Goal: Communication & Community: Connect with others

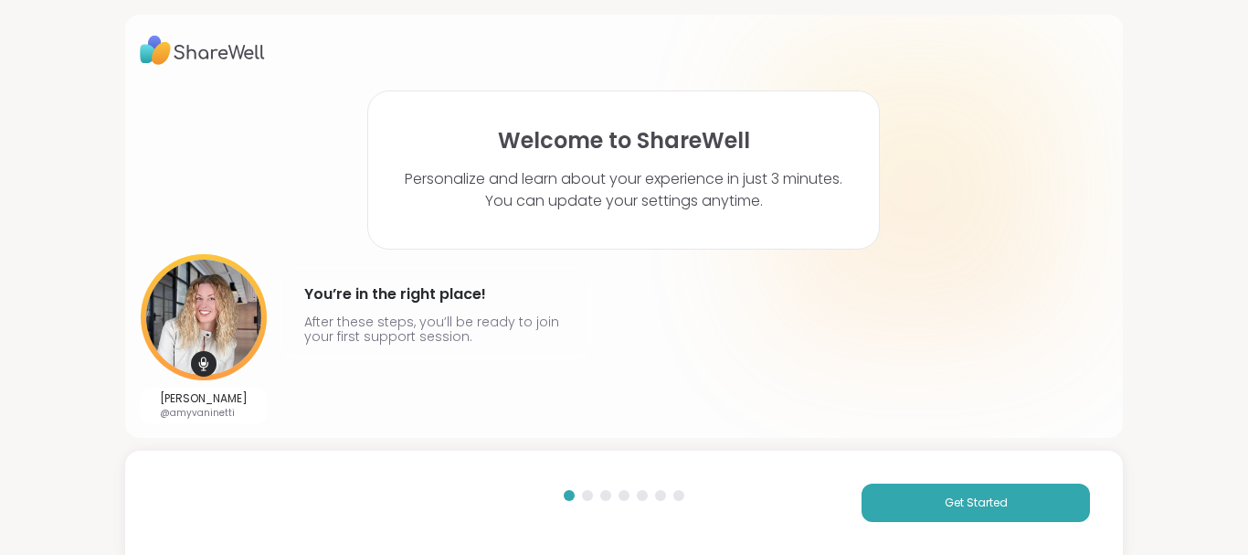
click at [973, 494] on span "Get Started" at bounding box center [976, 502] width 63 height 16
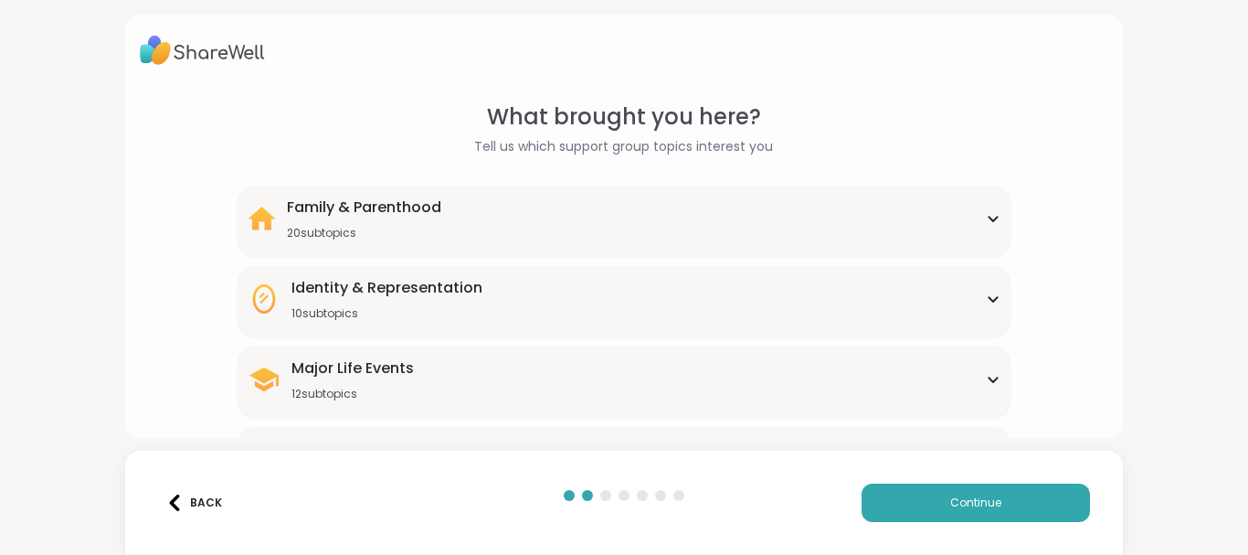
click at [973, 494] on span "Continue" at bounding box center [975, 502] width 51 height 16
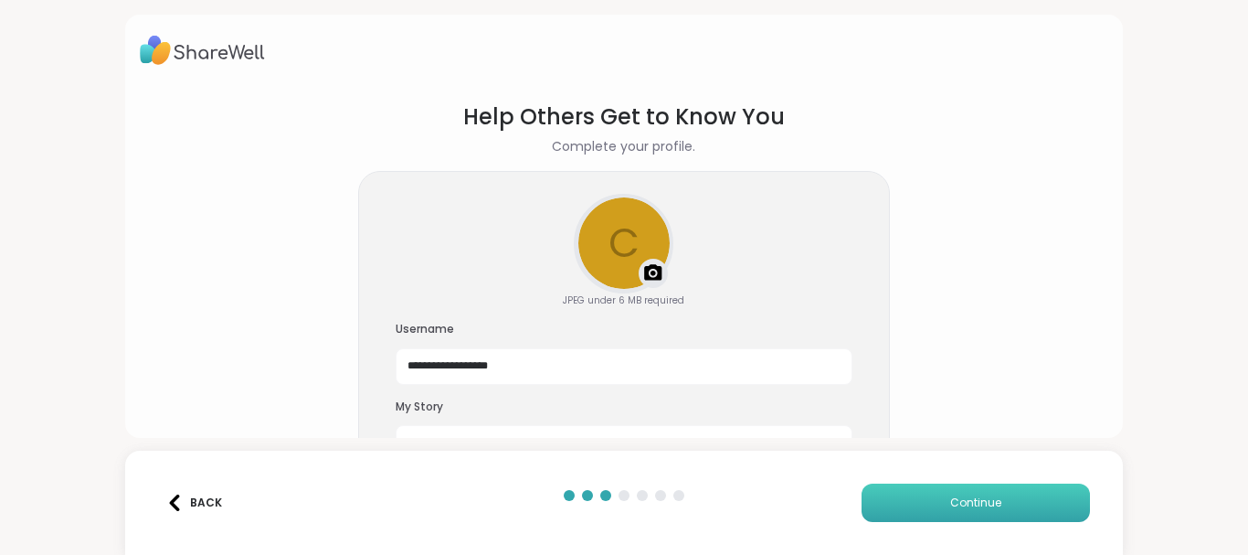
click at [892, 494] on button "Continue" at bounding box center [976, 502] width 228 height 38
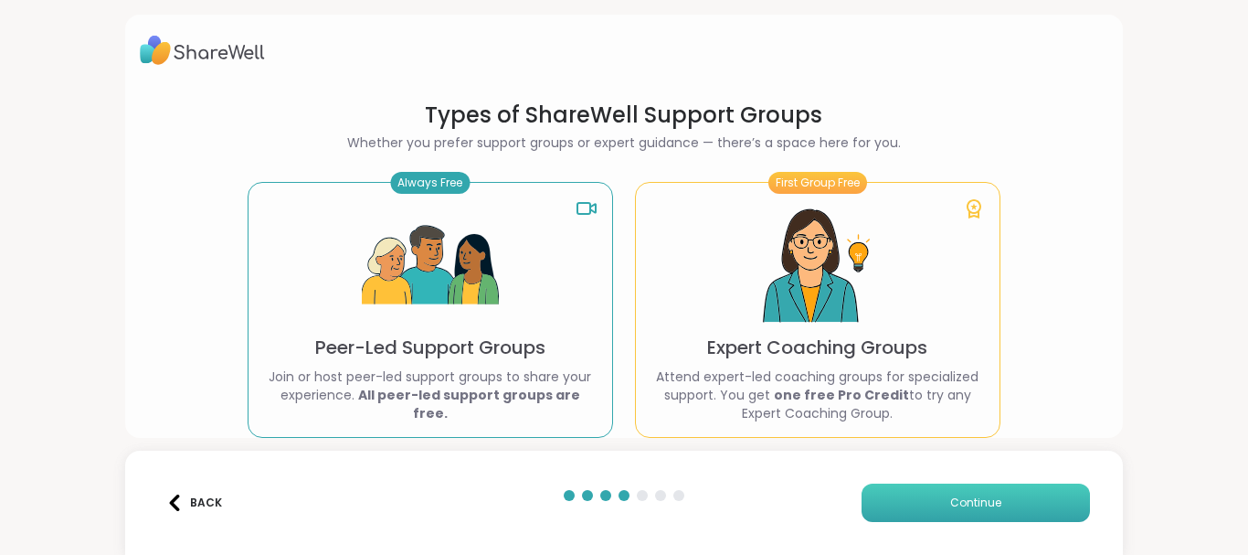
click at [892, 494] on button "Continue" at bounding box center [976, 502] width 228 height 38
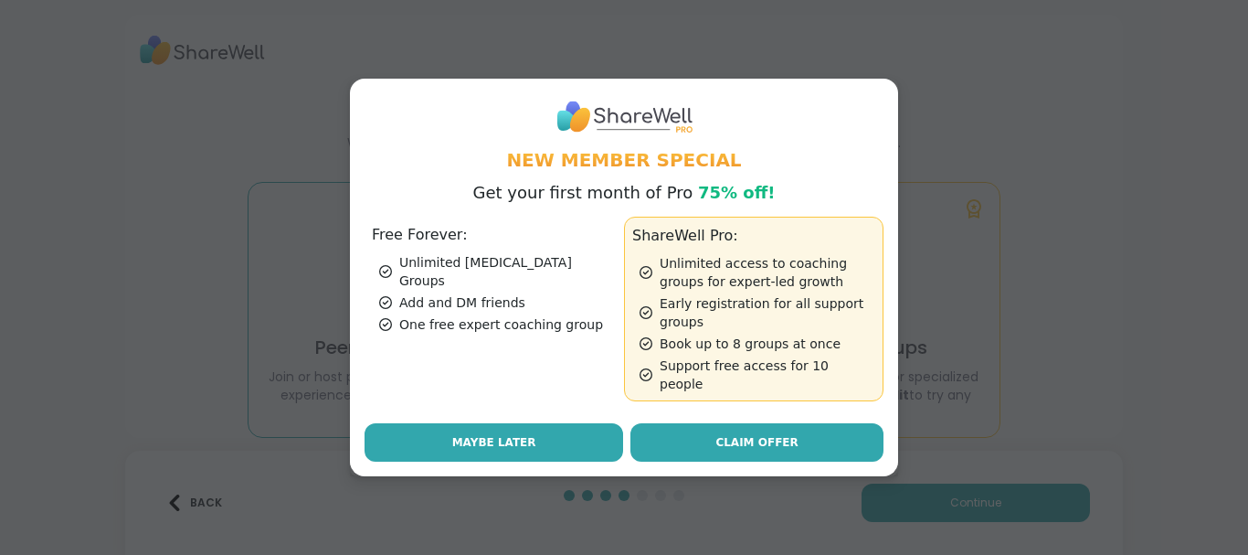
click at [544, 445] on button "Maybe Later" at bounding box center [494, 442] width 259 height 38
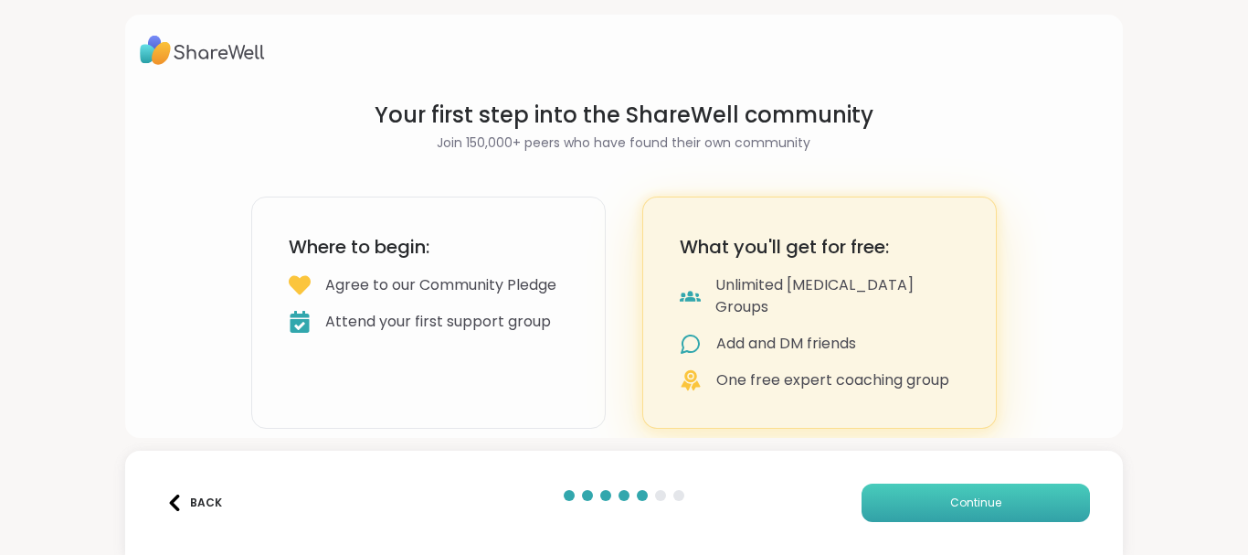
click at [942, 492] on button "Continue" at bounding box center [976, 502] width 228 height 38
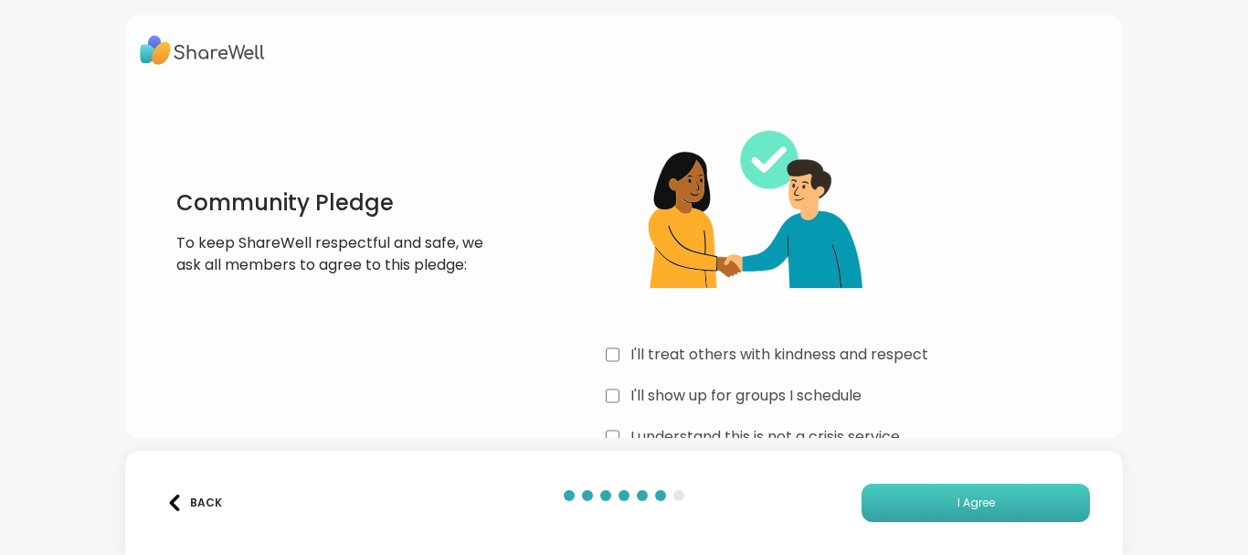
click at [954, 494] on button "I Agree" at bounding box center [976, 502] width 228 height 38
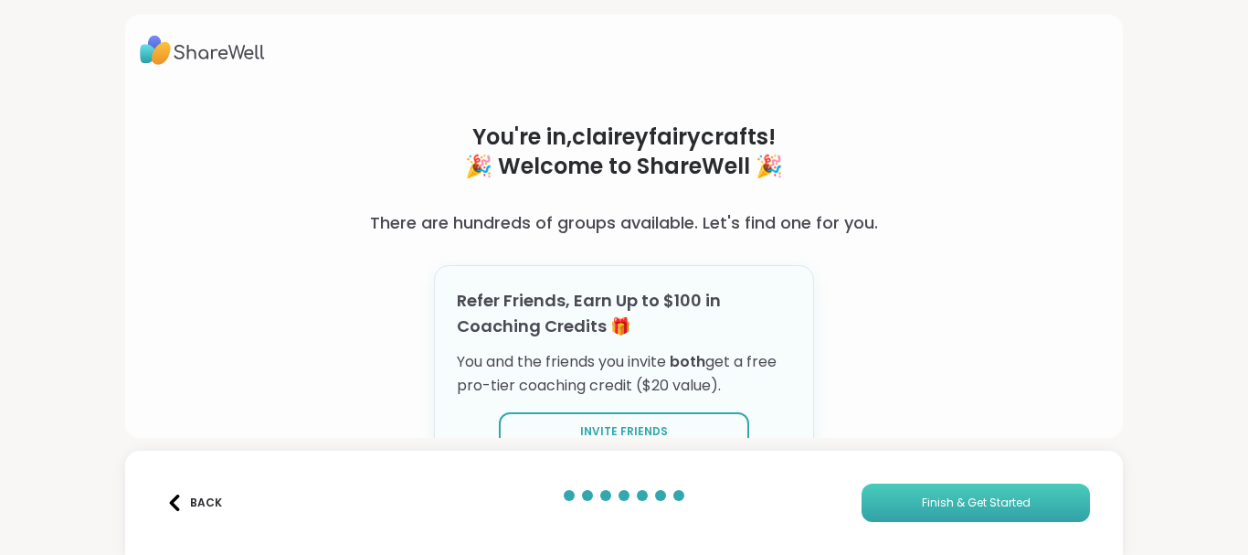
click at [961, 499] on span "Finish & Get Started" at bounding box center [976, 502] width 109 height 16
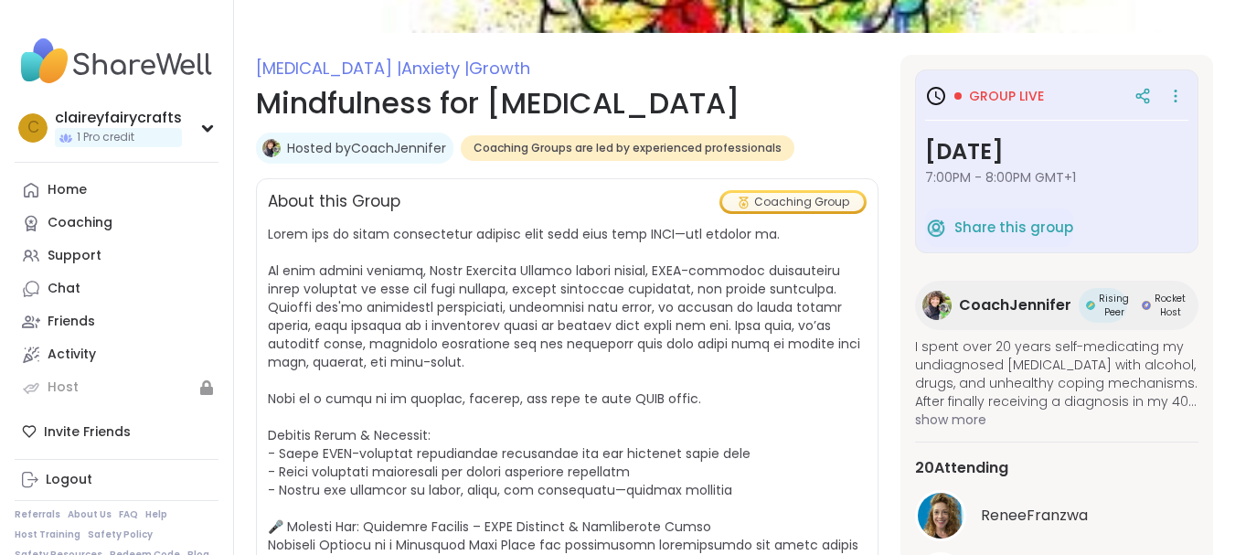
scroll to position [144, 0]
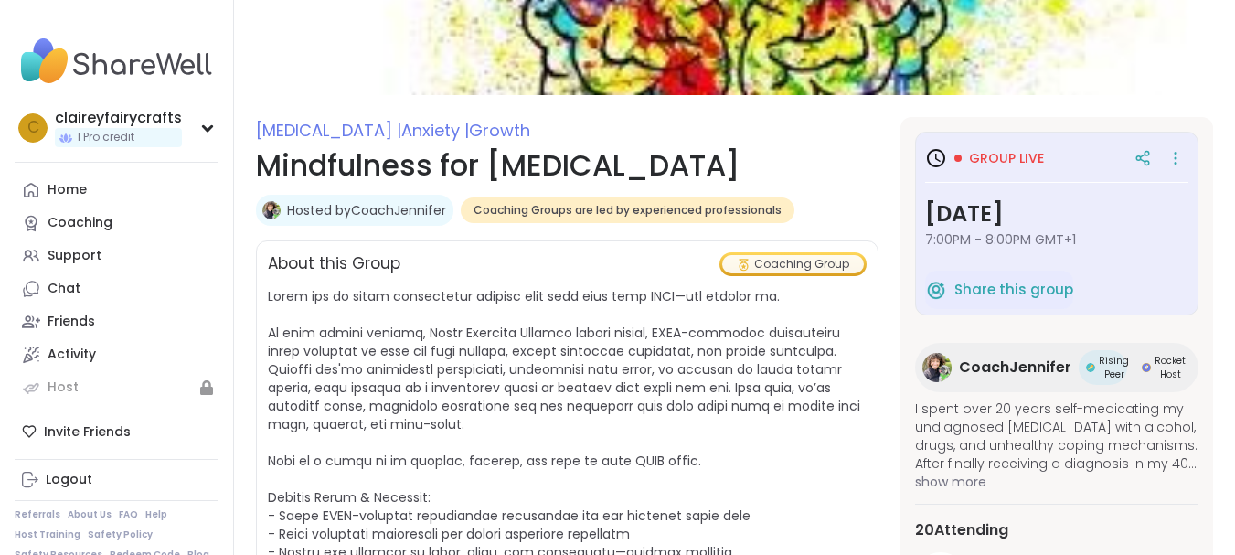
click at [1010, 210] on h3 "[DATE]" at bounding box center [1056, 213] width 263 height 33
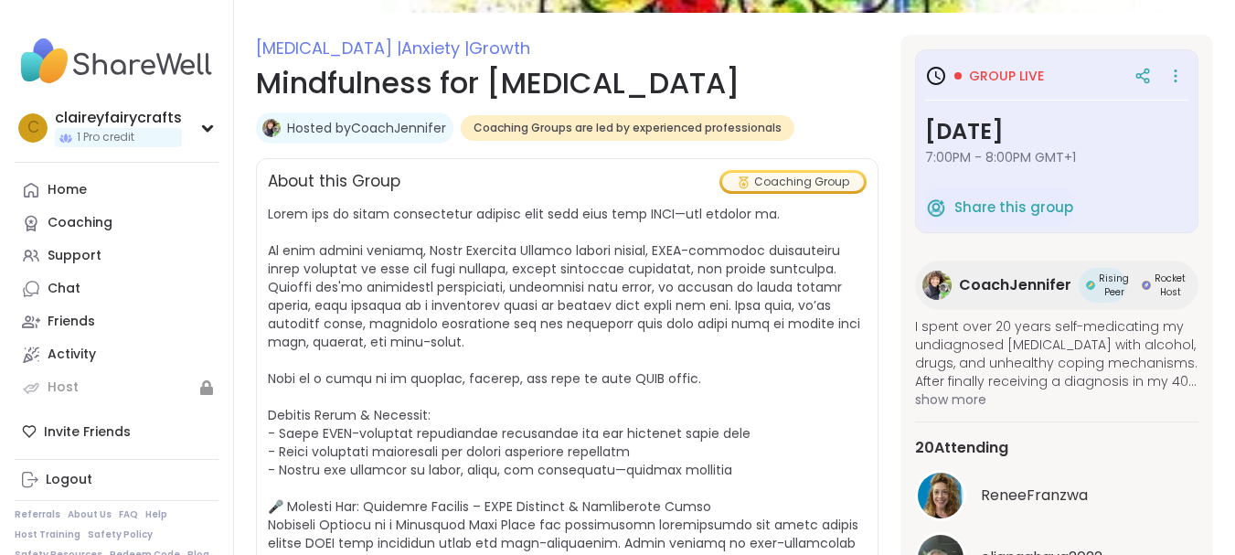
scroll to position [223, 0]
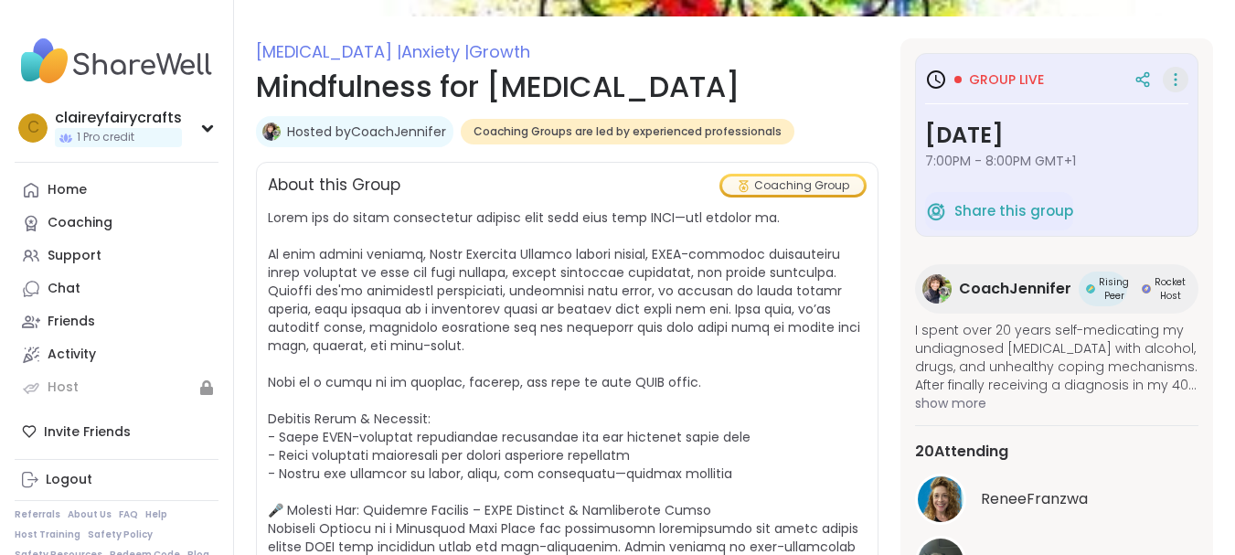
click at [1166, 79] on icon at bounding box center [1175, 80] width 18 height 26
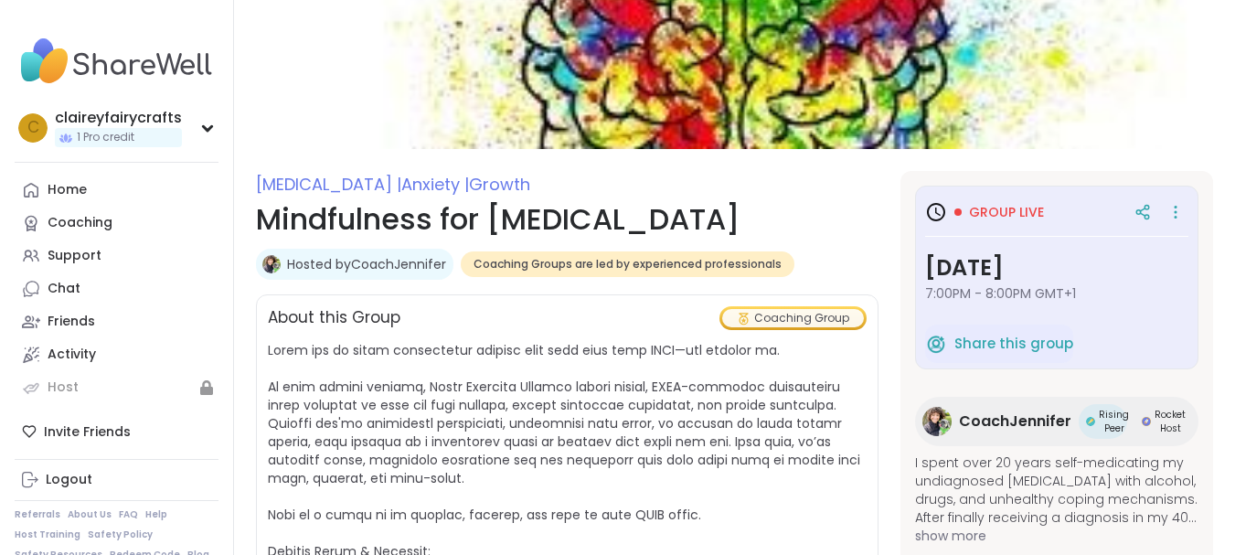
scroll to position [74, 0]
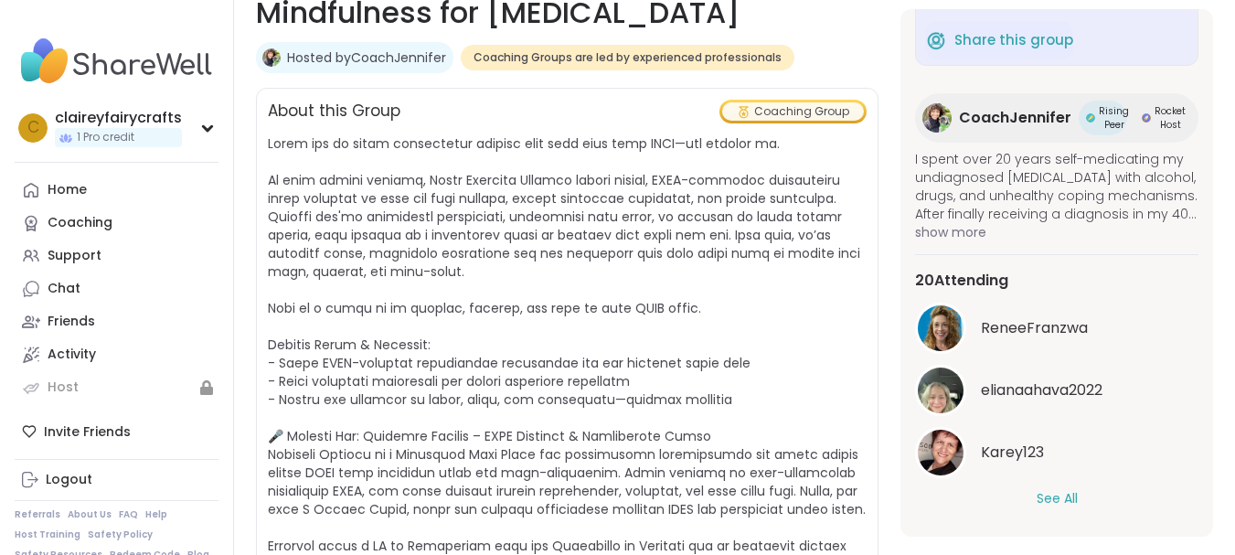
scroll to position [143, 0]
click at [1054, 497] on button "See All" at bounding box center [1056, 497] width 41 height 19
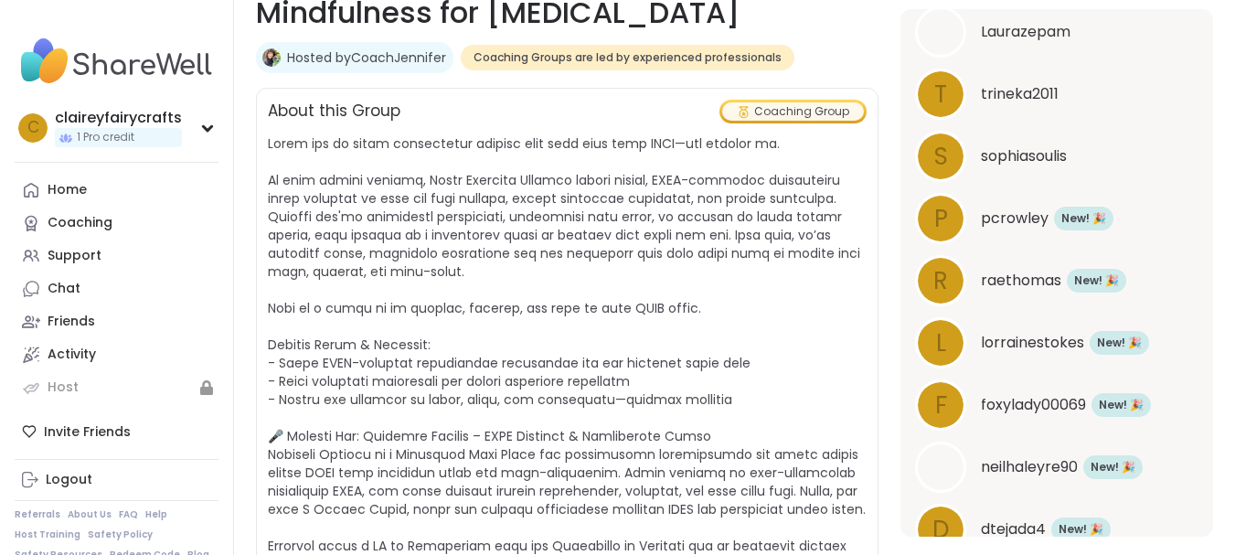
scroll to position [1199, 0]
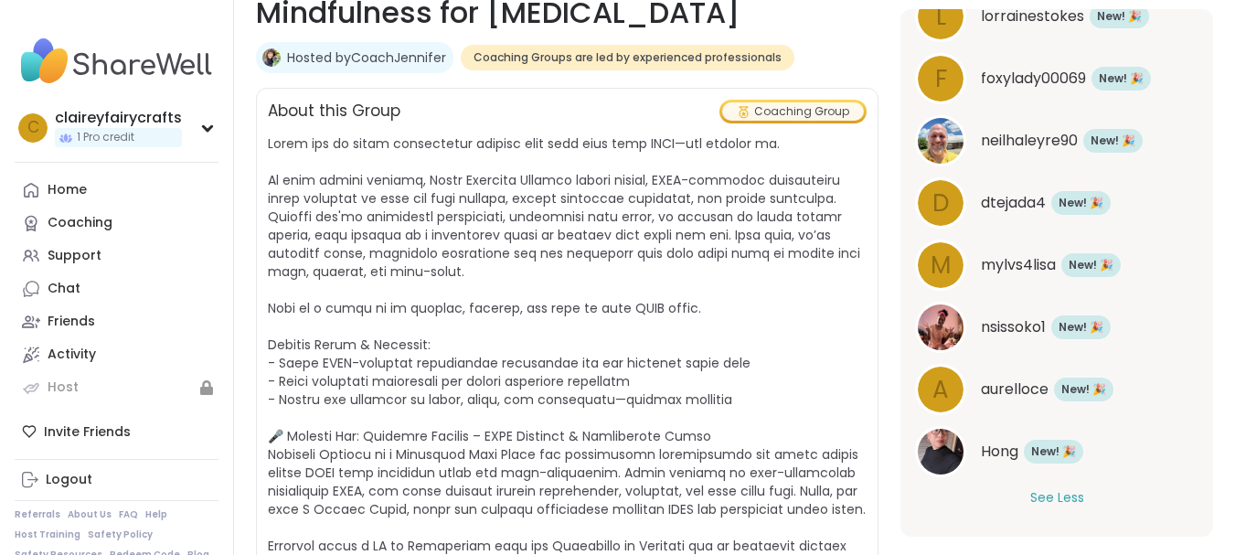
click at [801, 111] on div "Coaching Group" at bounding box center [793, 111] width 142 height 18
click at [716, 60] on span "Coaching Groups are led by experienced professionals" at bounding box center [627, 57] width 308 height 15
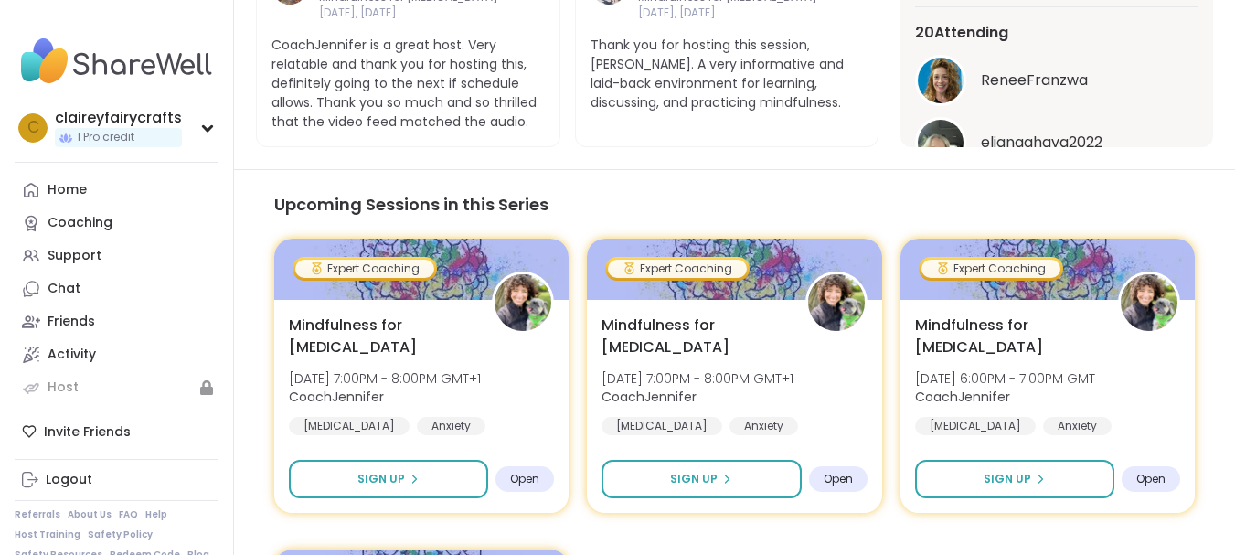
scroll to position [1547, 0]
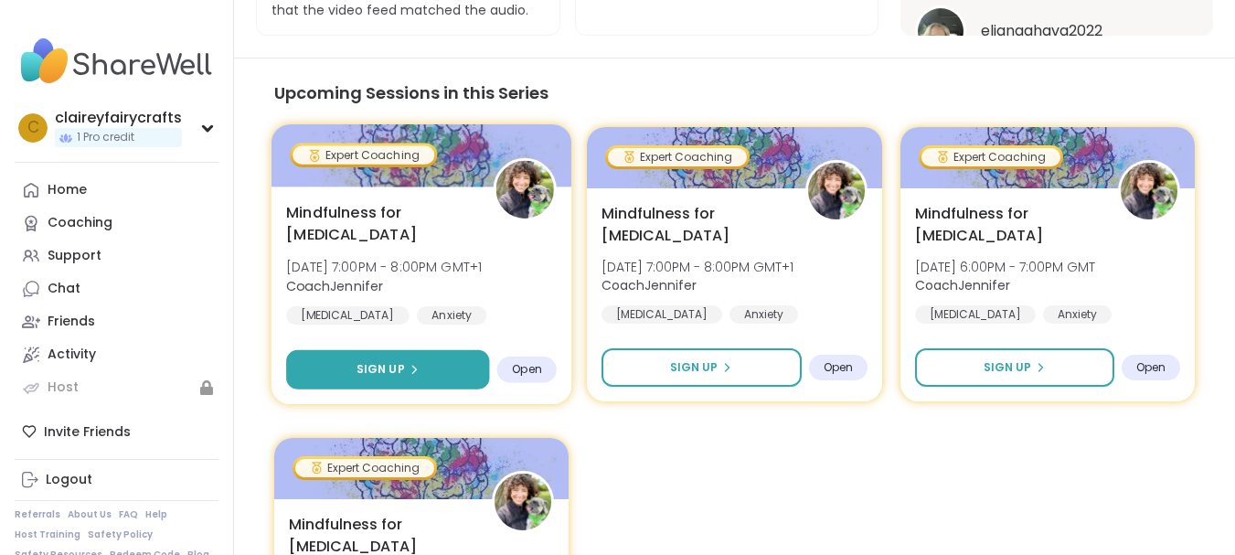
click at [425, 389] on button "Sign Up" at bounding box center [388, 369] width 204 height 39
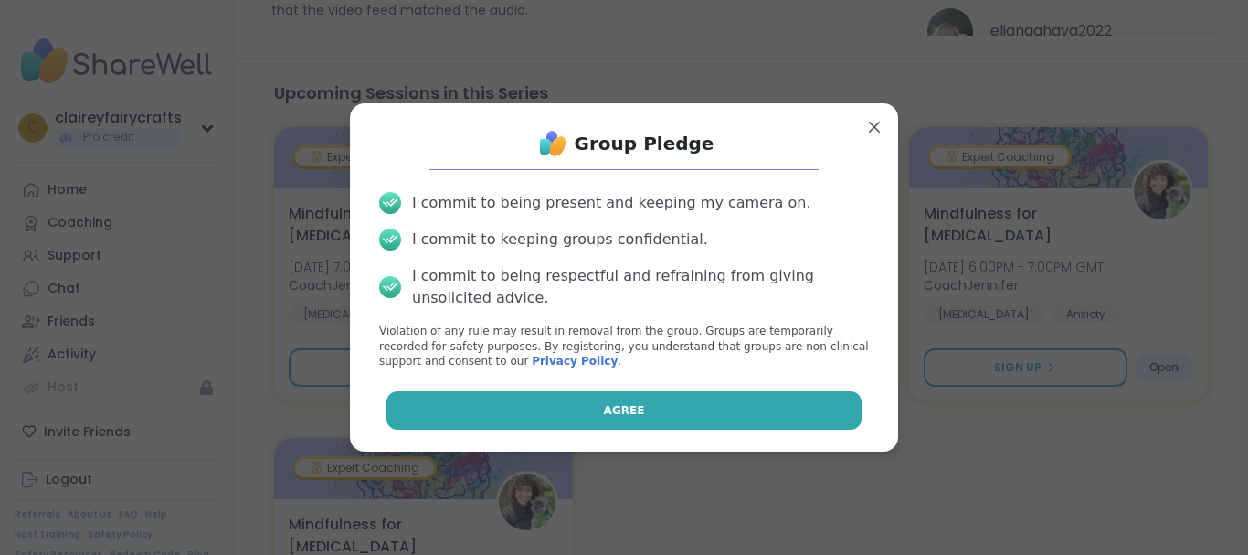
click at [557, 401] on button "Agree" at bounding box center [625, 410] width 476 height 38
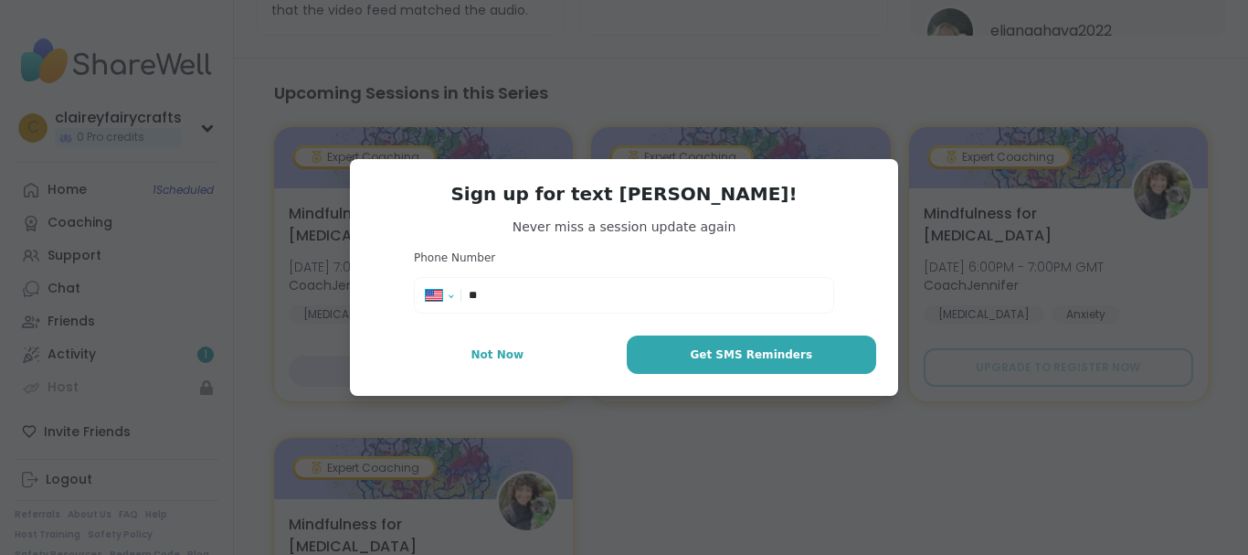
click at [429, 302] on select "**********" at bounding box center [446, 299] width 40 height 20
select select "**"
click at [426, 289] on select "**********" at bounding box center [446, 299] width 40 height 20
type input "**********"
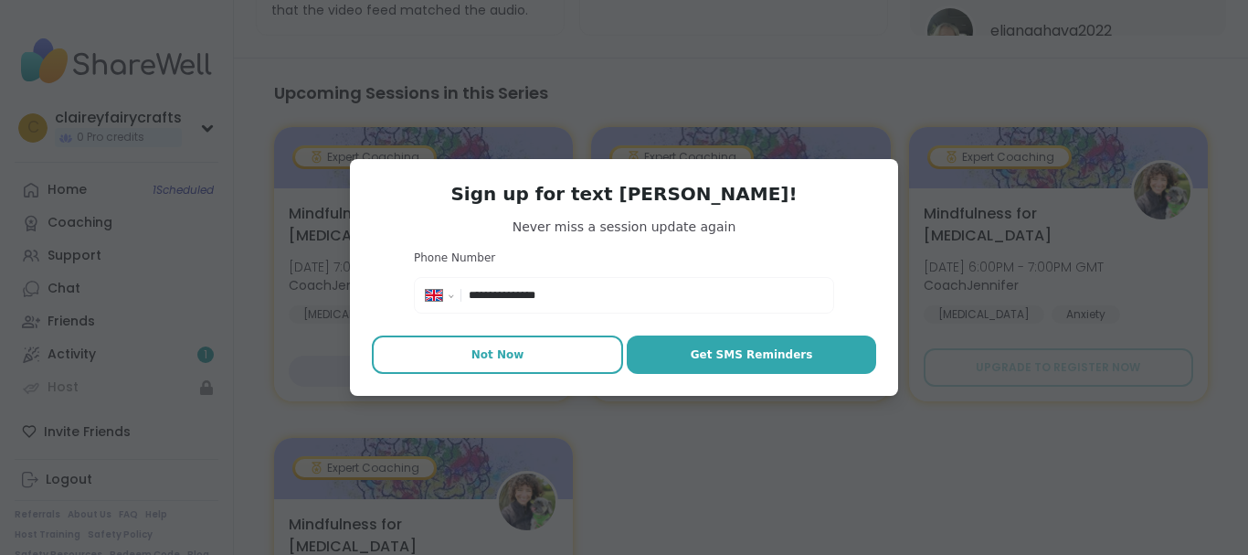
click at [472, 366] on button "Not Now" at bounding box center [497, 354] width 251 height 38
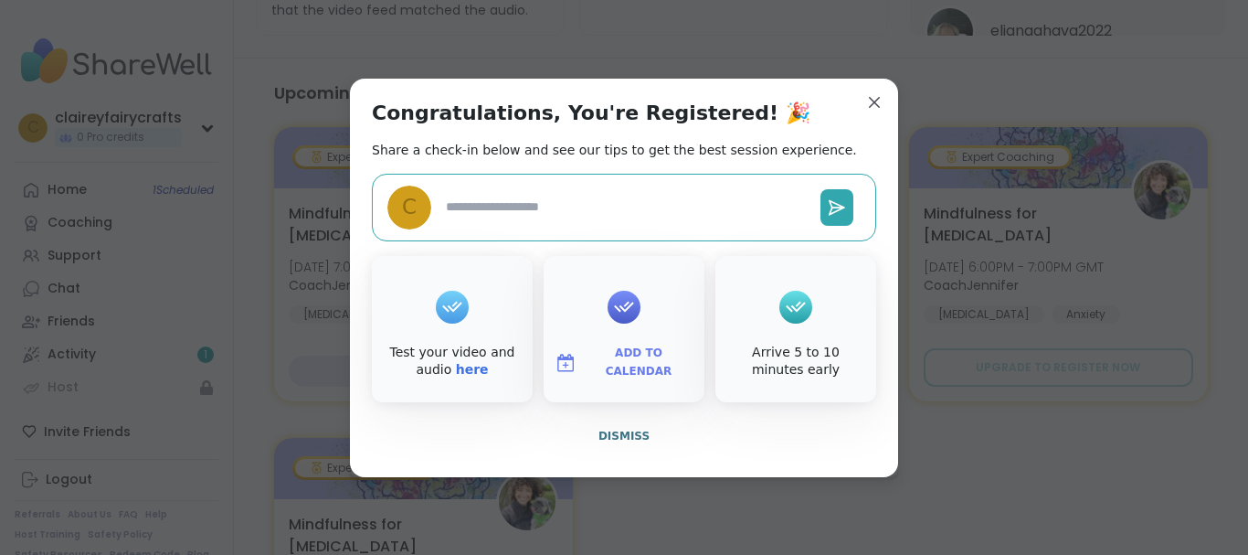
click at [610, 365] on span "Add to Calendar" at bounding box center [639, 363] width 110 height 36
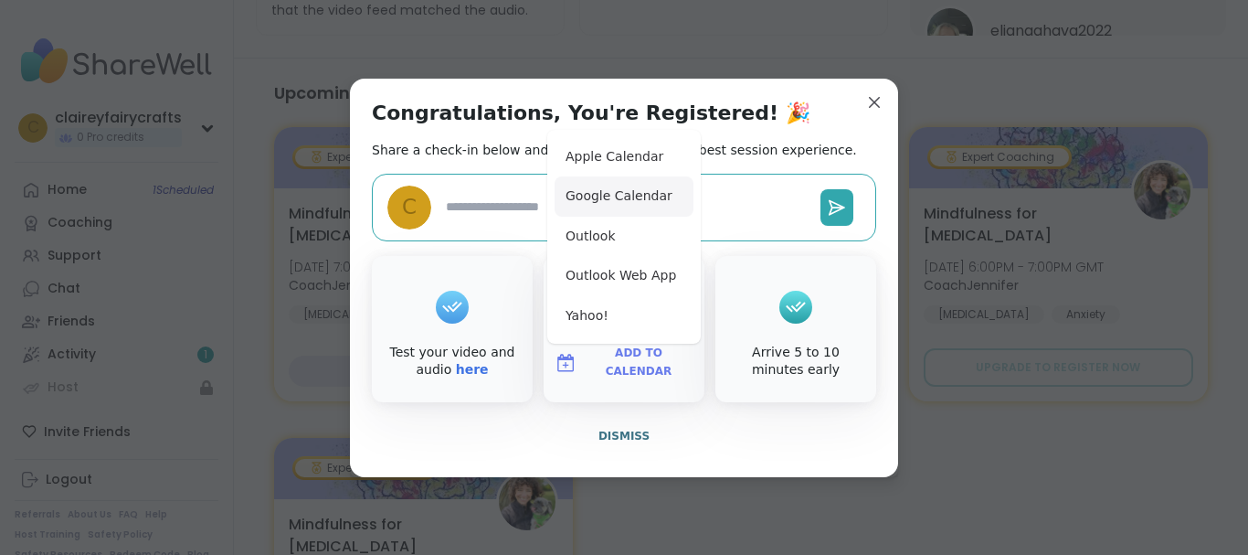
click at [620, 194] on button "Google Calendar" at bounding box center [624, 196] width 139 height 40
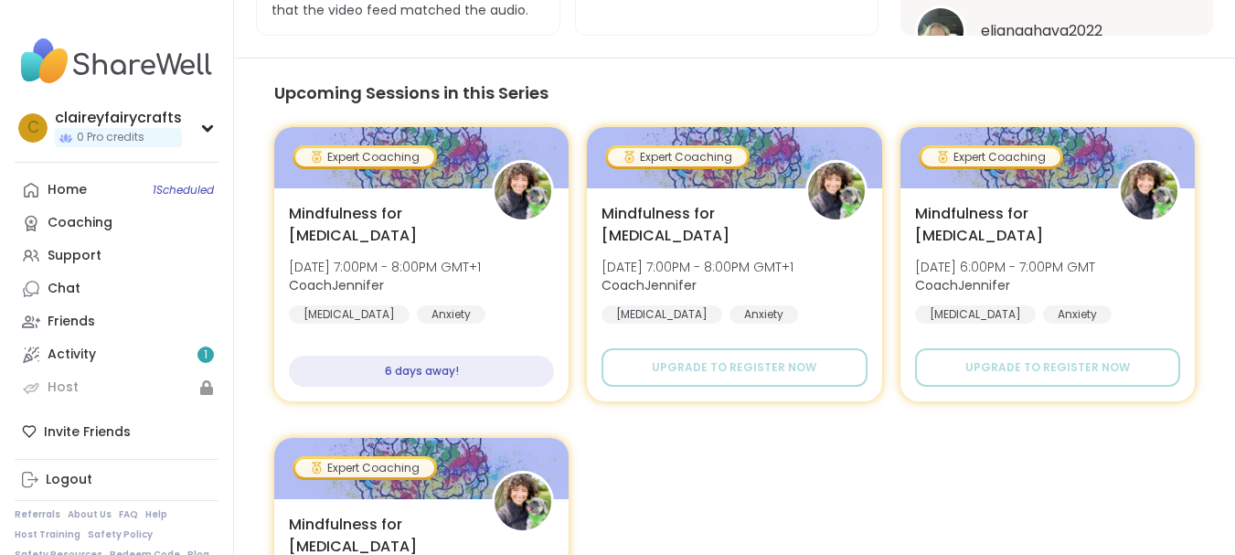
click at [175, 75] on img at bounding box center [117, 61] width 204 height 64
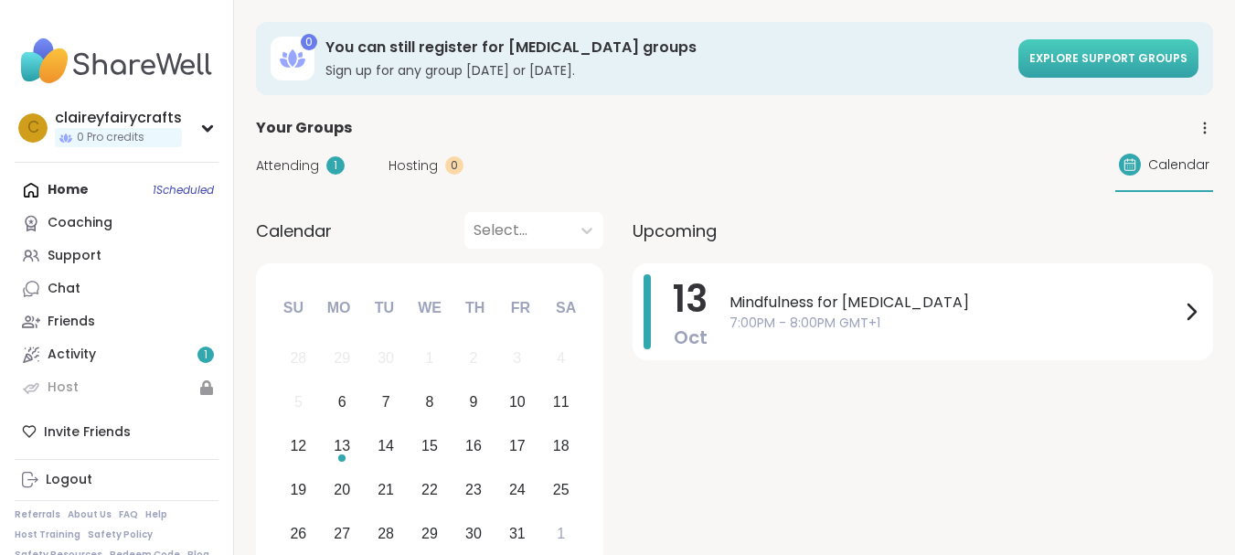
click at [1126, 53] on span "Explore support groups" at bounding box center [1108, 58] width 158 height 16
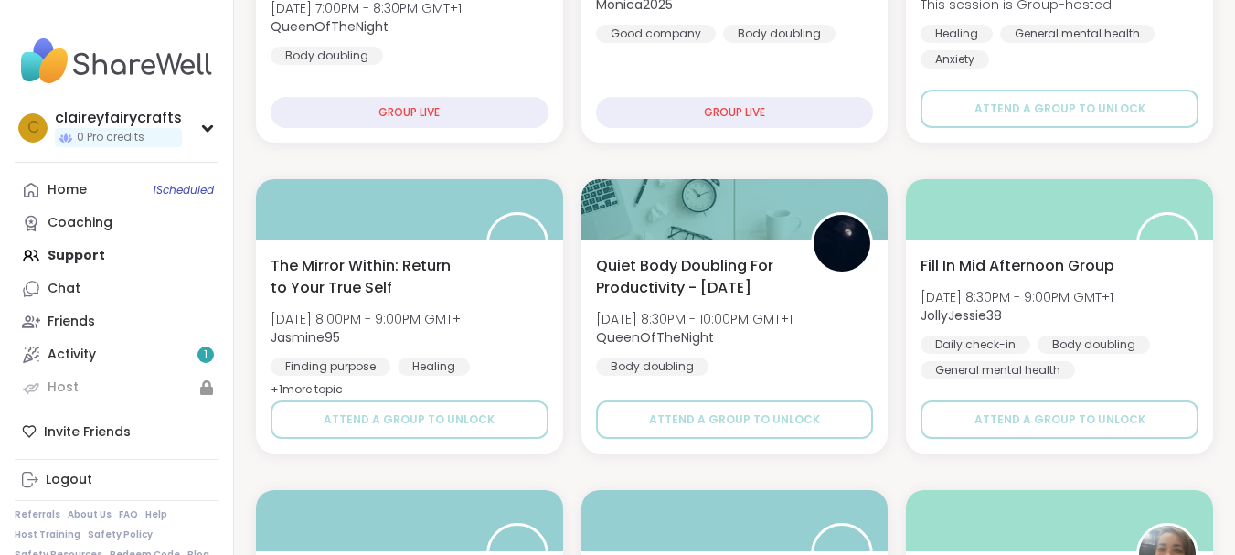
scroll to position [809, 0]
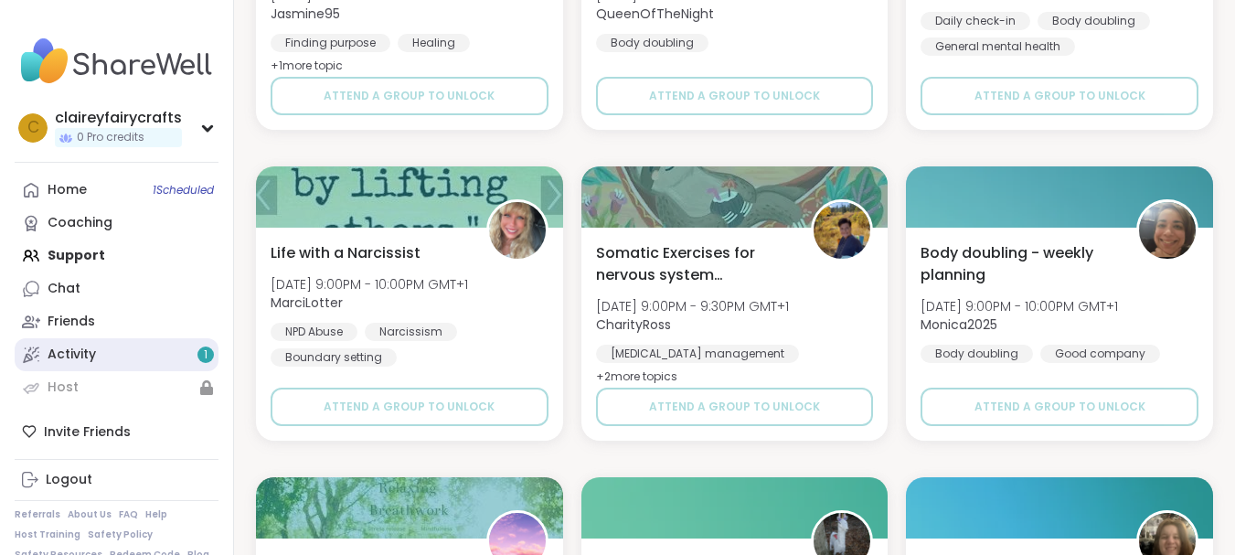
click at [145, 357] on link "Activity 1" at bounding box center [117, 354] width 204 height 33
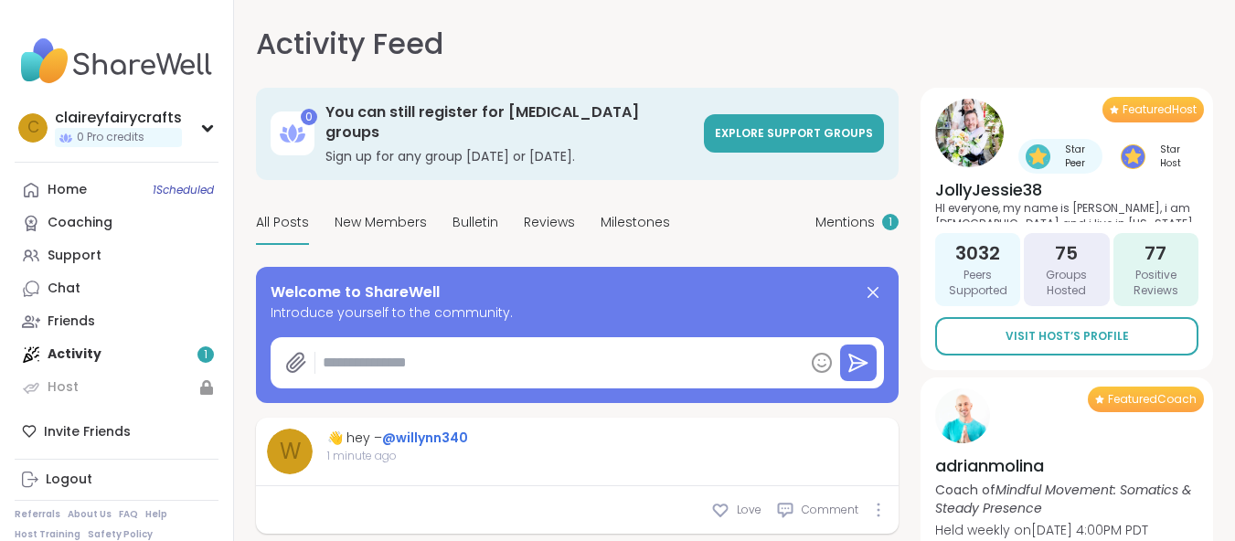
type textarea "*"
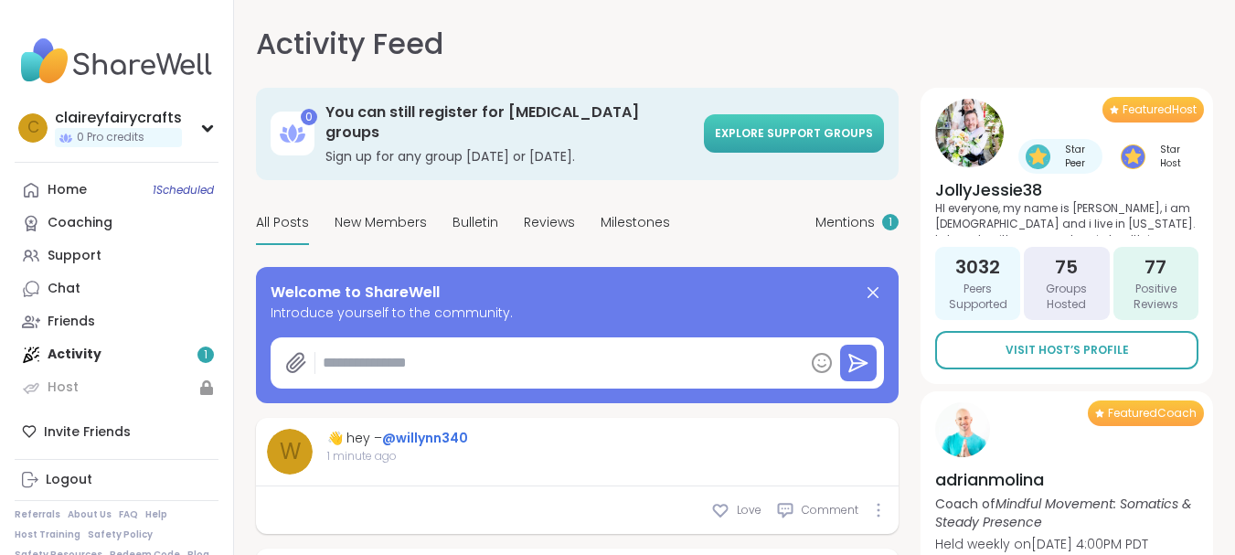
click at [738, 125] on span "Explore support groups" at bounding box center [794, 133] width 158 height 16
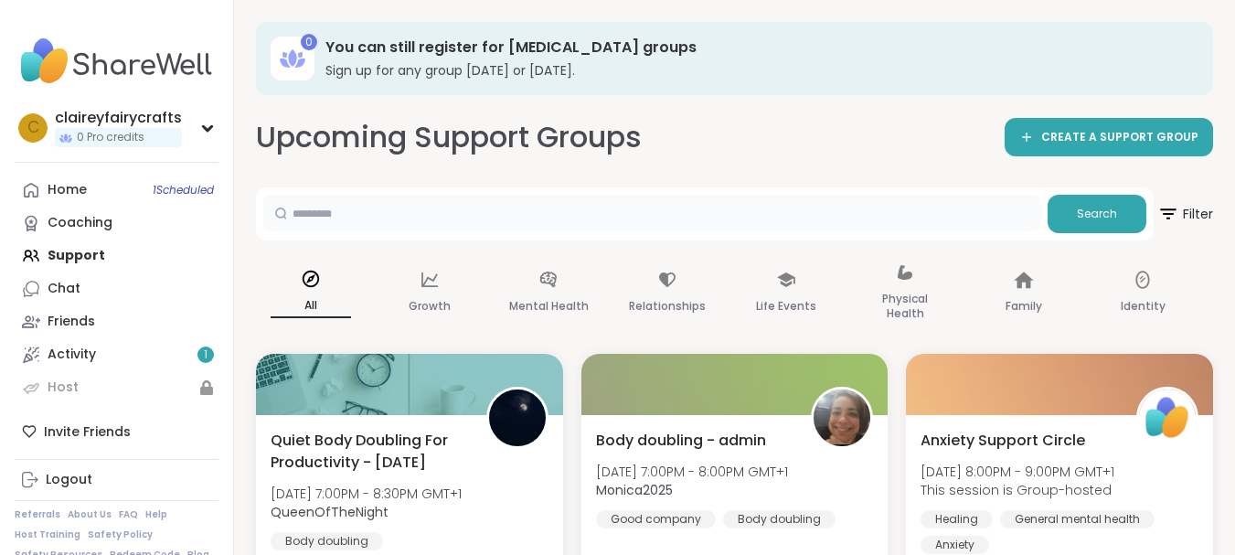
click at [636, 218] on input "text" at bounding box center [651, 213] width 777 height 37
type input "*******"
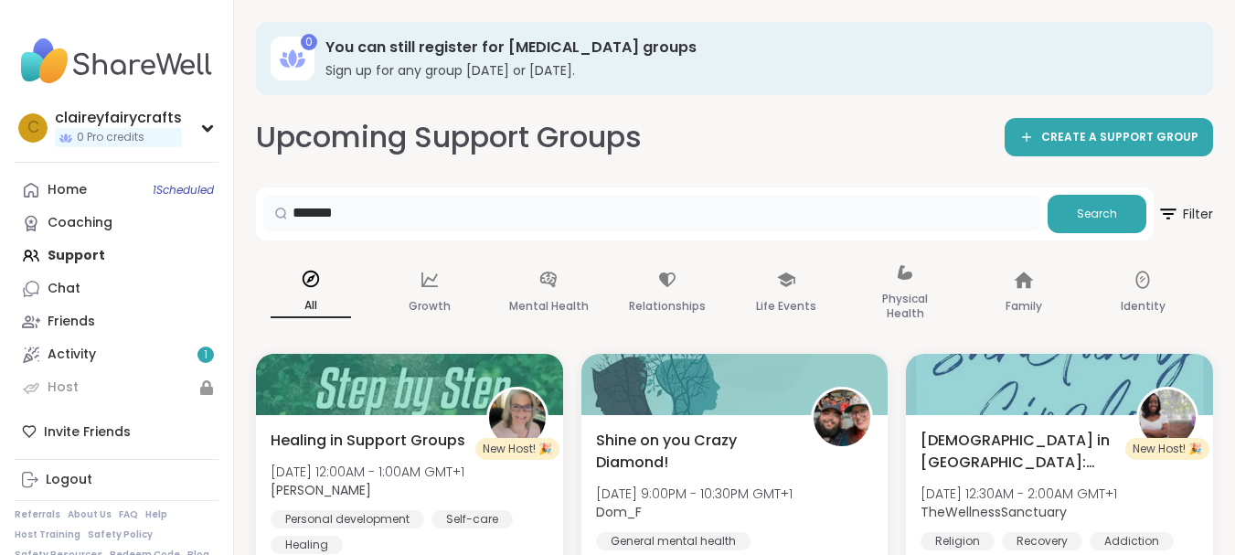
drag, startPoint x: 830, startPoint y: 225, endPoint x: 95, endPoint y: 162, distance: 737.5
click at [1203, 210] on span "Filter" at bounding box center [1184, 214] width 58 height 46
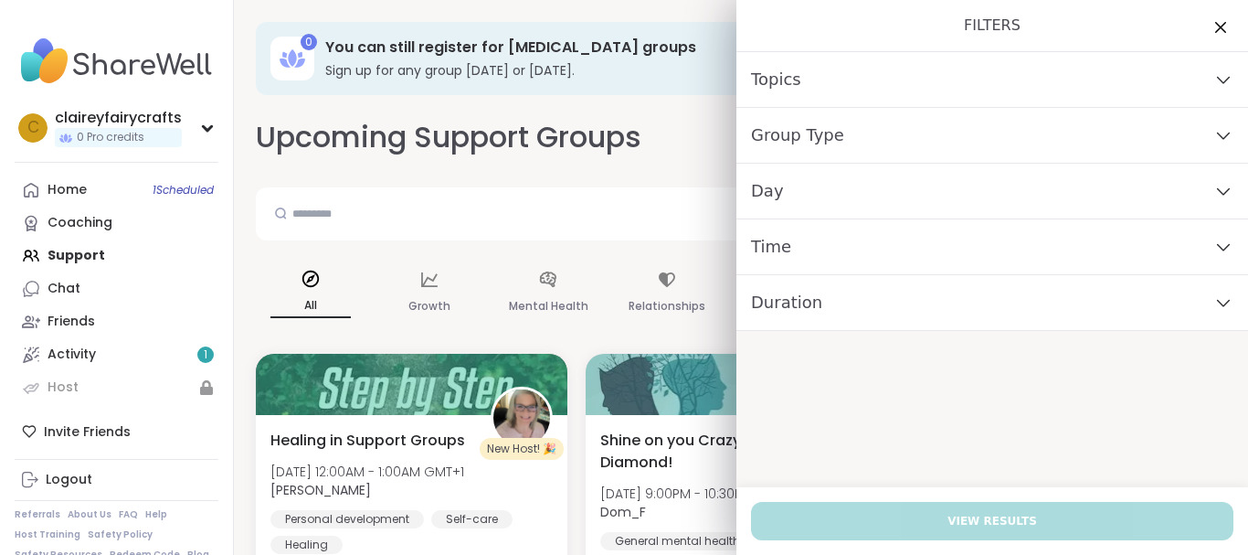
click at [841, 195] on div "Day" at bounding box center [993, 192] width 512 height 56
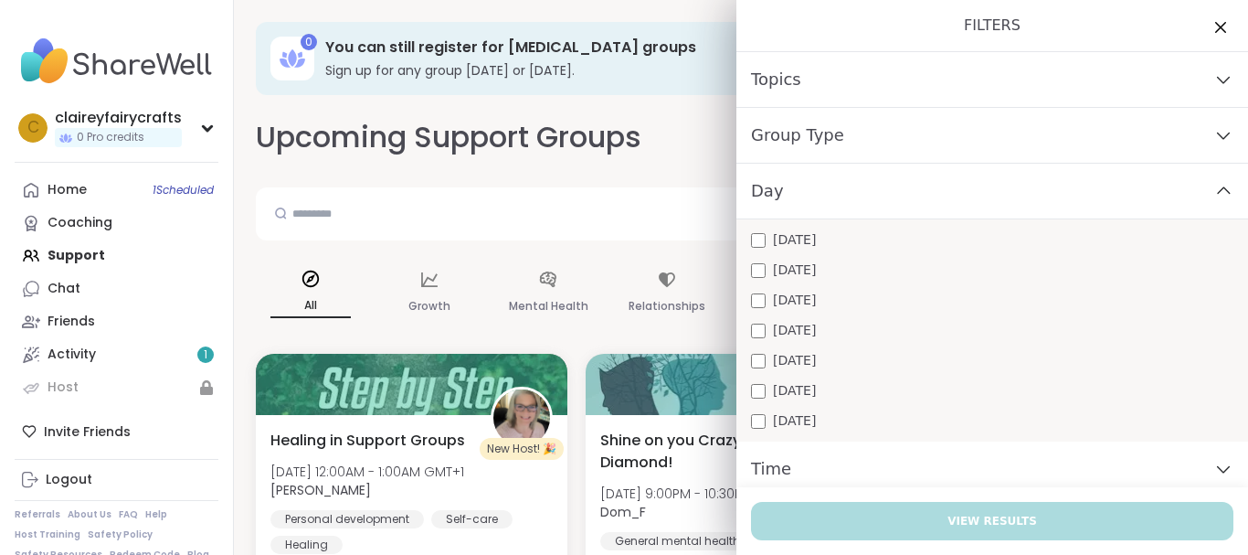
click at [781, 246] on span "Monday" at bounding box center [794, 239] width 43 height 19
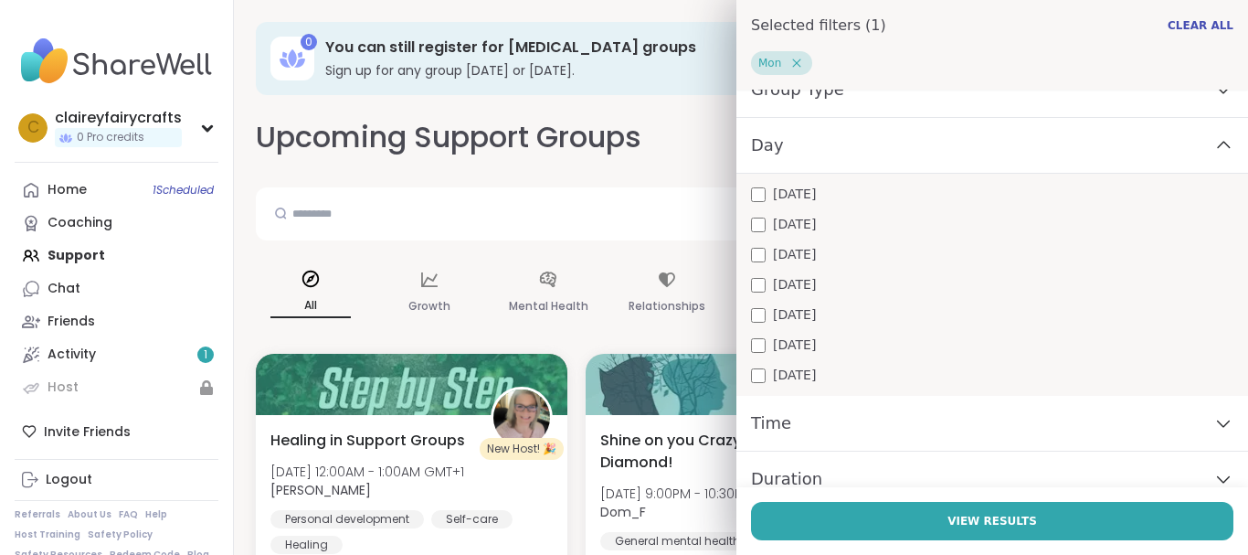
scroll to position [155, 0]
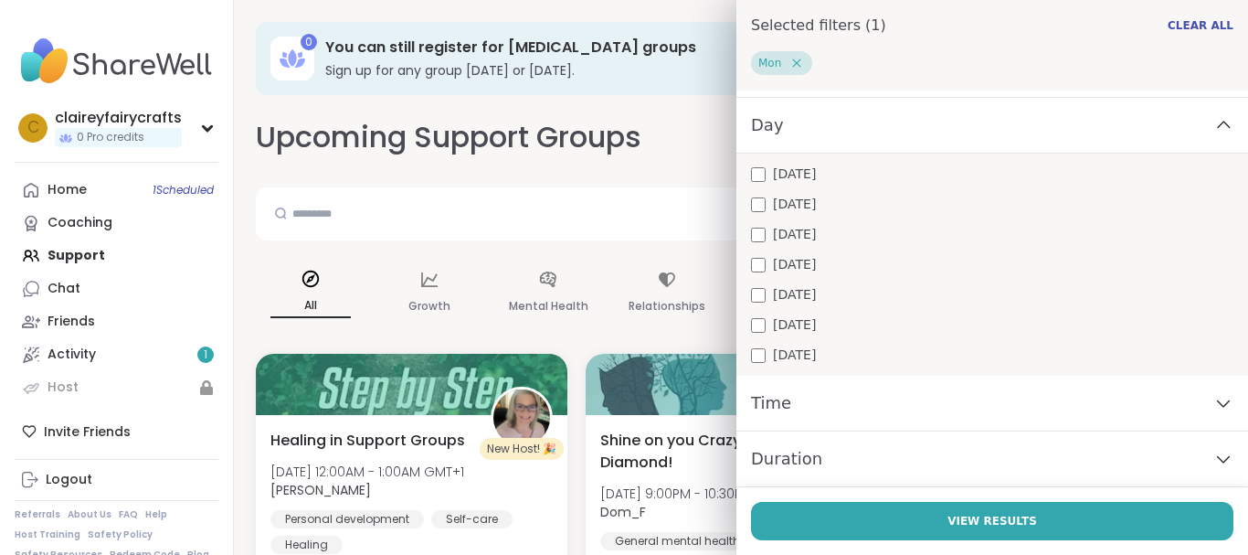
click at [1165, 413] on div "Time" at bounding box center [993, 404] width 512 height 56
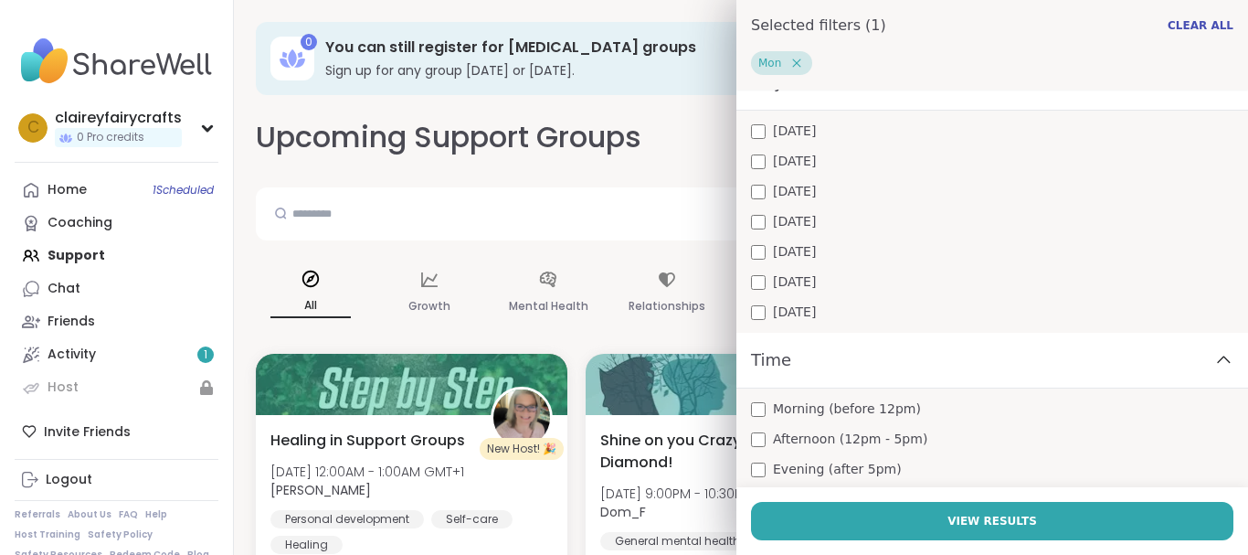
scroll to position [257, 0]
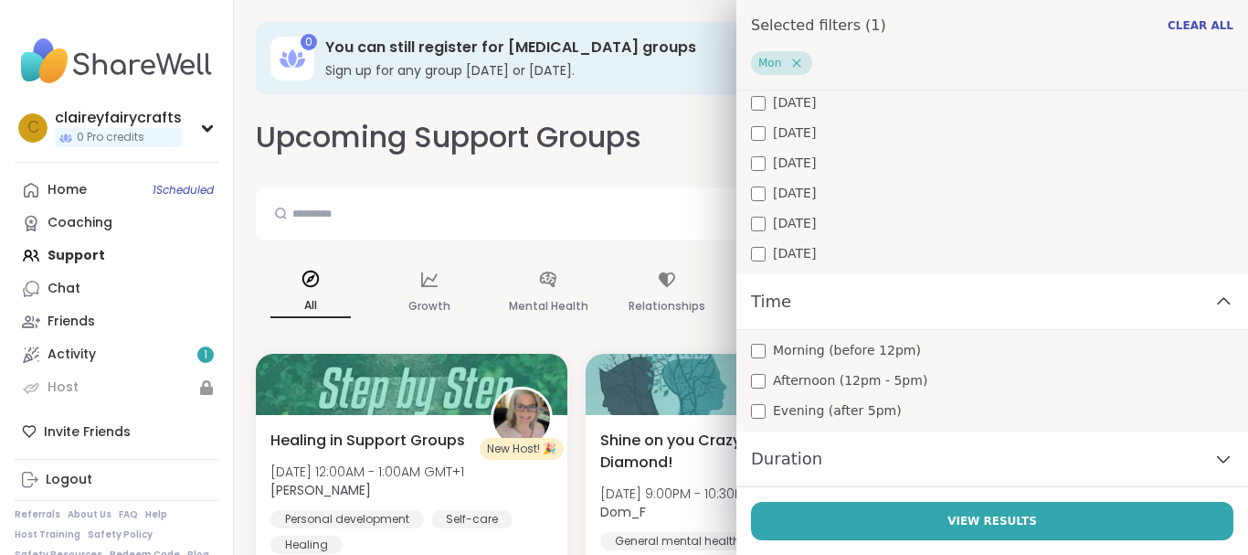
click at [840, 412] on span "Evening (after 5pm)" at bounding box center [837, 410] width 129 height 19
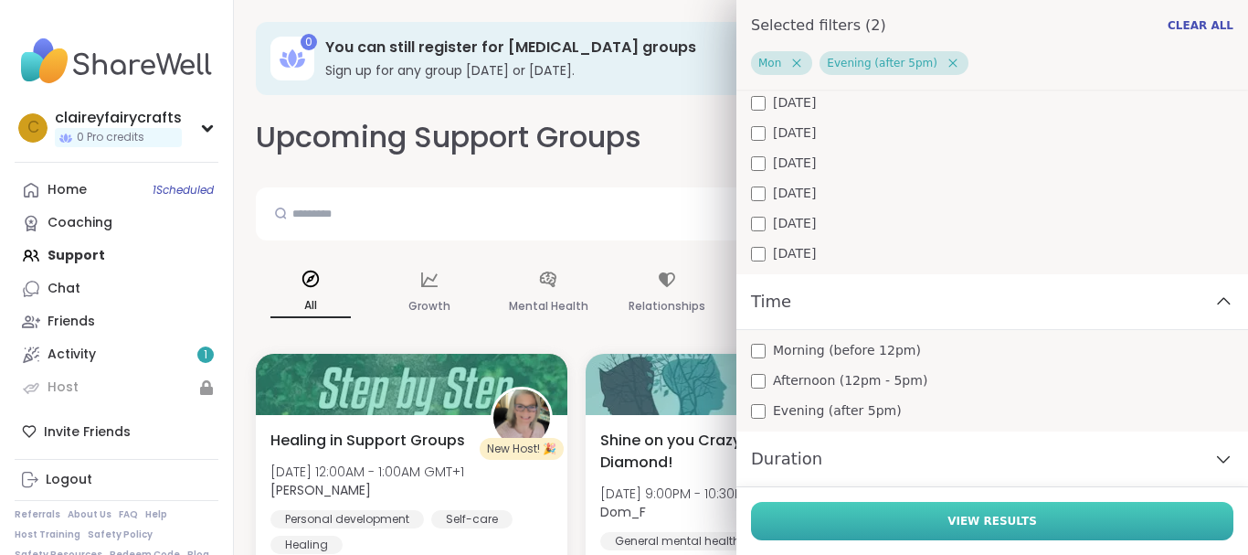
click at [951, 520] on span "View Results" at bounding box center [993, 521] width 90 height 16
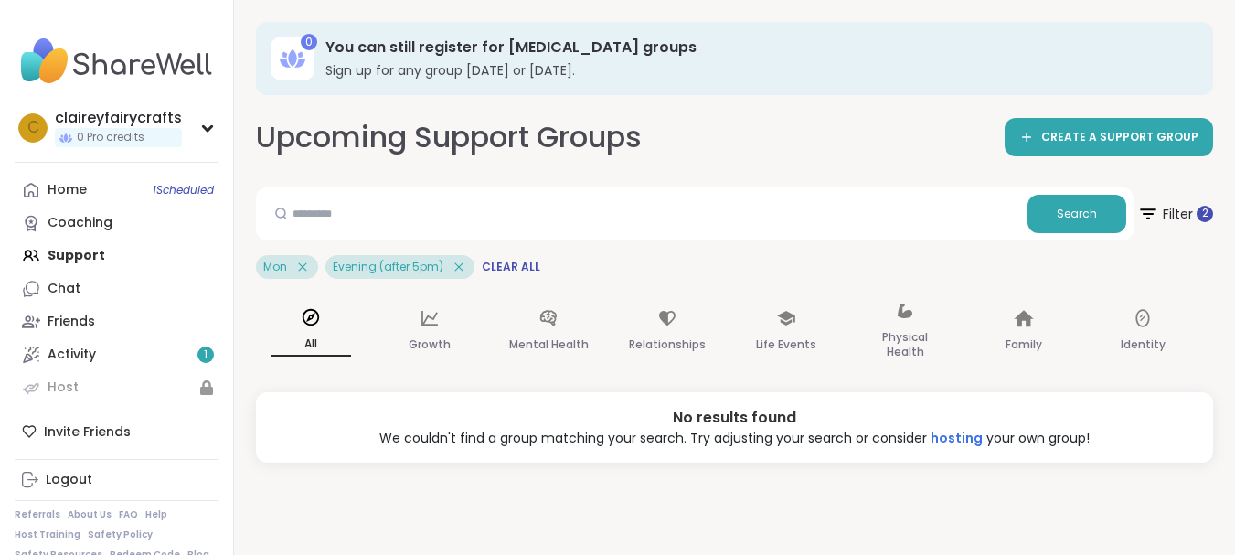
click at [312, 269] on div "Mon" at bounding box center [287, 267] width 62 height 24
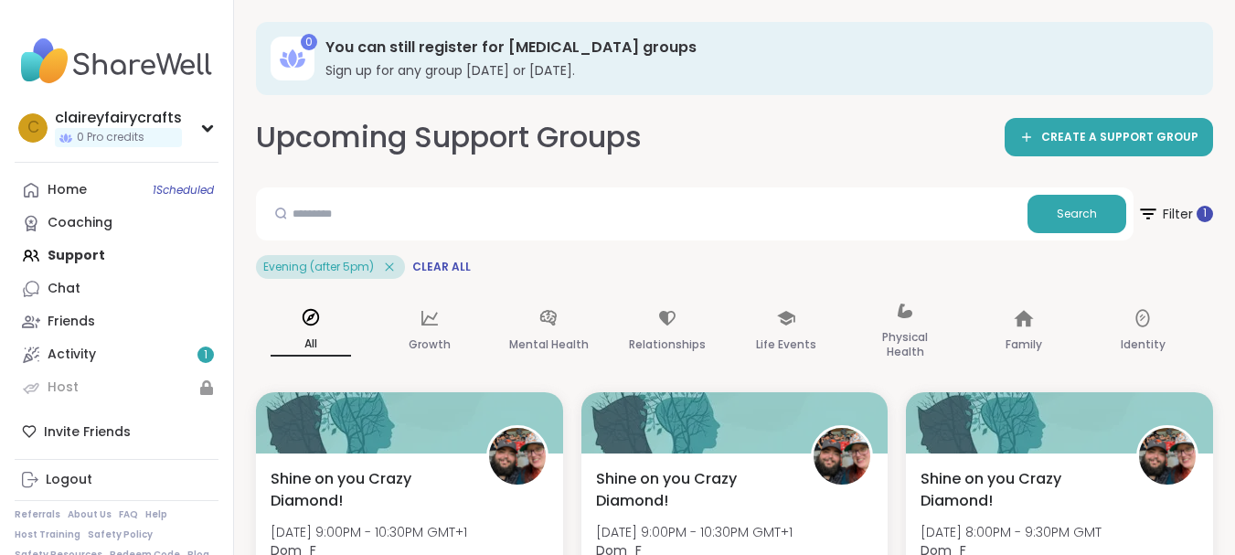
click at [387, 273] on icon at bounding box center [389, 267] width 16 height 16
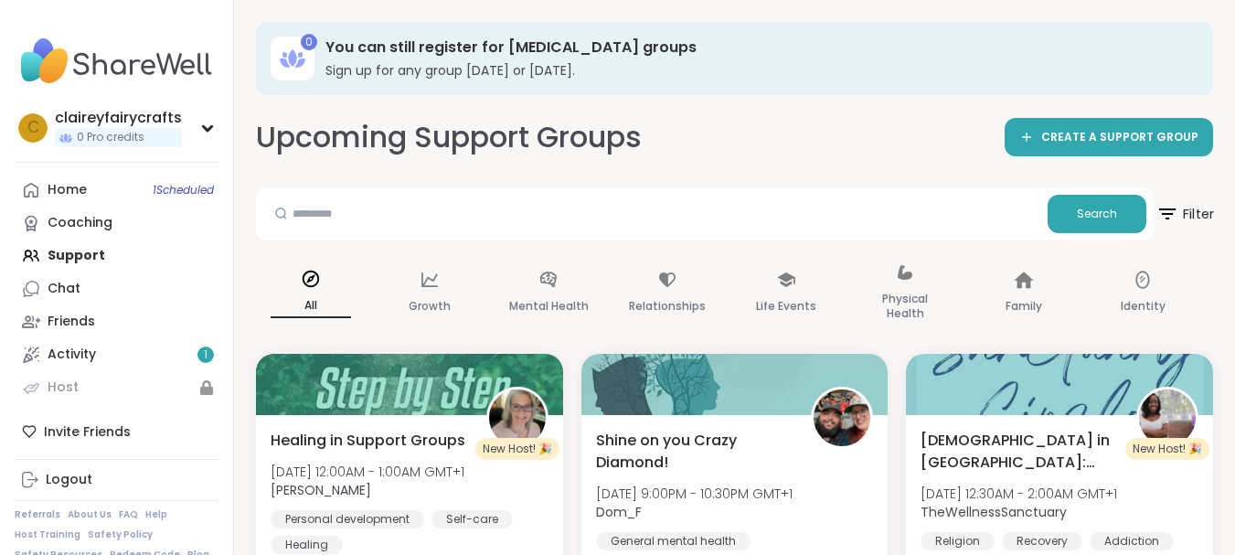
click at [1173, 226] on span "Filter" at bounding box center [1184, 214] width 58 height 46
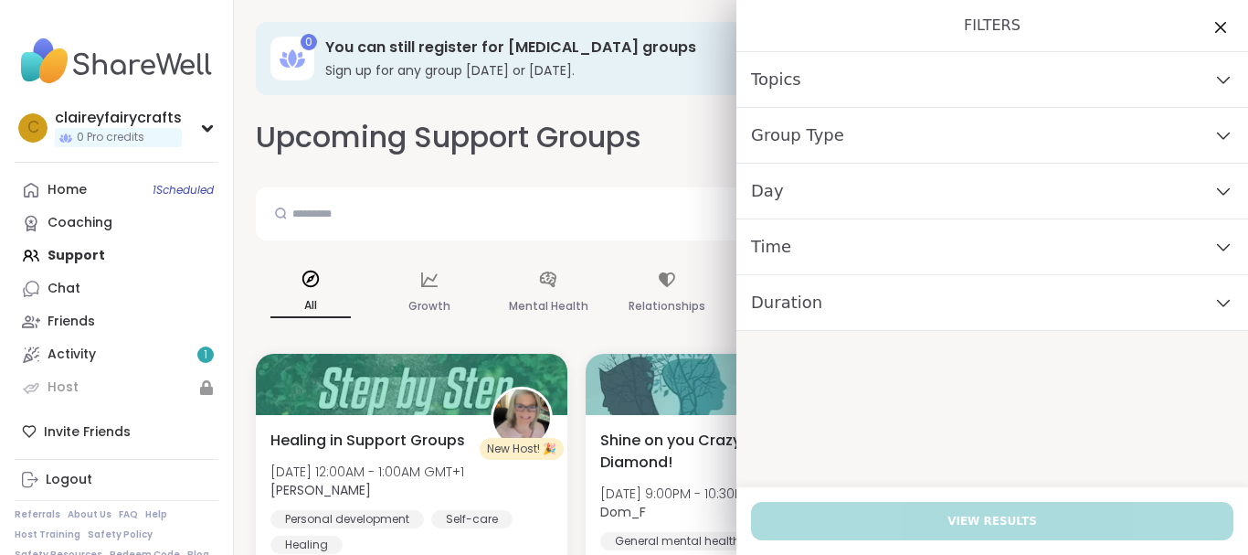
click at [1214, 83] on icon at bounding box center [1224, 79] width 20 height 13
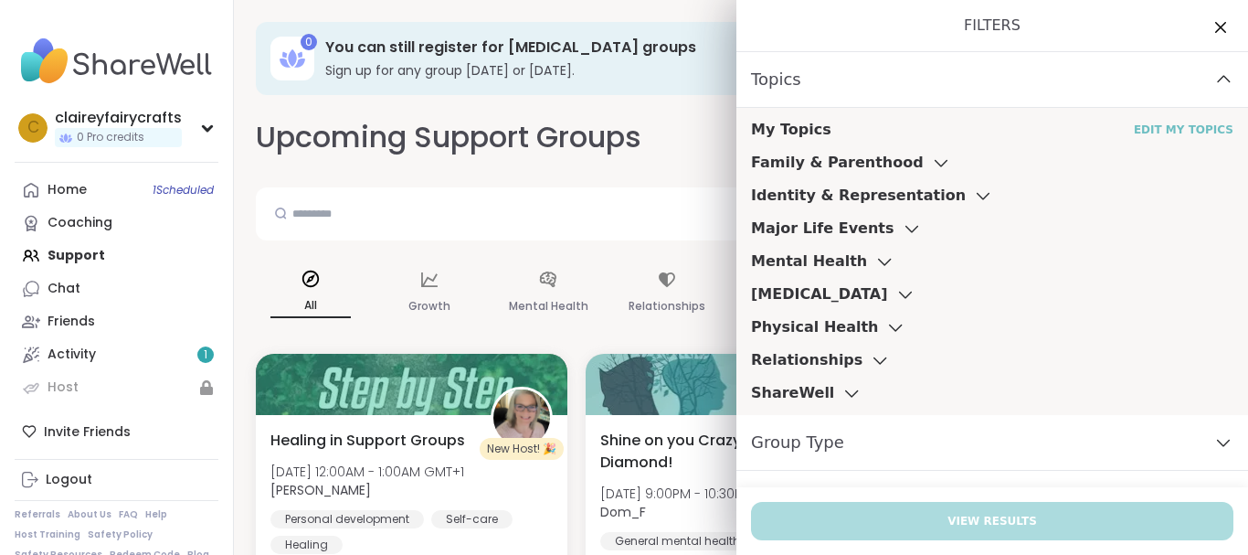
click at [1150, 129] on link "Edit My Topics" at bounding box center [1184, 129] width 100 height 15
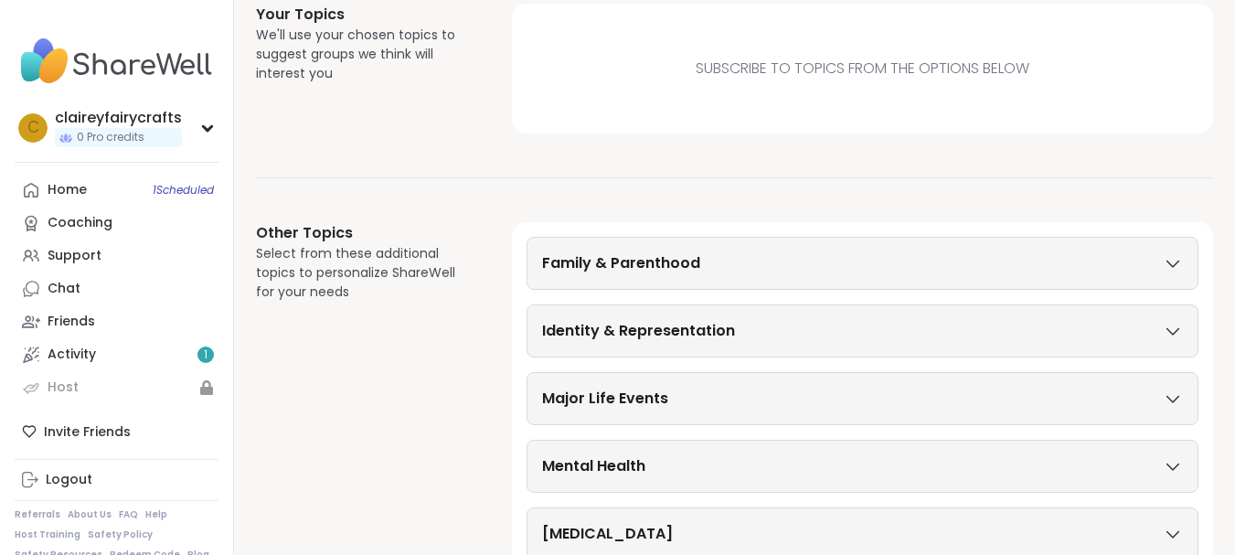
scroll to position [252, 0]
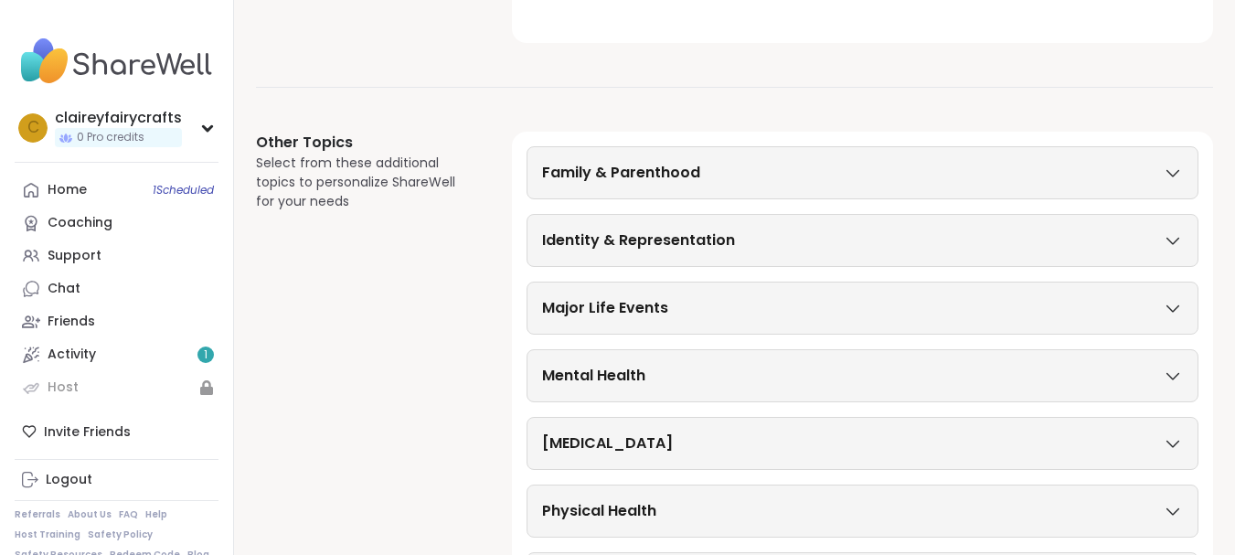
click at [1086, 195] on div "Family & Parenthood" at bounding box center [862, 172] width 672 height 53
click at [1158, 173] on div "Family & Parenthood" at bounding box center [862, 173] width 641 height 22
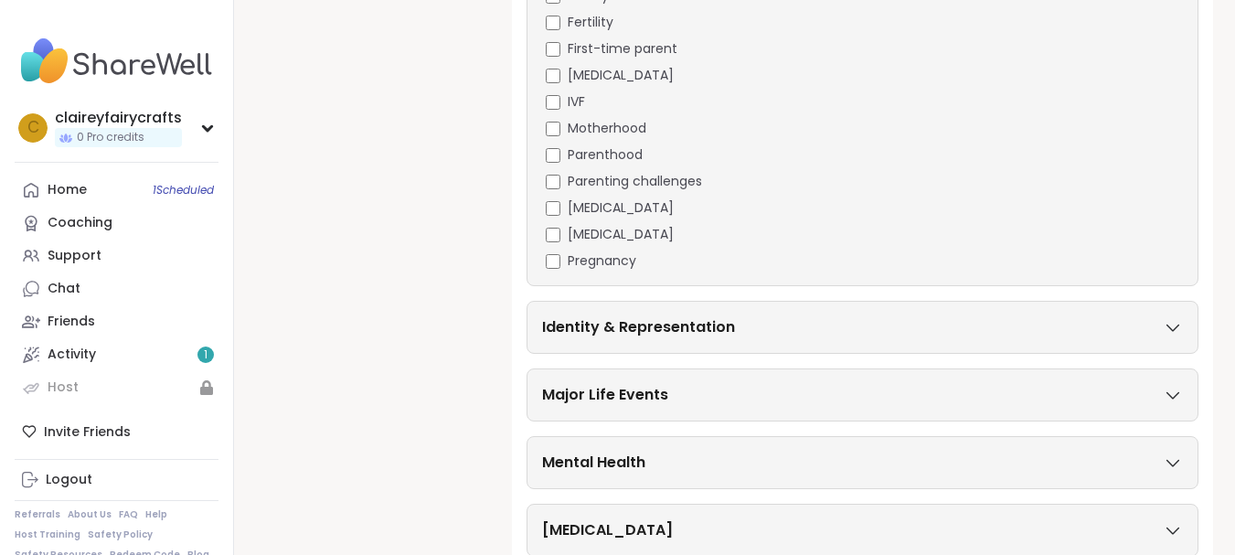
scroll to position [711, 0]
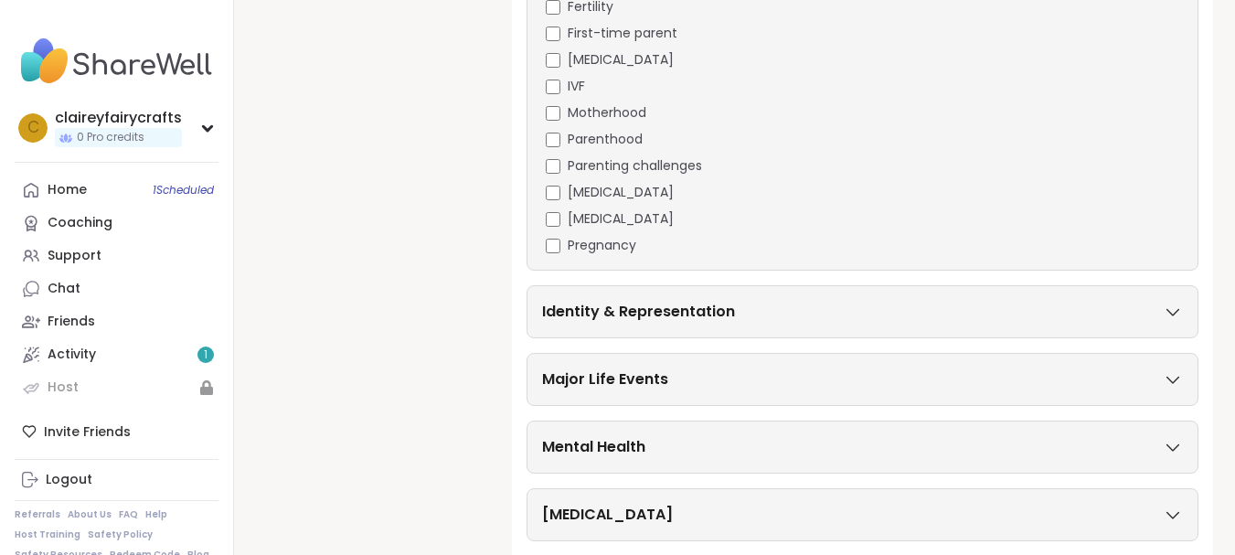
click at [1131, 311] on div "Identity & Representation" at bounding box center [862, 312] width 641 height 22
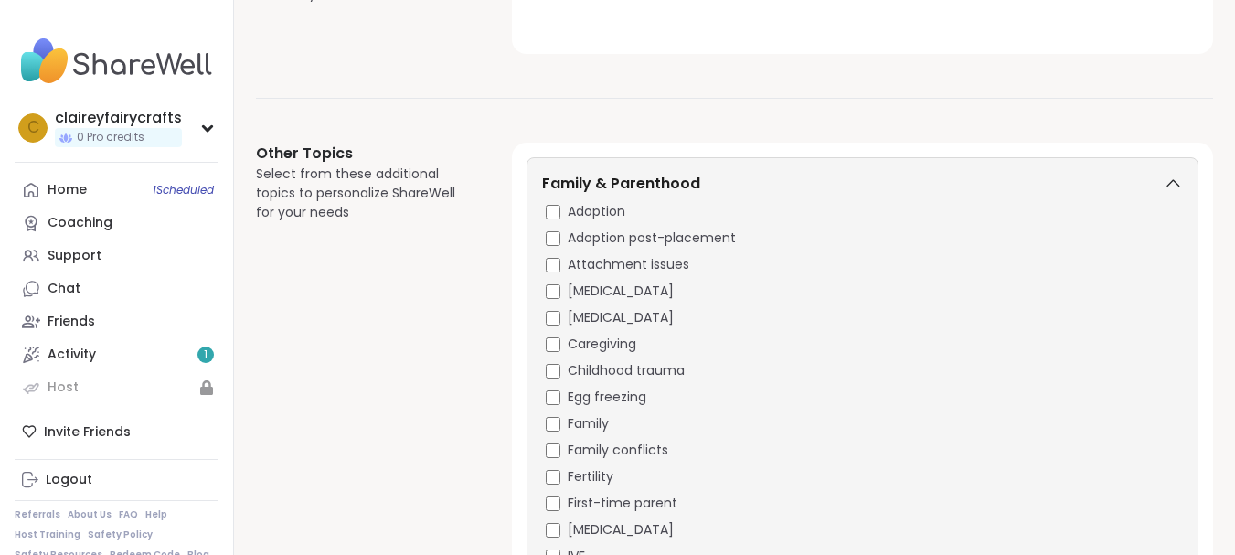
scroll to position [223, 0]
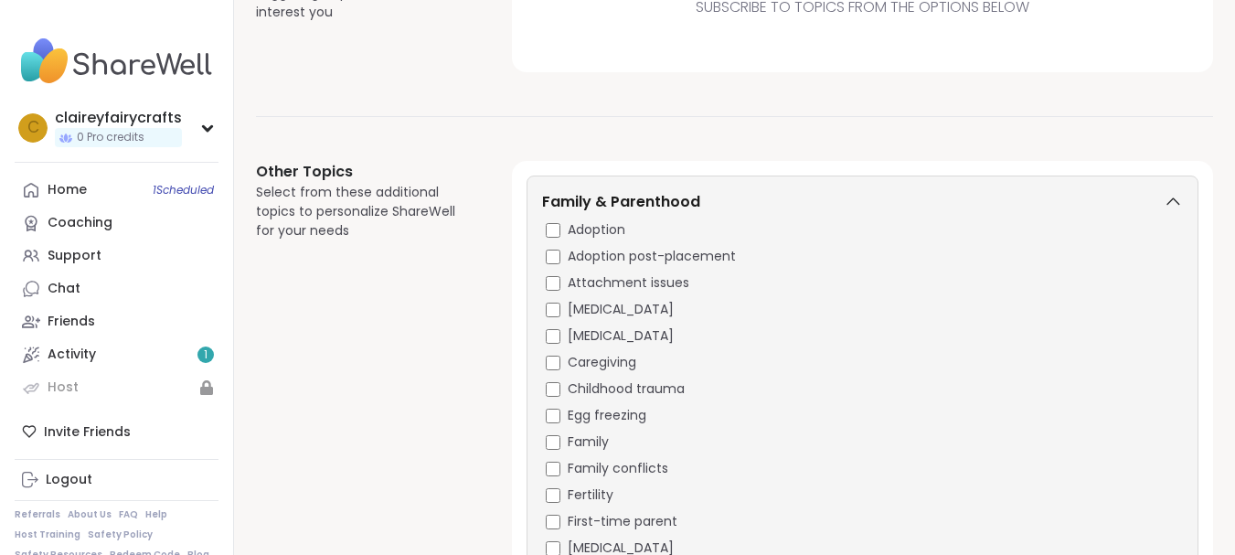
click at [1170, 197] on icon at bounding box center [1172, 202] width 20 height 13
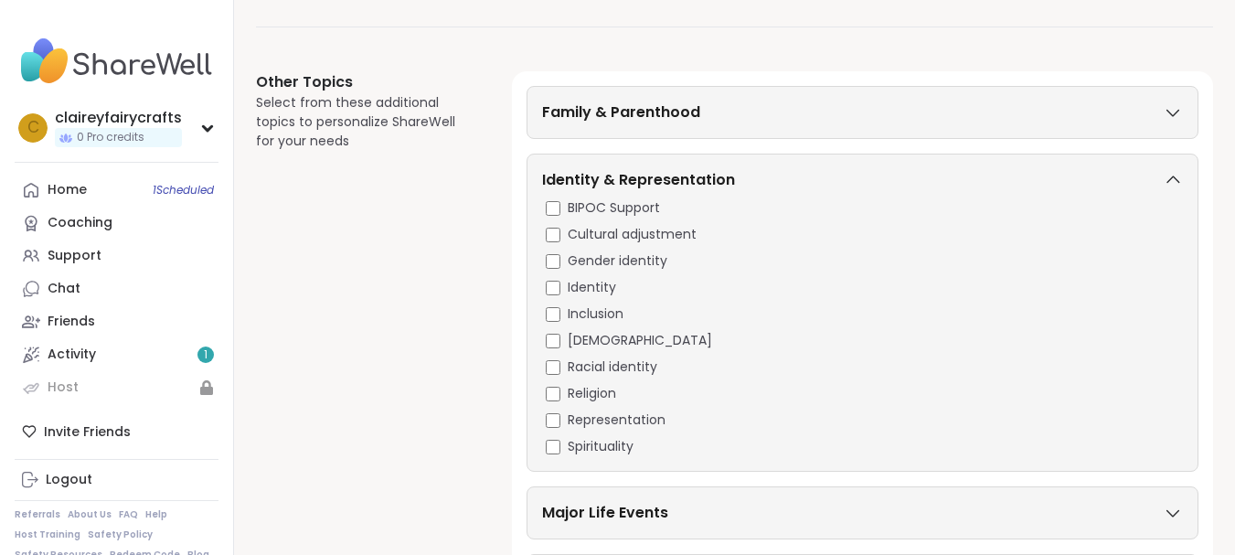
scroll to position [324, 0]
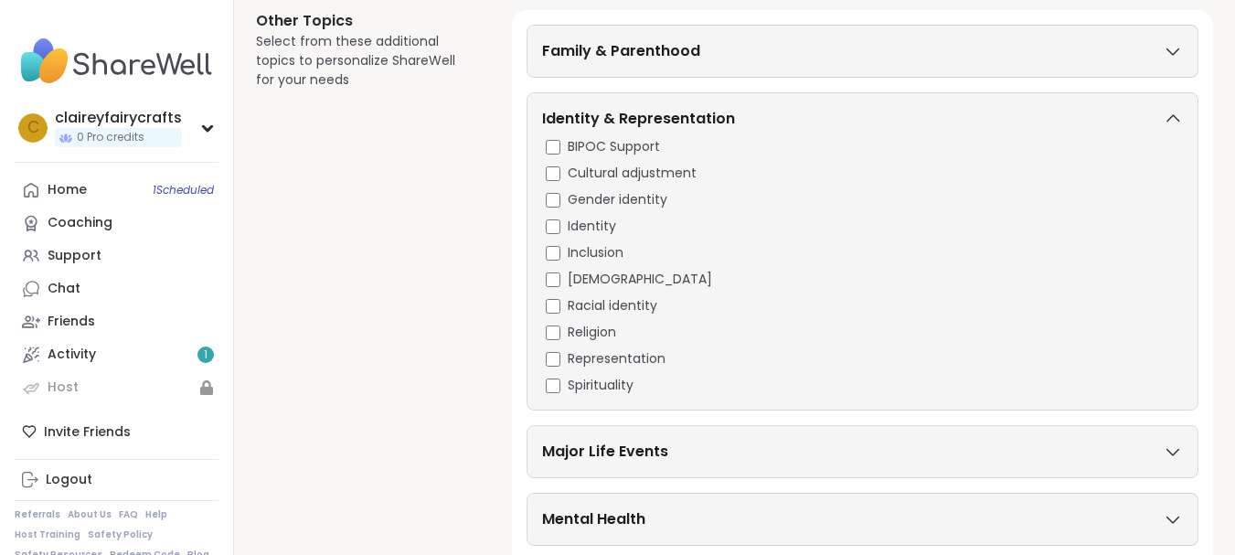
click at [1164, 112] on icon at bounding box center [1172, 118] width 20 height 13
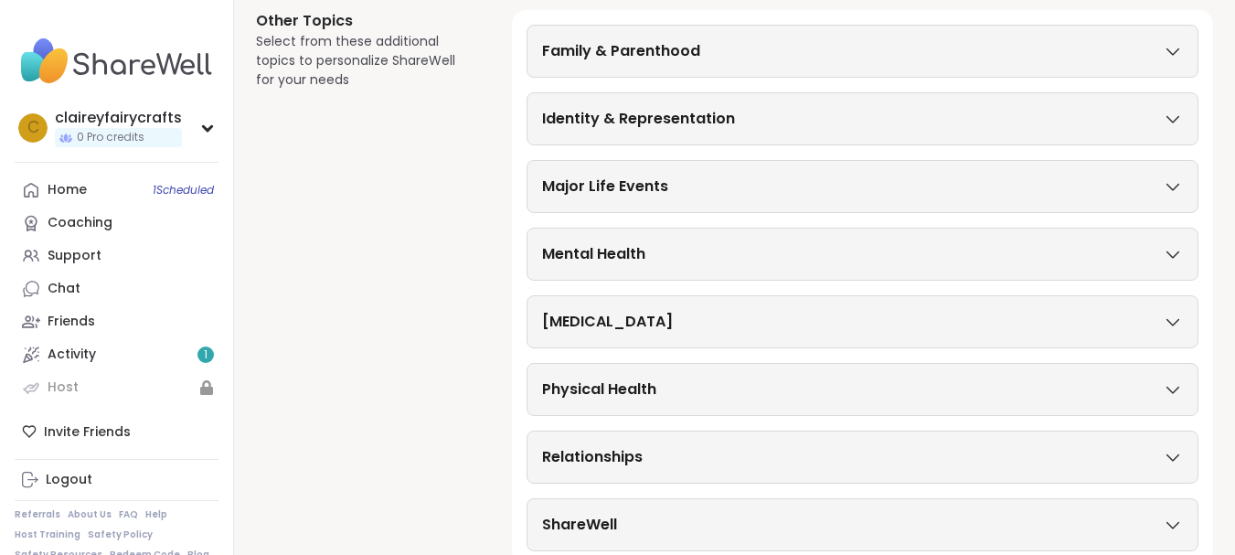
click at [1180, 188] on icon at bounding box center [1172, 186] width 20 height 13
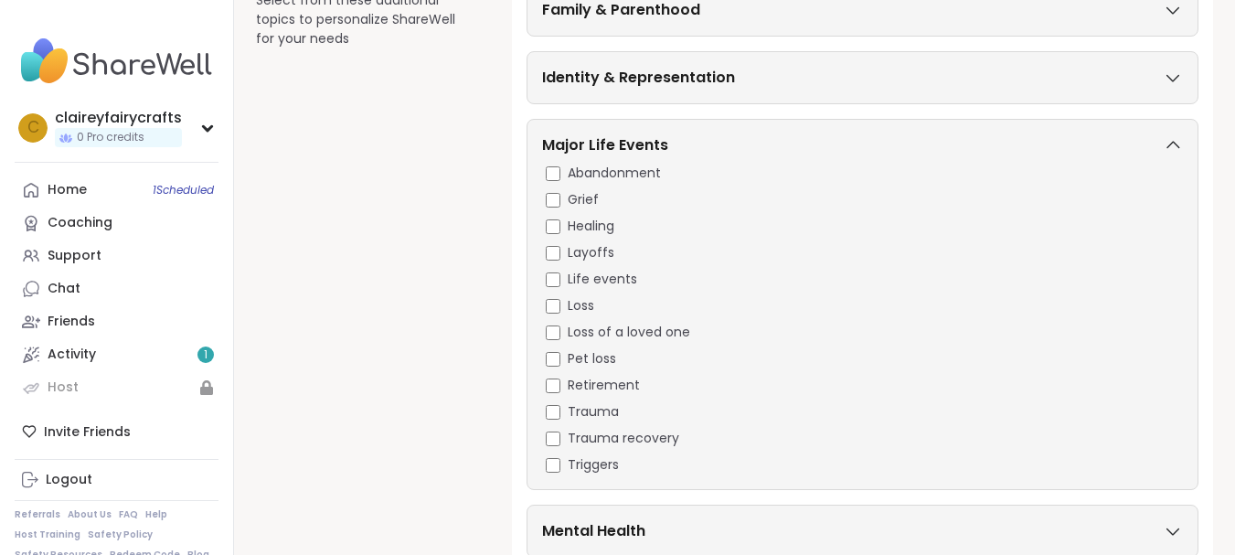
scroll to position [368, 0]
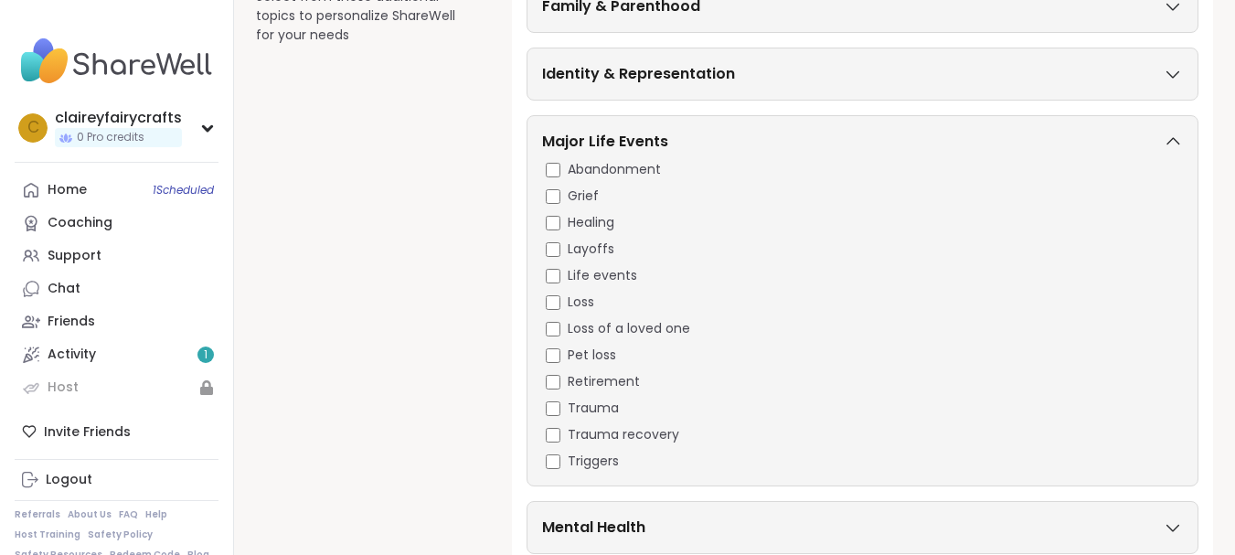
click at [1170, 138] on icon at bounding box center [1172, 141] width 20 height 13
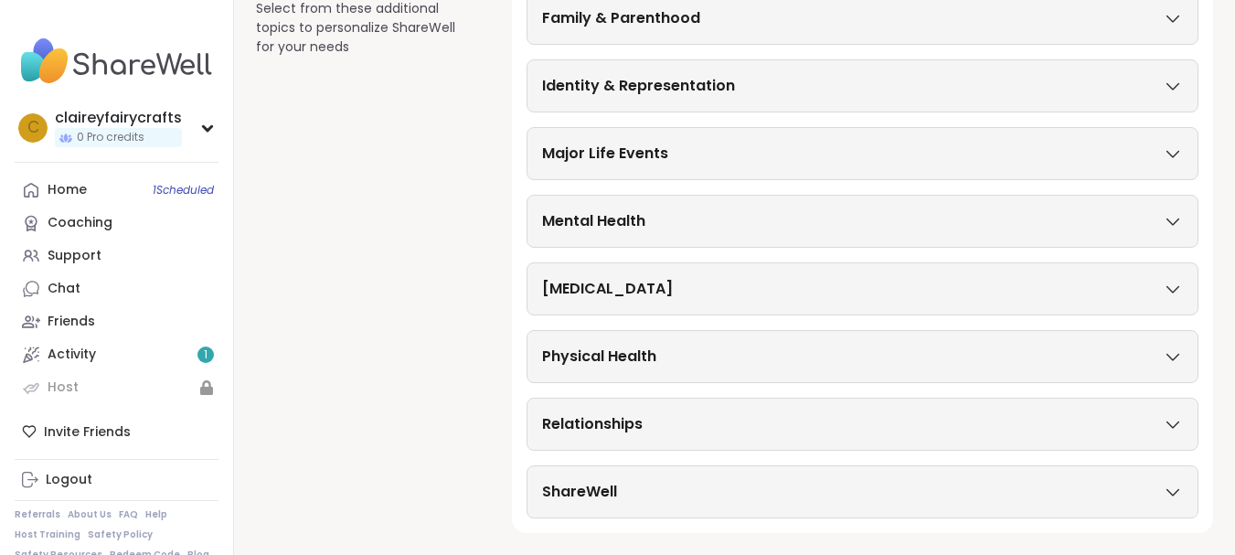
click at [1164, 217] on icon at bounding box center [1172, 221] width 20 height 13
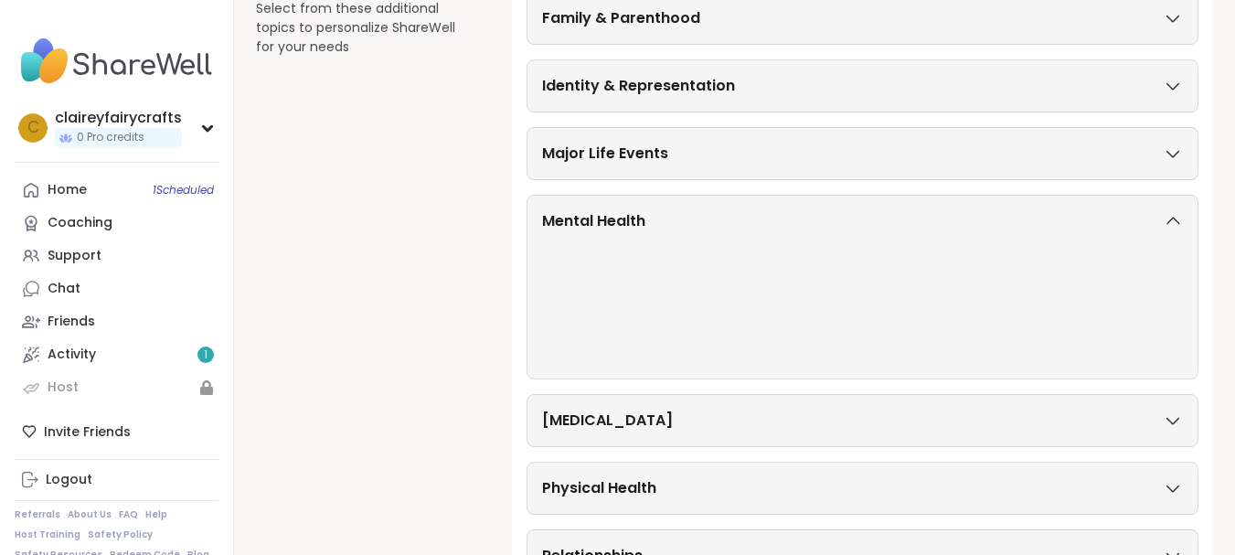
scroll to position [368, 0]
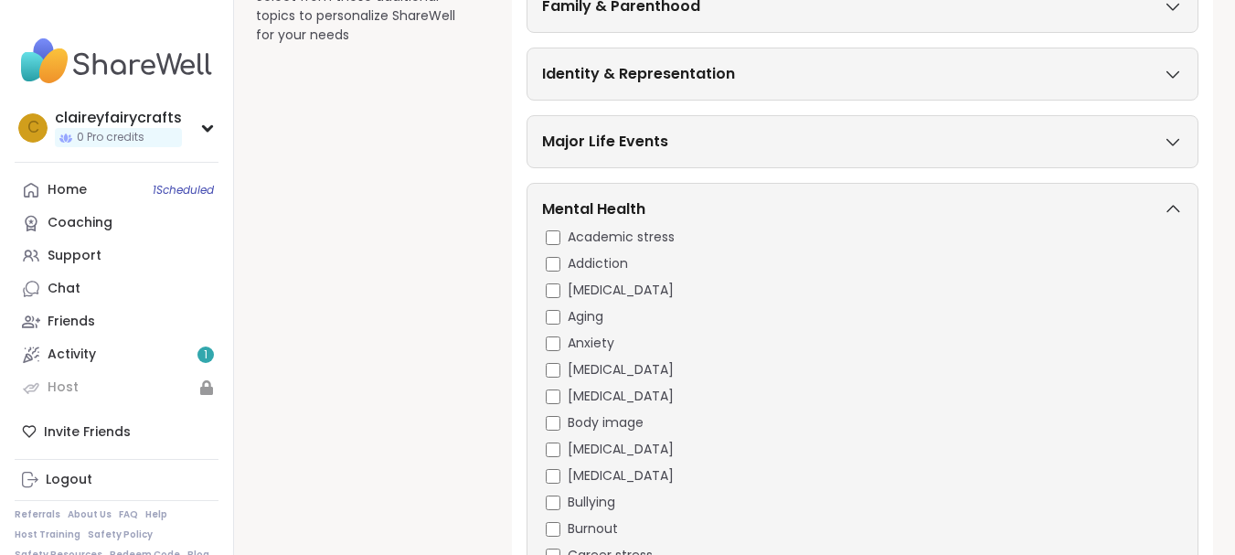
click at [1176, 133] on div "Major Life Events" at bounding box center [862, 142] width 641 height 22
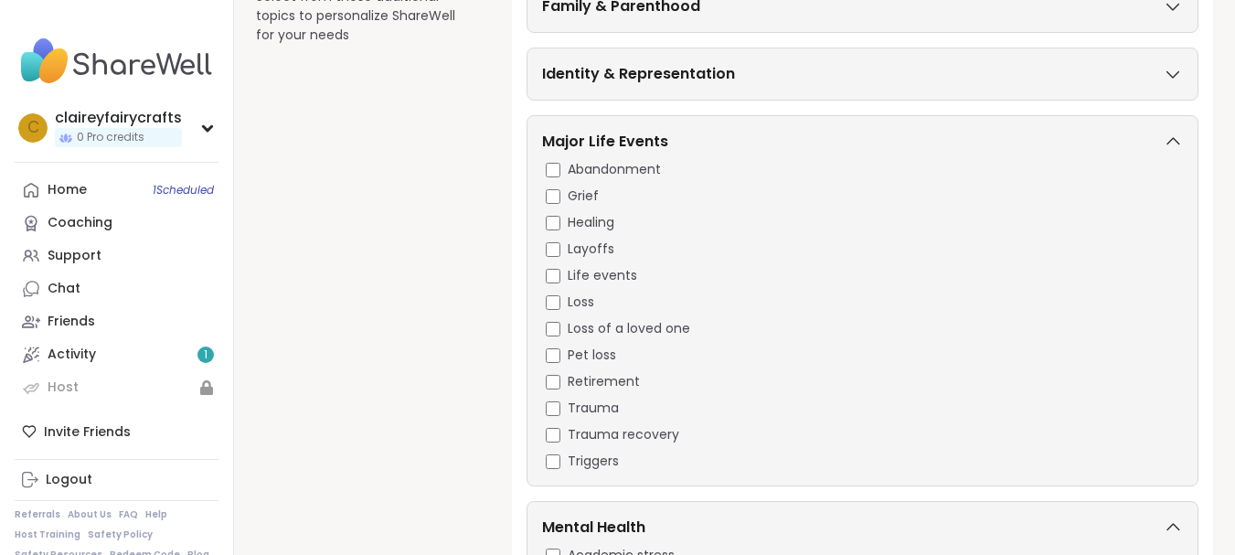
click at [1181, 140] on icon at bounding box center [1172, 141] width 20 height 13
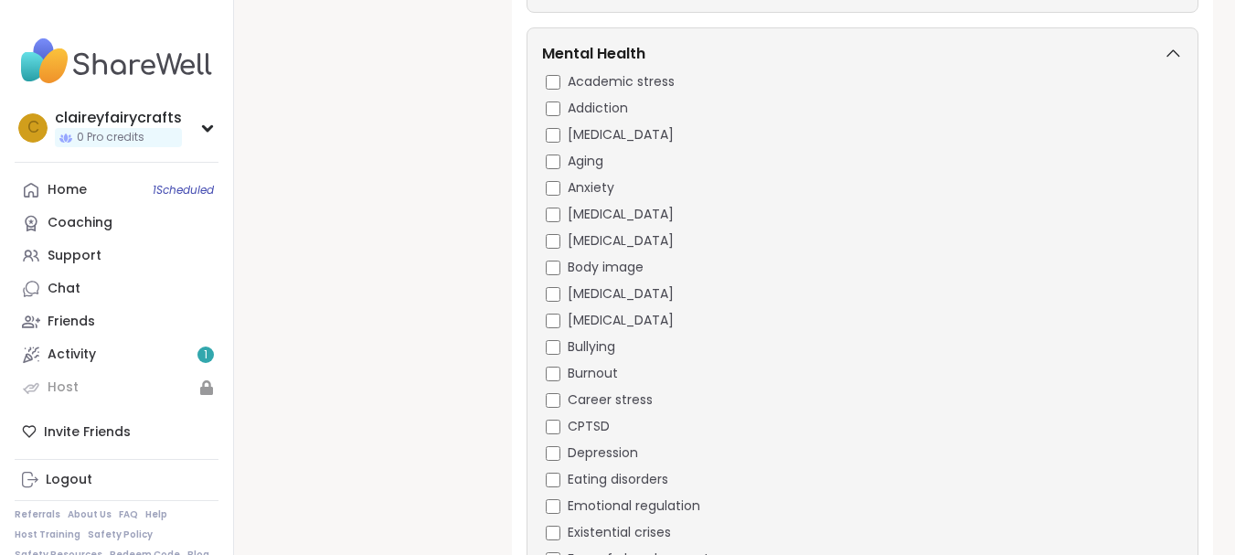
scroll to position [527, 0]
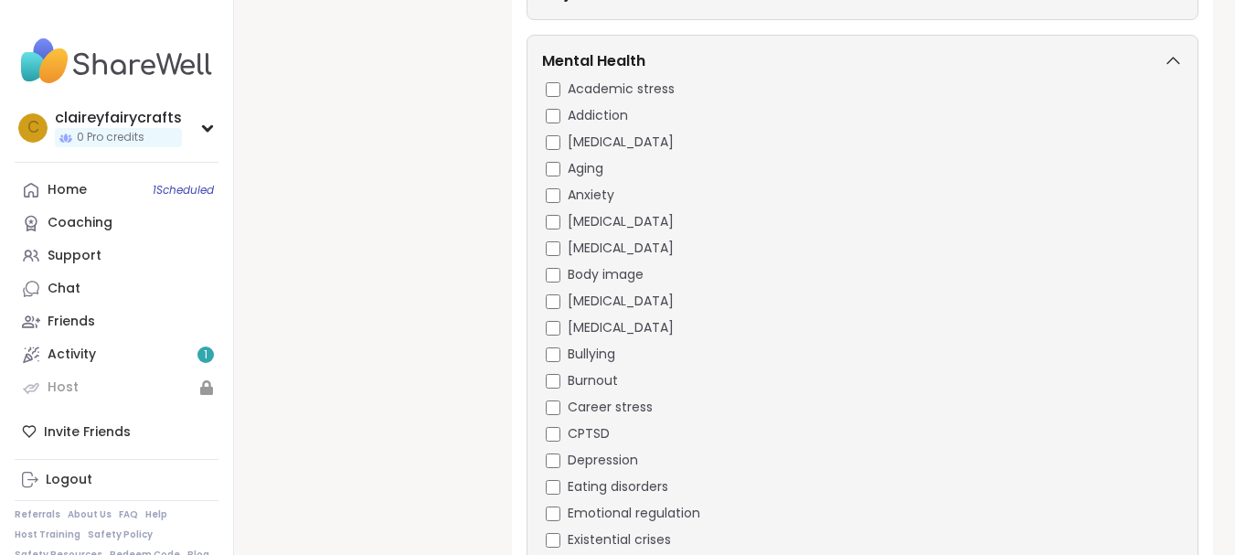
click at [582, 322] on span "[MEDICAL_DATA]" at bounding box center [621, 327] width 106 height 19
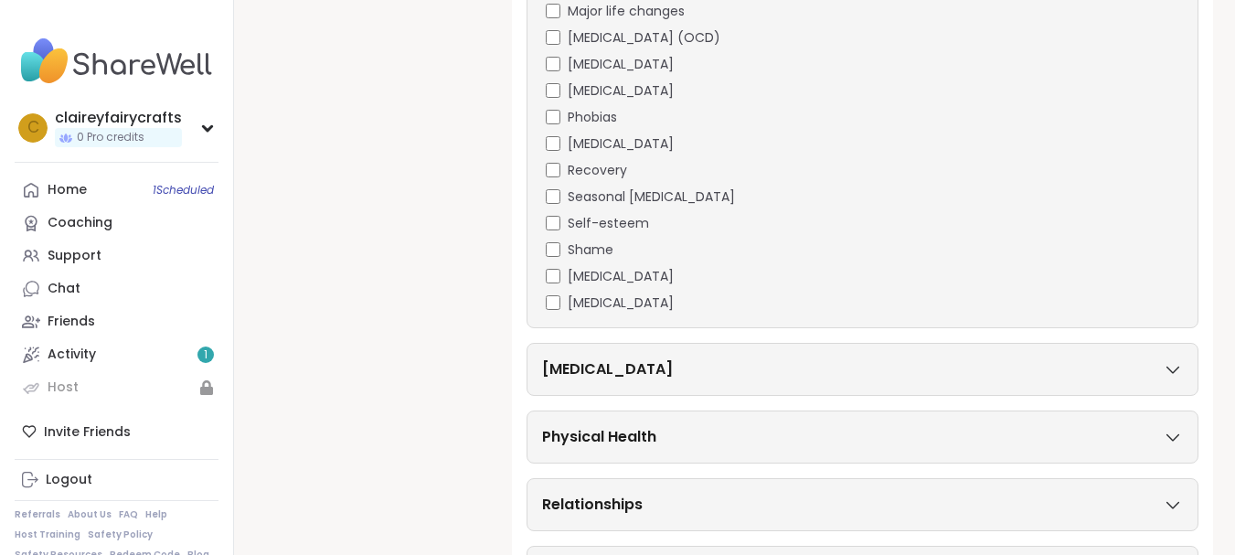
scroll to position [1440, 0]
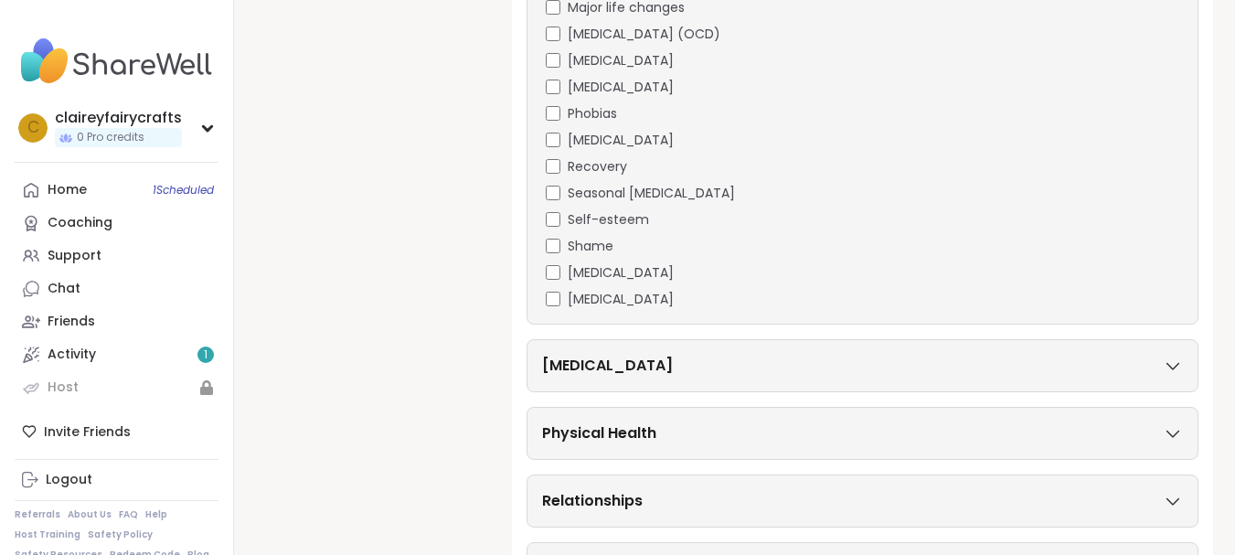
click at [1141, 355] on div "[MEDICAL_DATA]" at bounding box center [862, 366] width 641 height 22
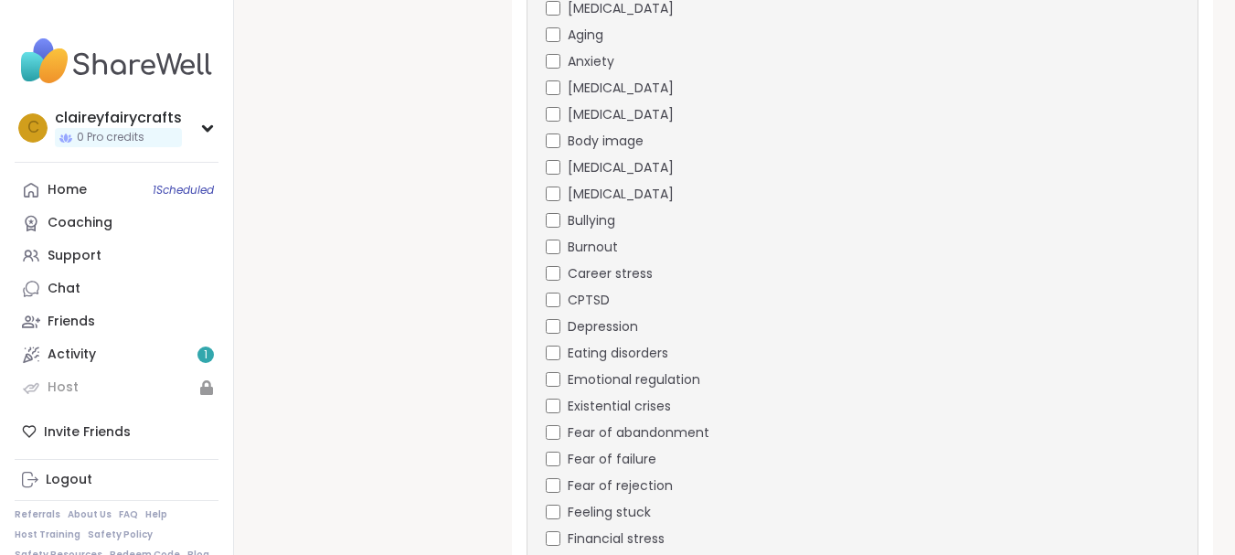
scroll to position [441, 0]
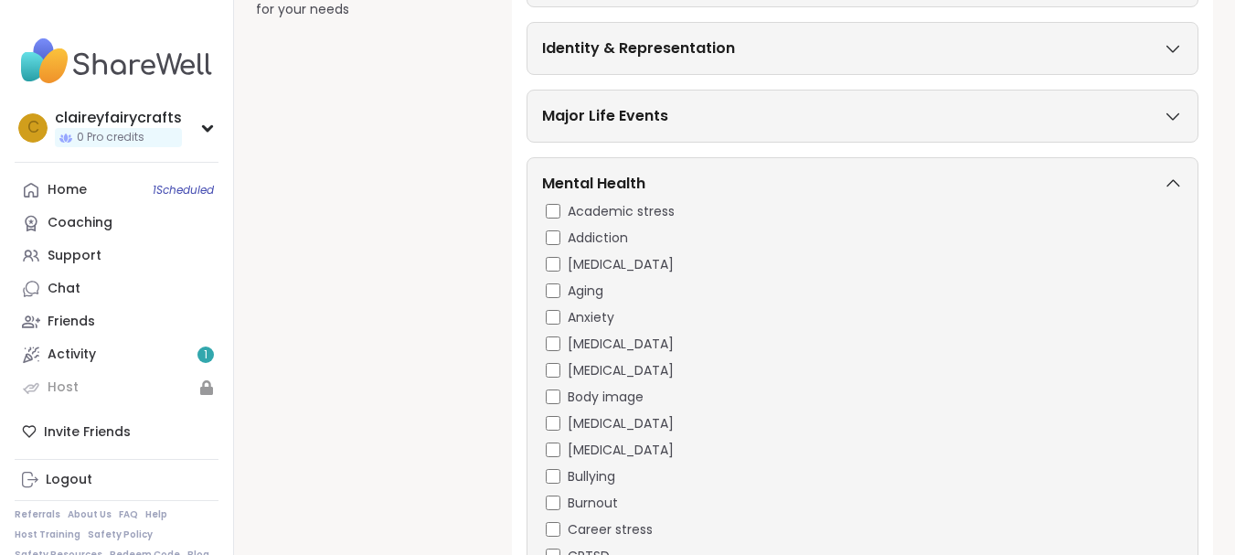
click at [1159, 179] on div "Mental Health" at bounding box center [862, 187] width 641 height 29
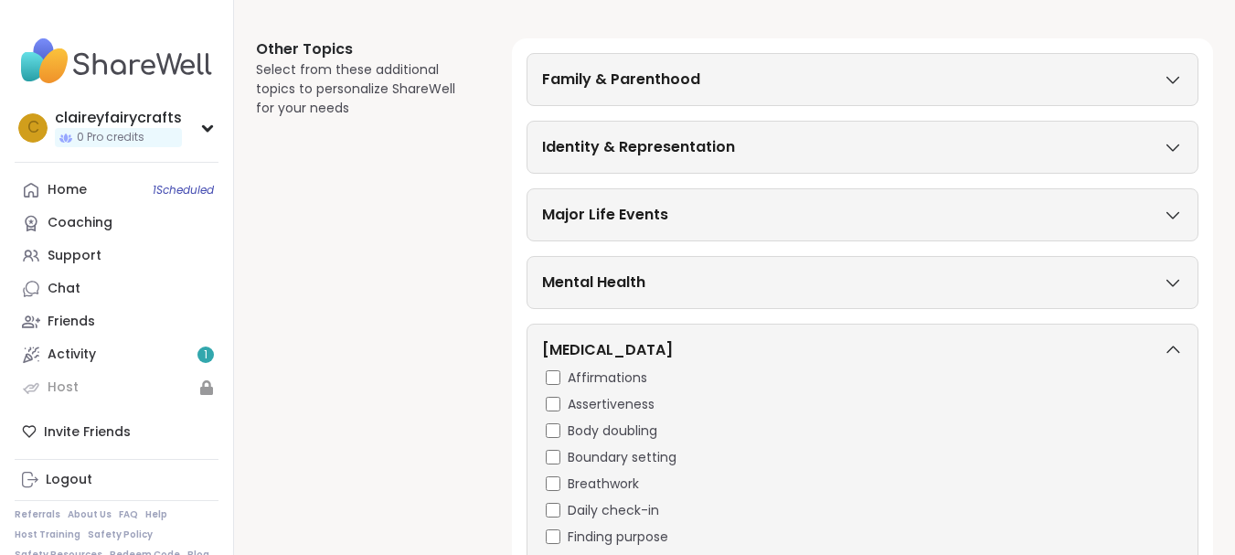
scroll to position [549, 0]
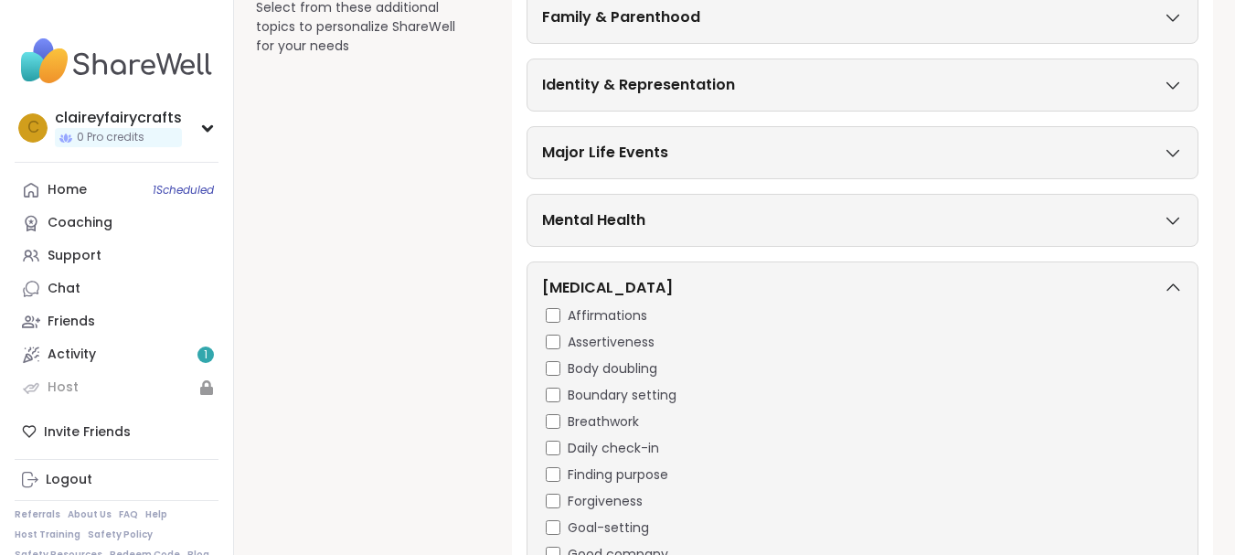
click at [1170, 287] on icon at bounding box center [1172, 286] width 12 height 6
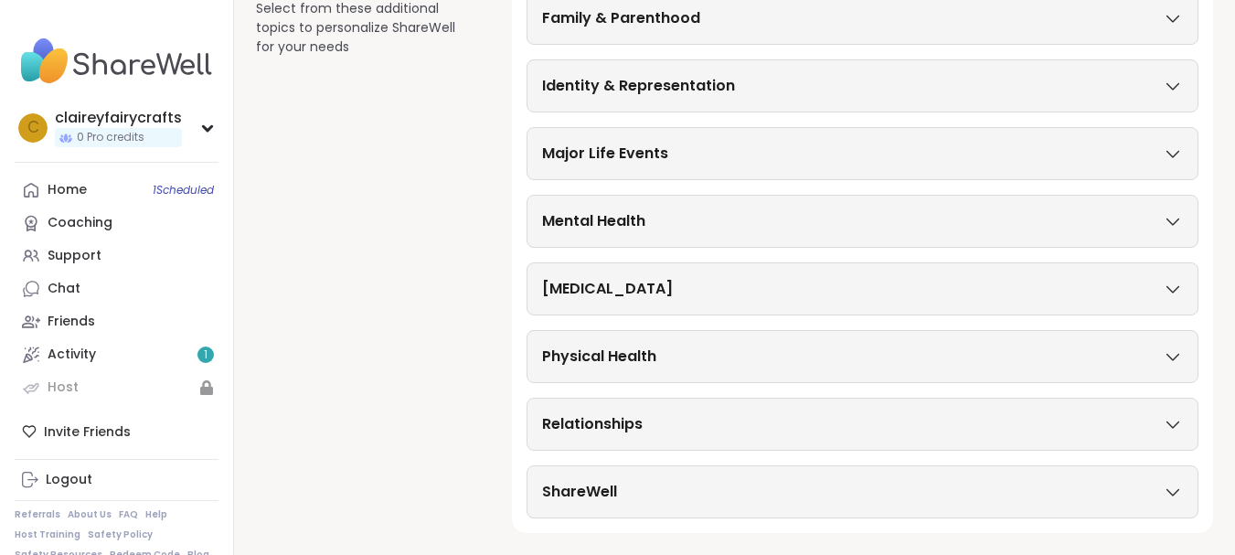
scroll to position [548, 0]
click at [1169, 346] on div "Physical Health" at bounding box center [862, 356] width 641 height 22
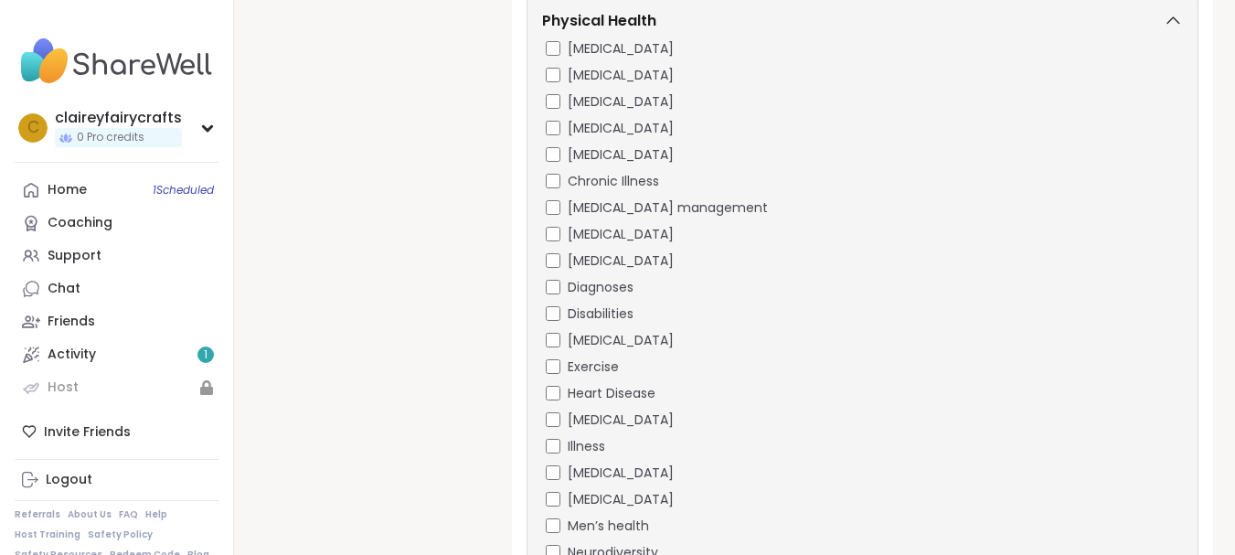
scroll to position [812, 0]
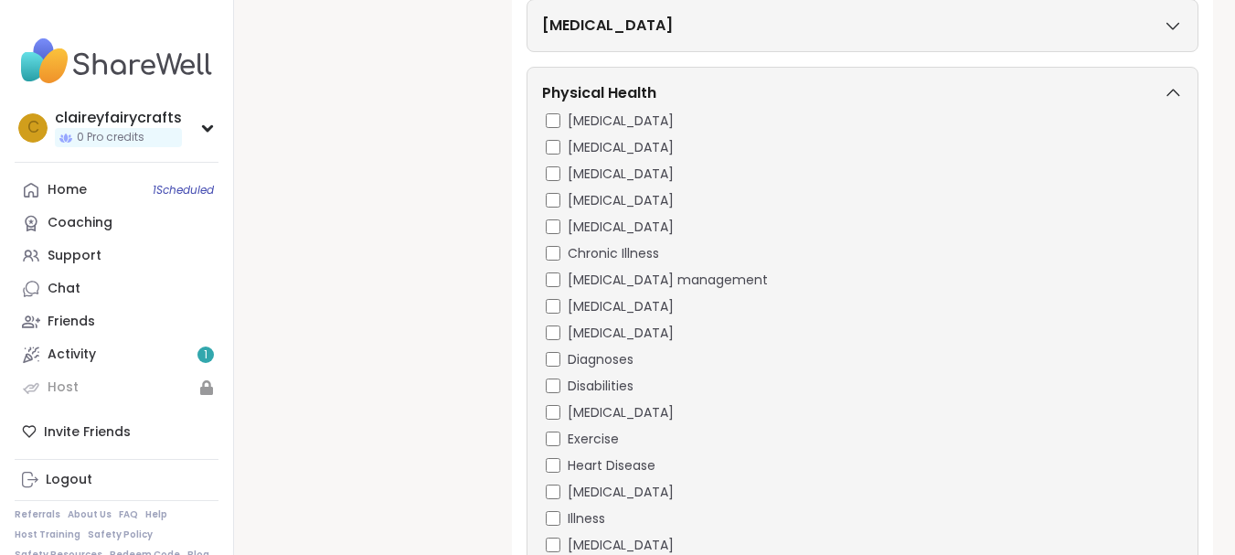
click at [1164, 90] on icon at bounding box center [1172, 93] width 20 height 13
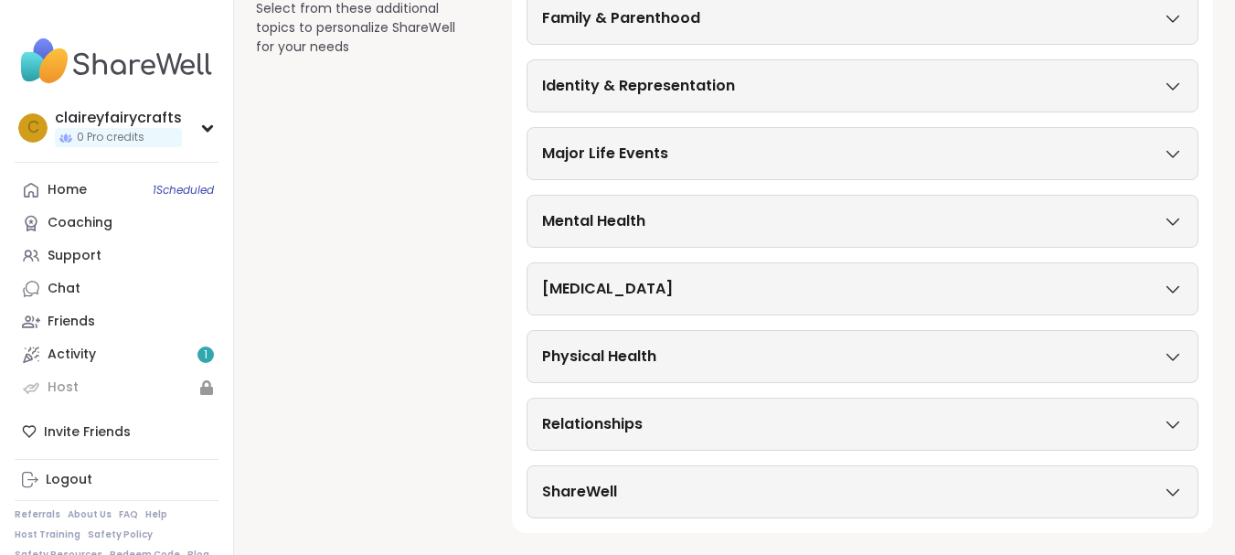
click at [1176, 437] on div "Relationships" at bounding box center [862, 424] width 672 height 53
click at [1165, 431] on div "Relationships" at bounding box center [862, 424] width 641 height 22
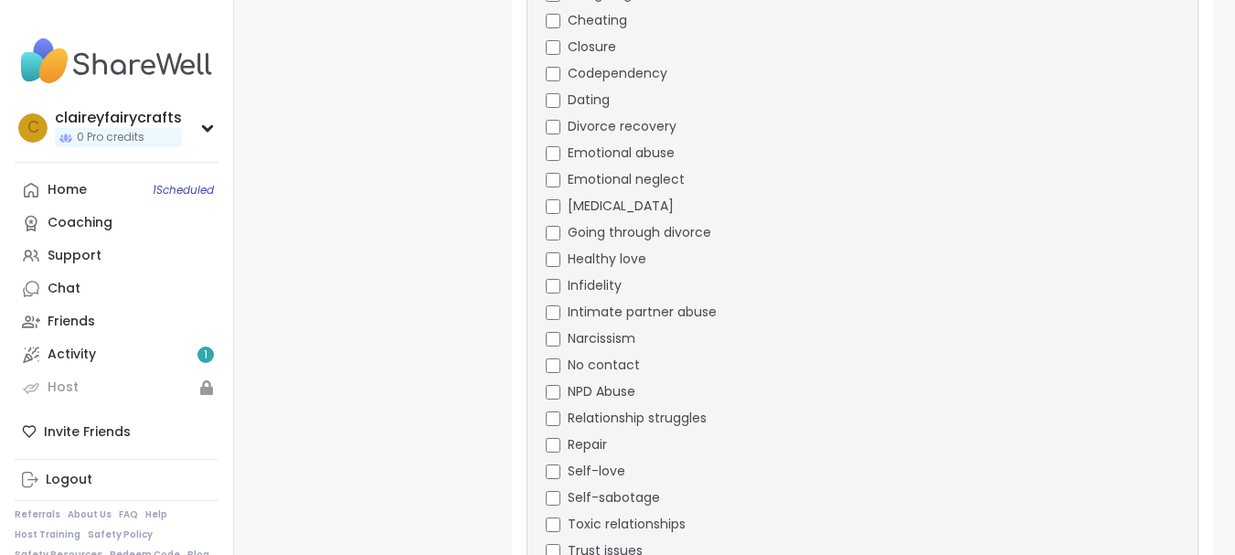
scroll to position [1059, 0]
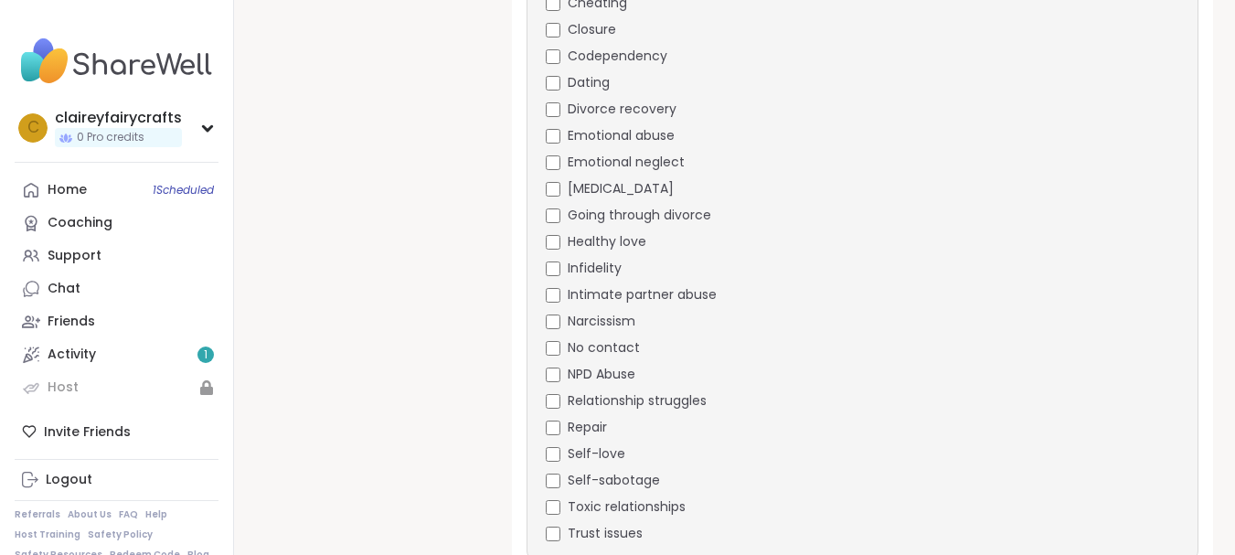
click at [556, 391] on div "Relationship struggles" at bounding box center [864, 400] width 637 height 19
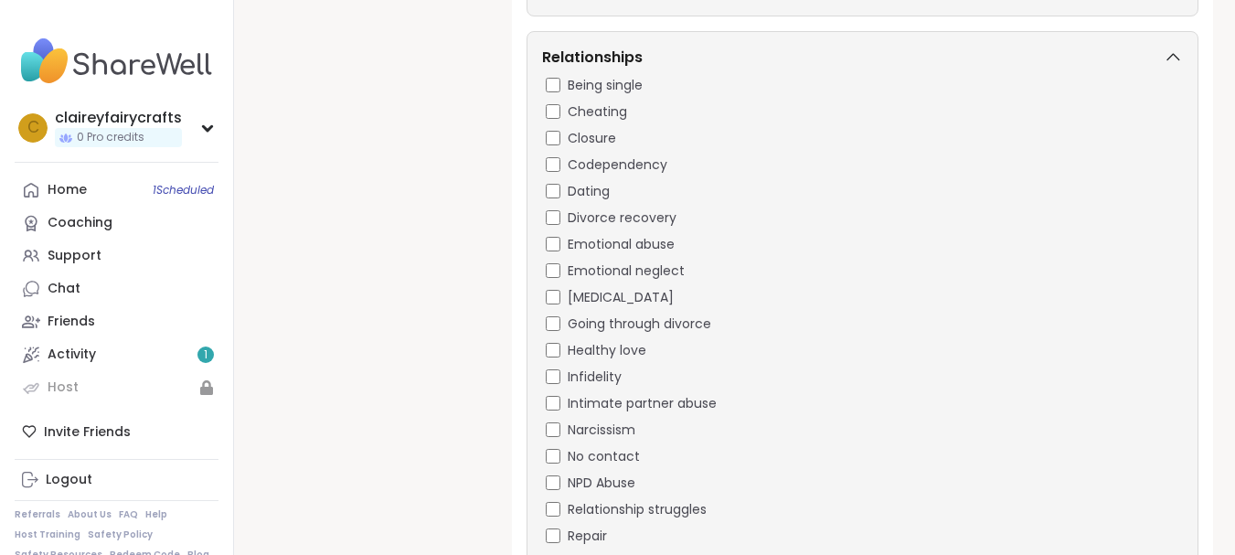
scroll to position [919, 0]
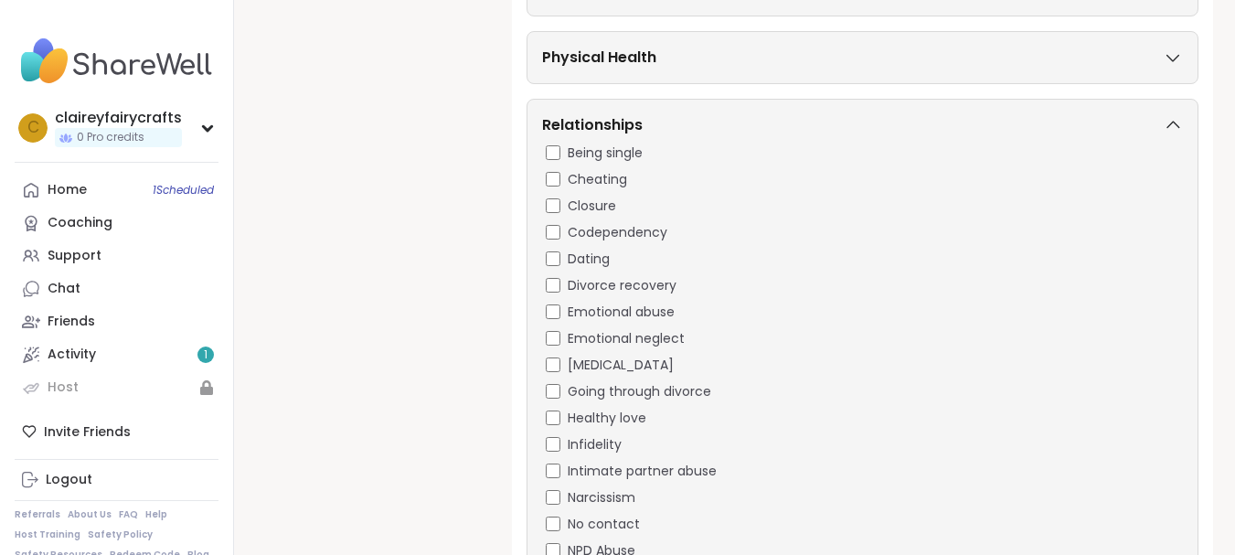
click at [1170, 139] on div "Relationships" at bounding box center [862, 128] width 641 height 29
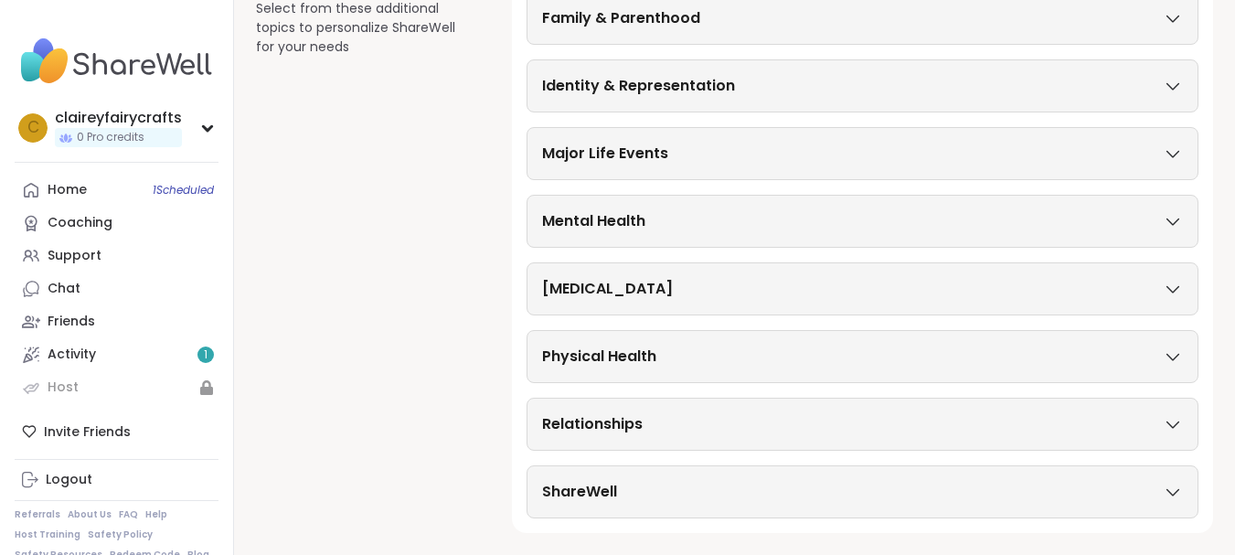
scroll to position [621, 0]
click at [846, 495] on div "ShareWell" at bounding box center [862, 492] width 641 height 22
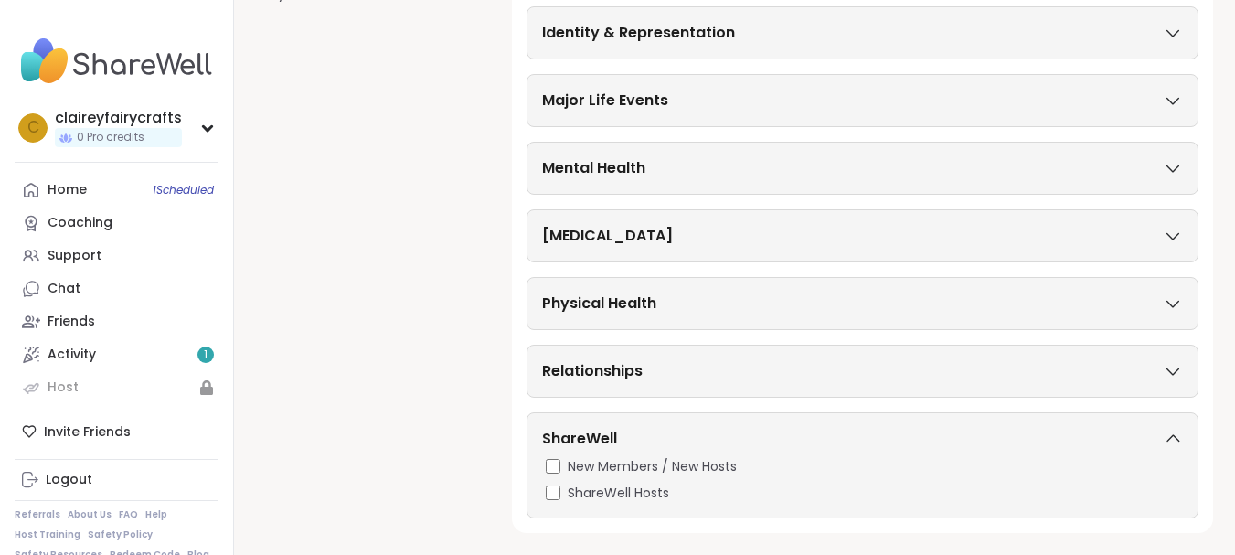
scroll to position [674, 0]
click at [1172, 430] on div "ShareWell" at bounding box center [862, 442] width 641 height 29
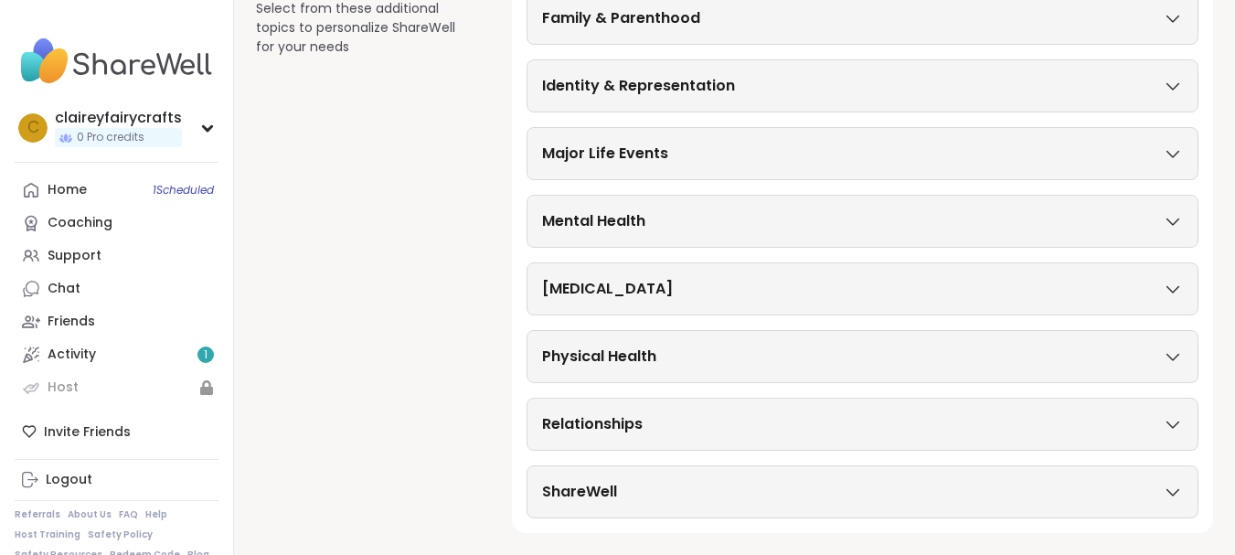
scroll to position [0, 0]
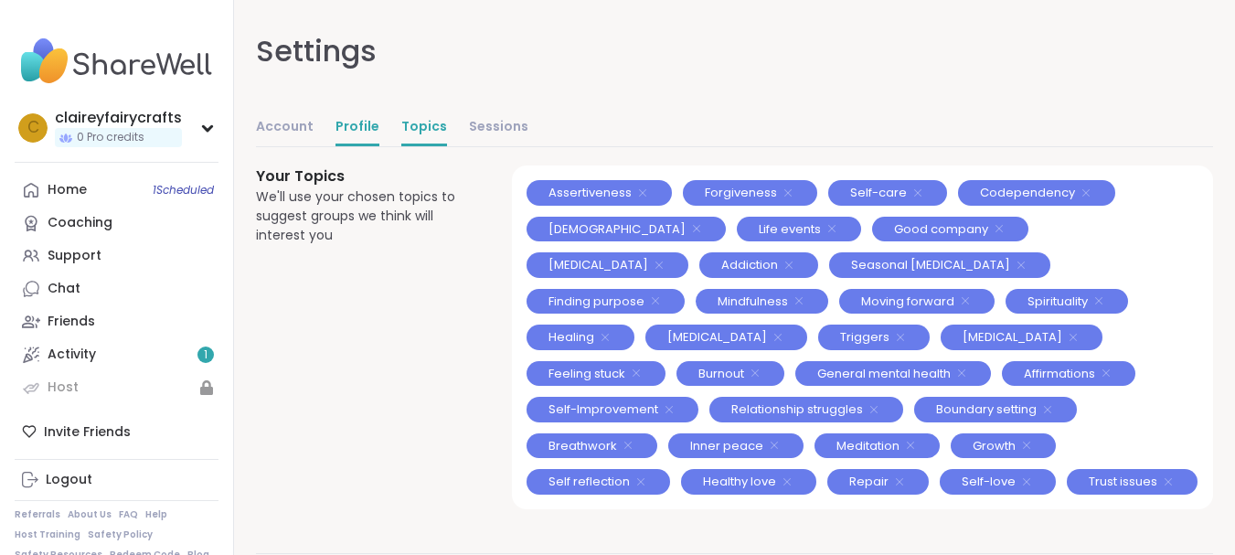
click at [356, 121] on link "Profile" at bounding box center [357, 128] width 44 height 37
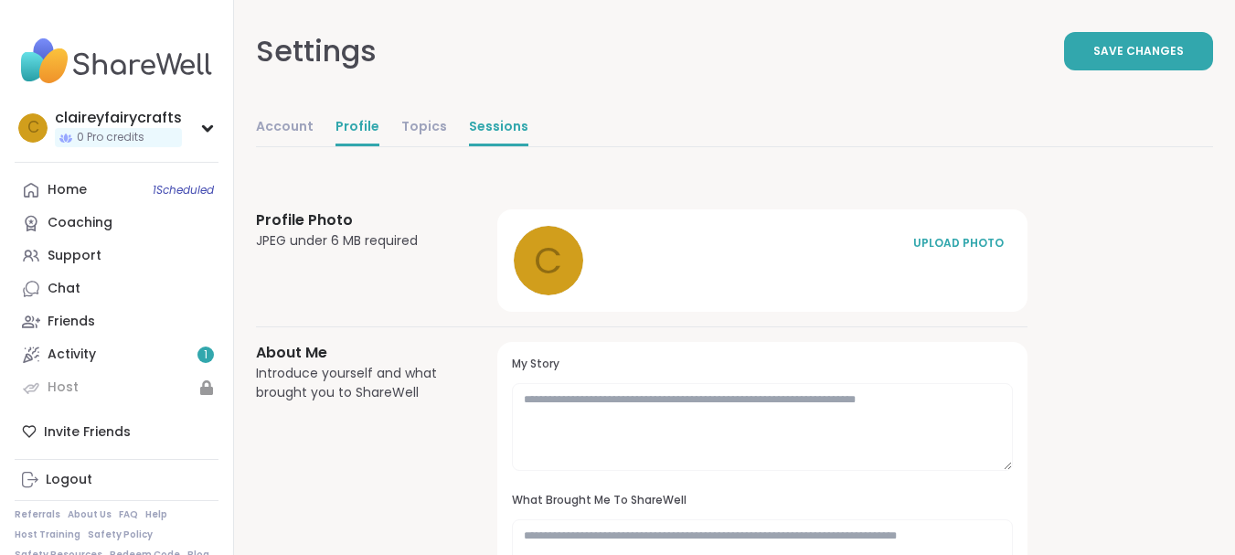
click at [486, 122] on link "Sessions" at bounding box center [498, 128] width 59 height 37
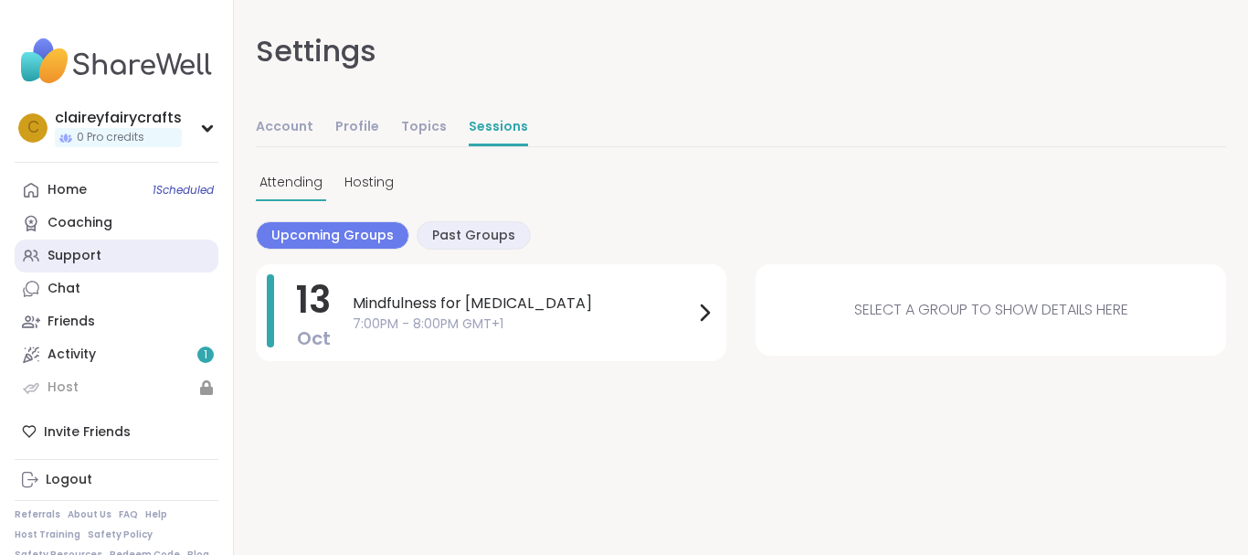
click at [69, 251] on div "Support" at bounding box center [75, 256] width 54 height 18
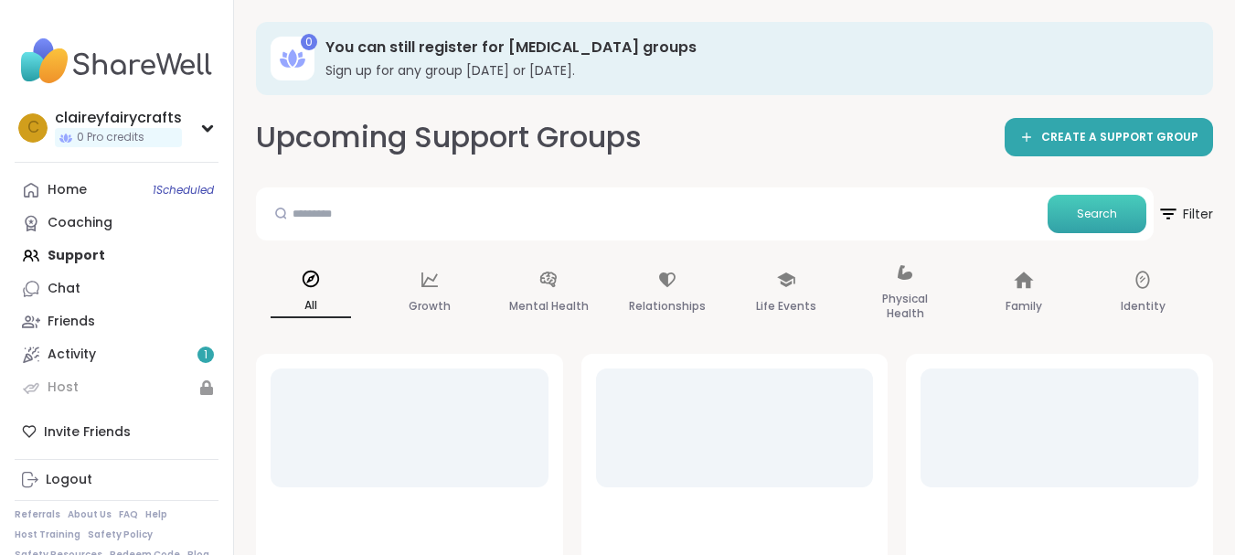
click at [1120, 206] on button "Search" at bounding box center [1096, 214] width 99 height 38
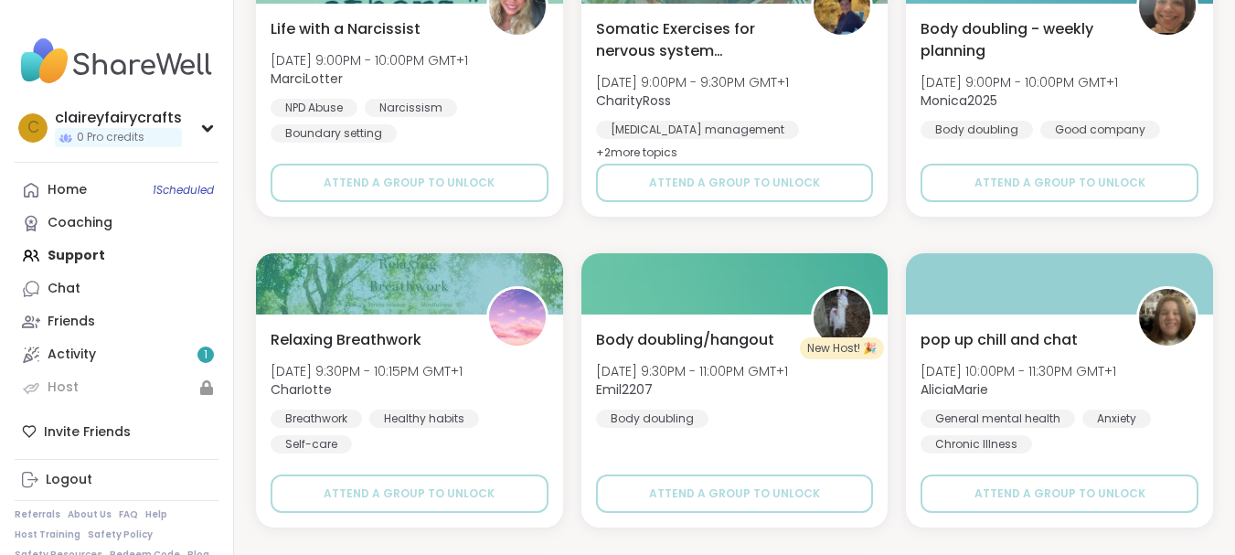
scroll to position [1119, 0]
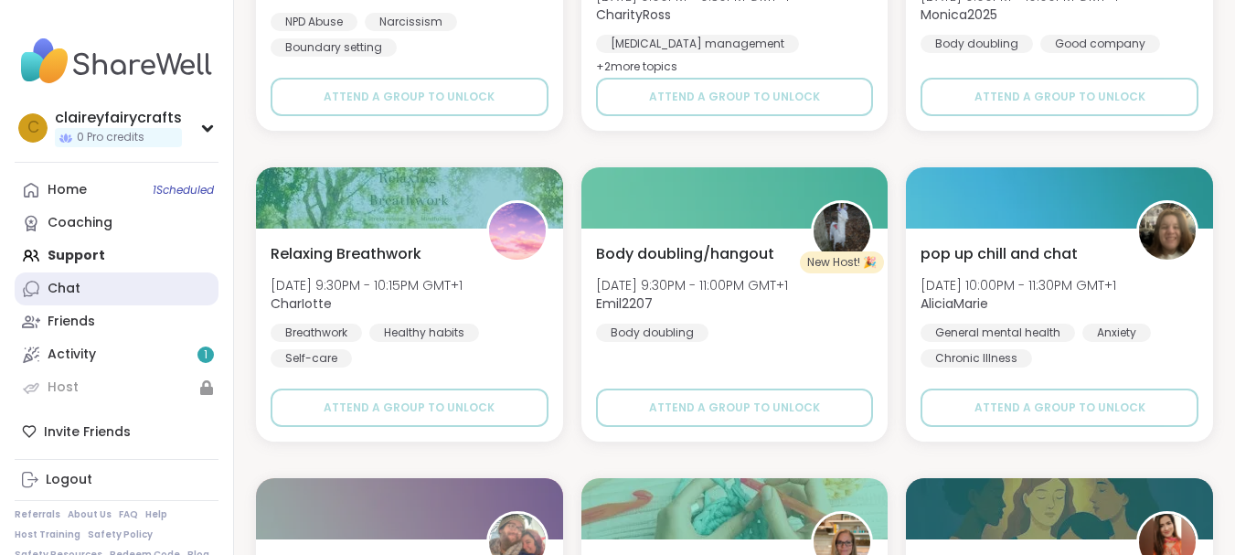
click at [100, 290] on link "Chat" at bounding box center [117, 288] width 204 height 33
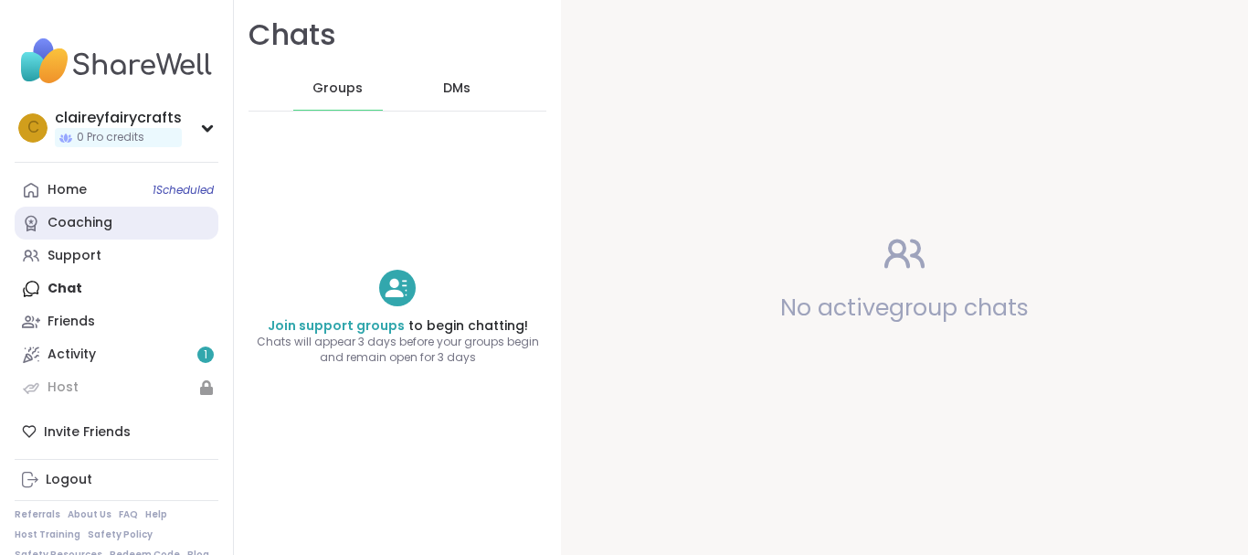
click at [69, 219] on div "Coaching" at bounding box center [80, 223] width 65 height 18
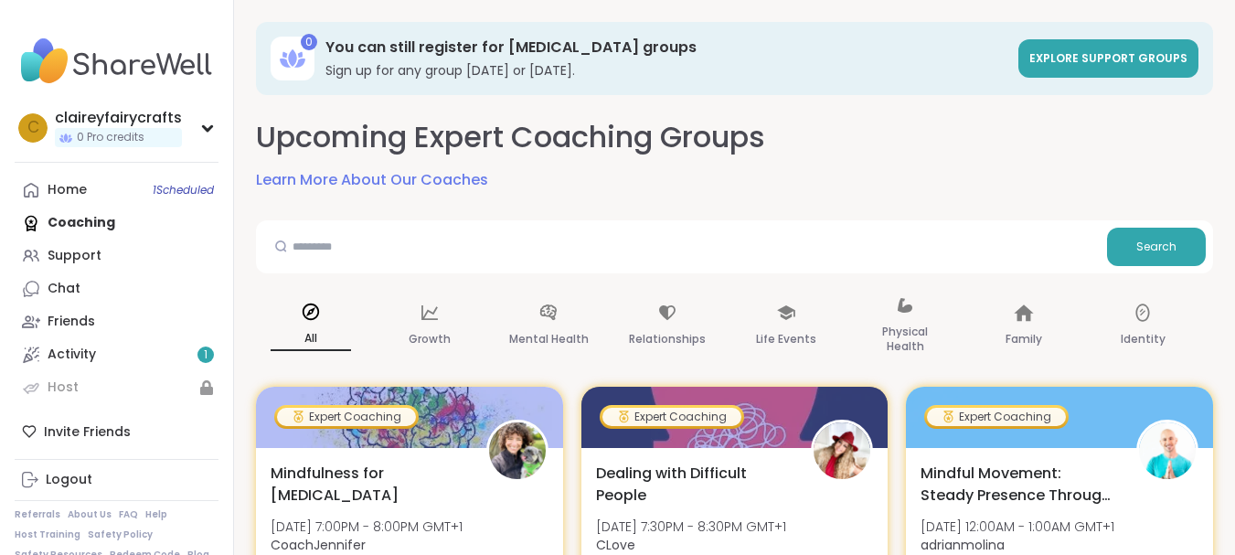
click at [434, 38] on h3 "You can still register for peer support groups" at bounding box center [666, 47] width 682 height 20
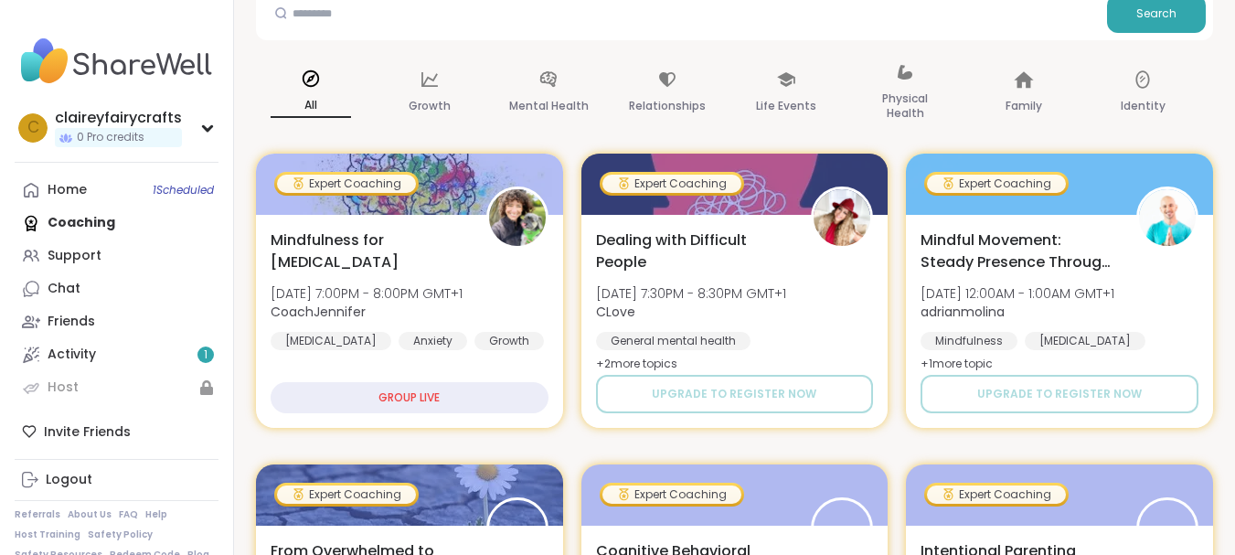
scroll to position [334, 0]
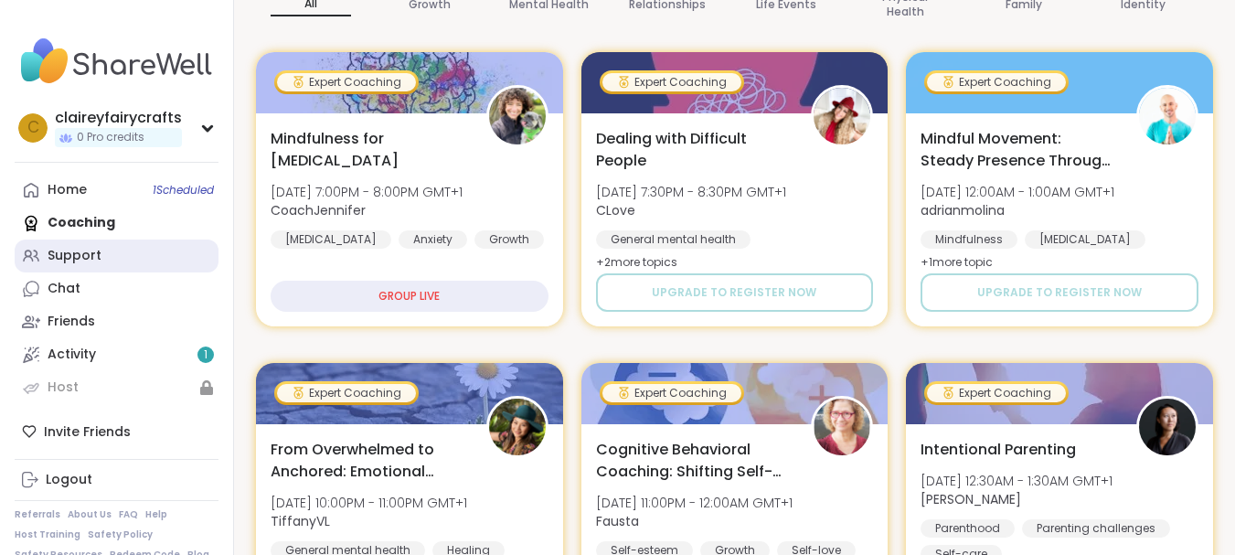
click at [79, 266] on link "Support" at bounding box center [117, 255] width 204 height 33
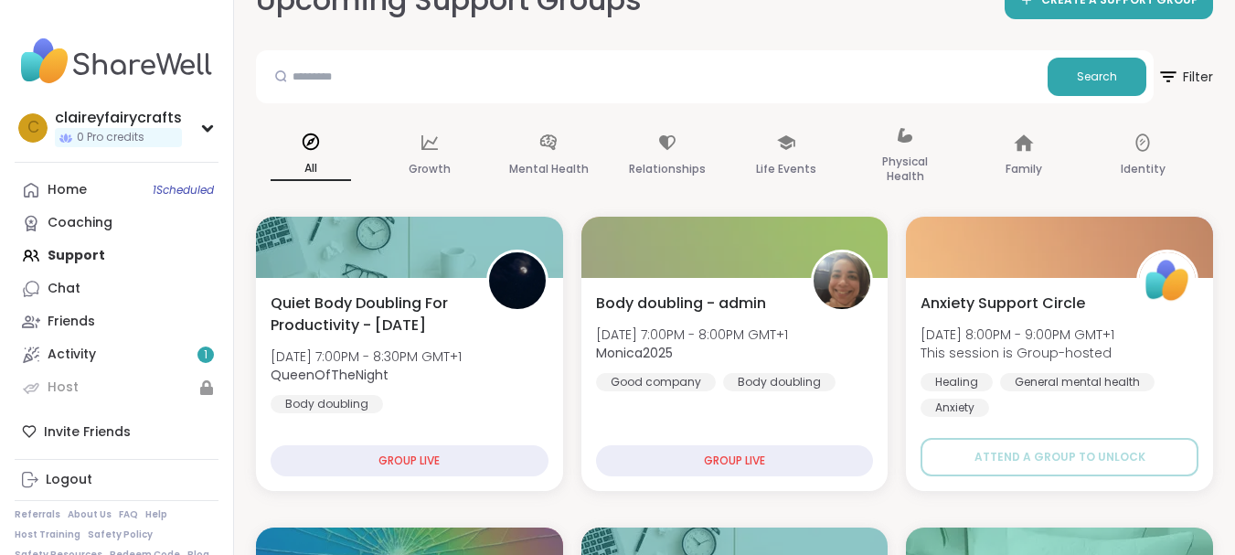
scroll to position [195, 0]
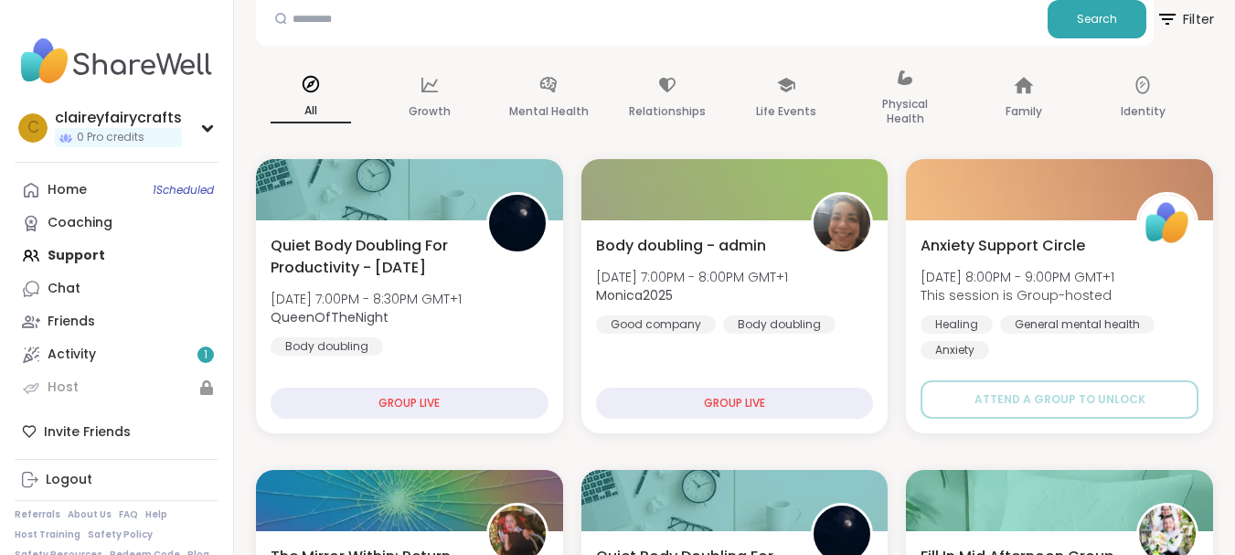
click at [1185, 19] on span "Filter" at bounding box center [1184, 19] width 58 height 46
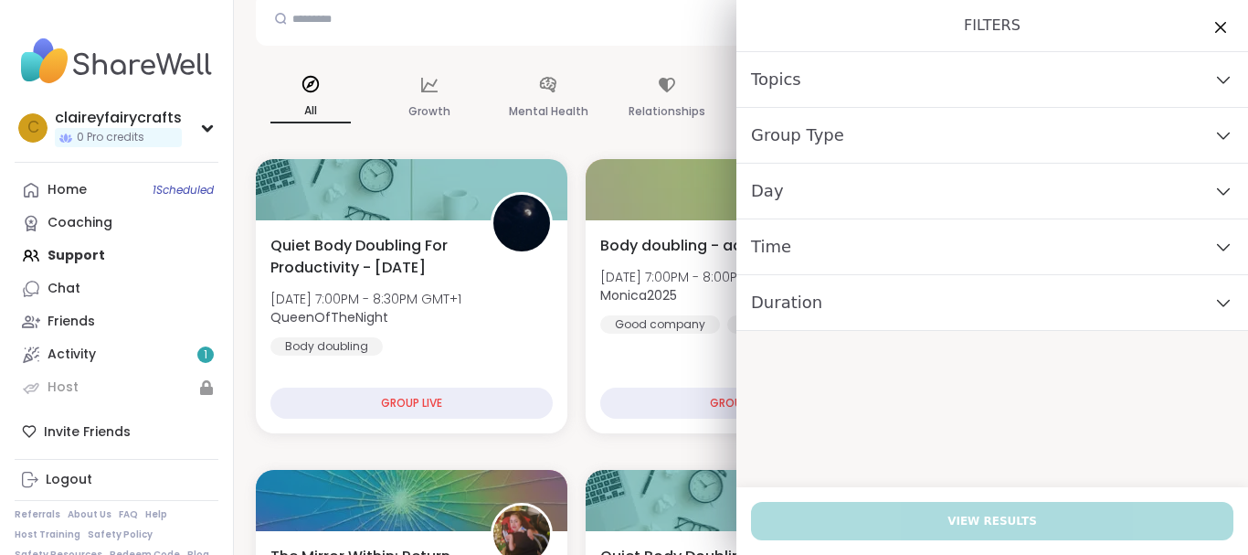
click at [834, 197] on div "Day" at bounding box center [993, 192] width 512 height 56
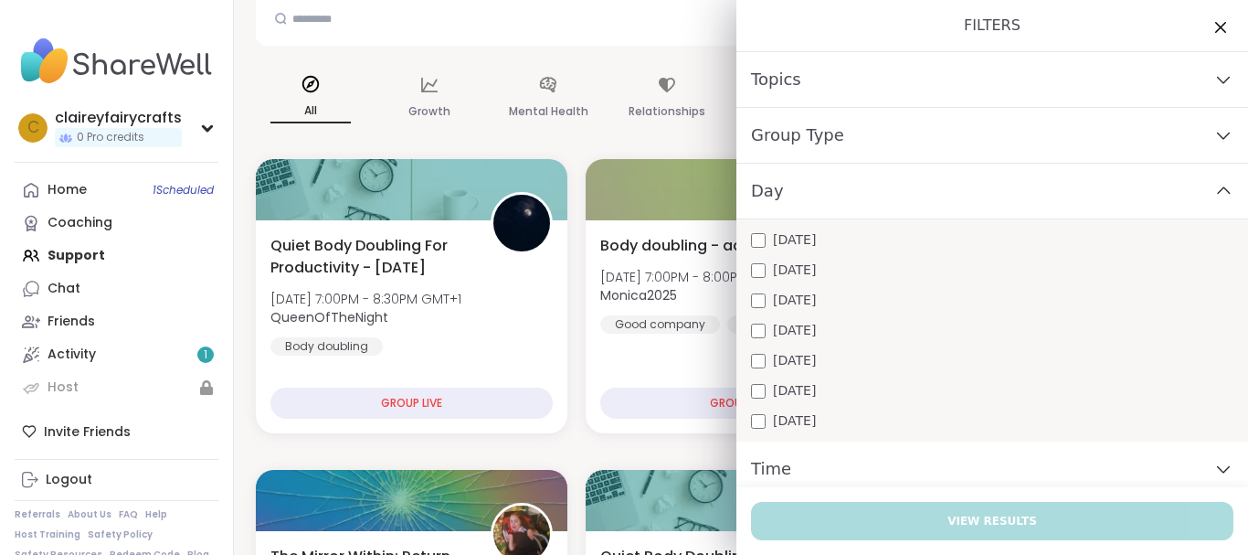
click at [789, 246] on span "Monday" at bounding box center [794, 239] width 43 height 19
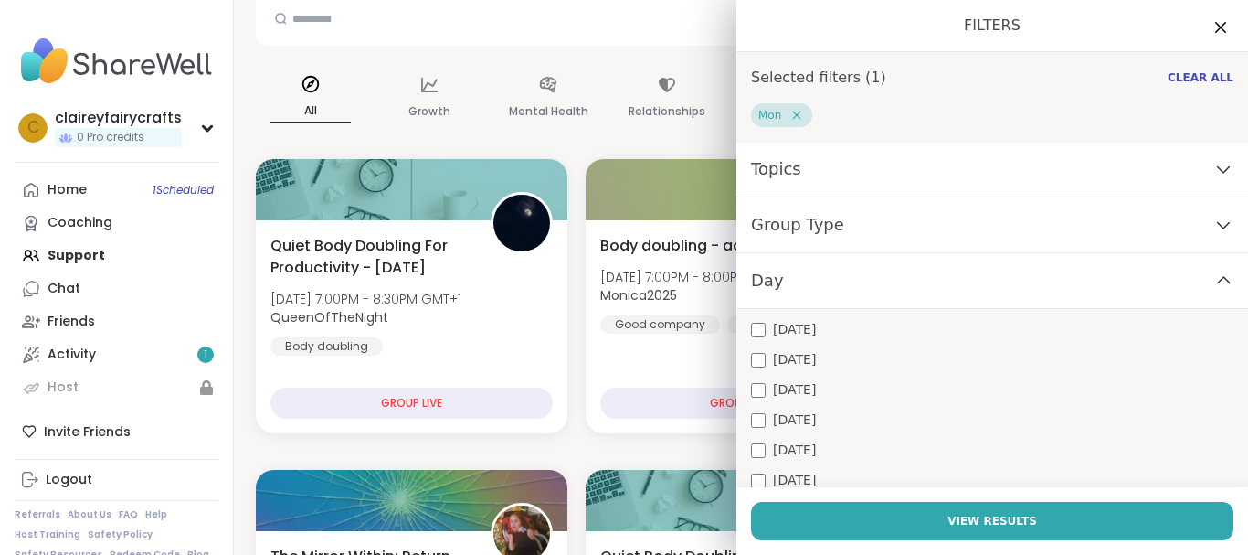
click at [936, 277] on div "Day" at bounding box center [993, 281] width 512 height 56
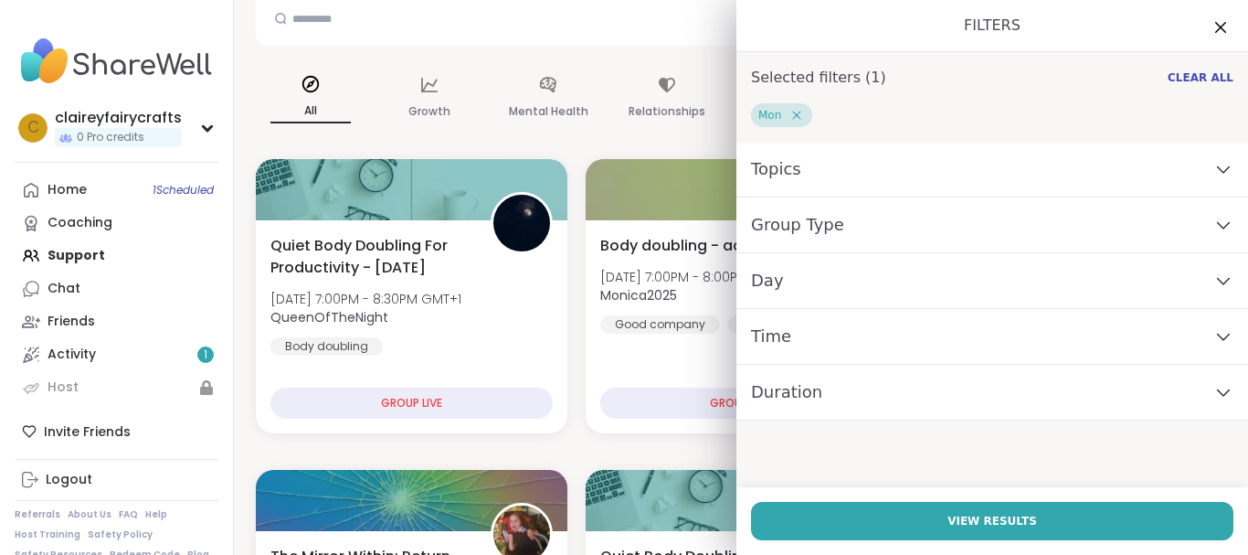
click at [796, 352] on div "Time" at bounding box center [993, 337] width 512 height 56
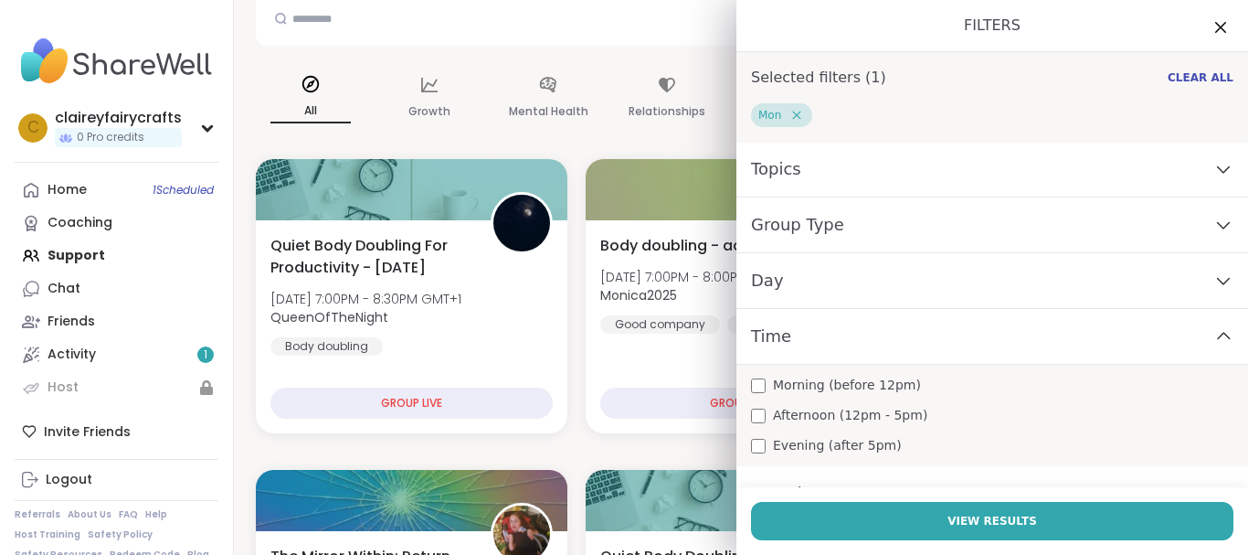
click at [802, 441] on span "Evening (after 5pm)" at bounding box center [837, 445] width 129 height 19
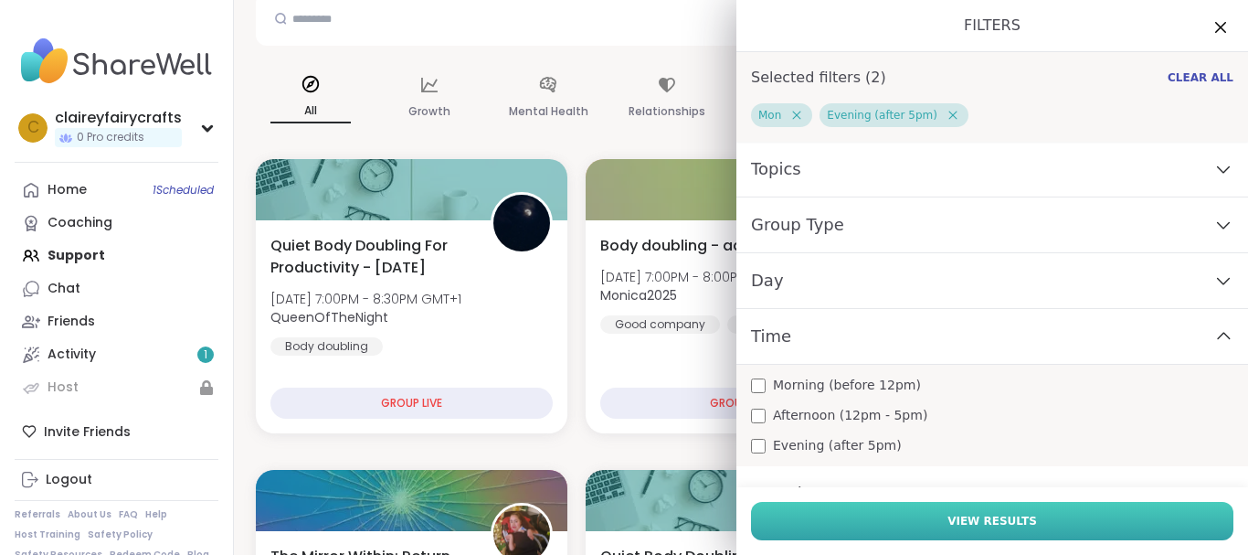
click at [873, 518] on button "View Results" at bounding box center [992, 521] width 483 height 38
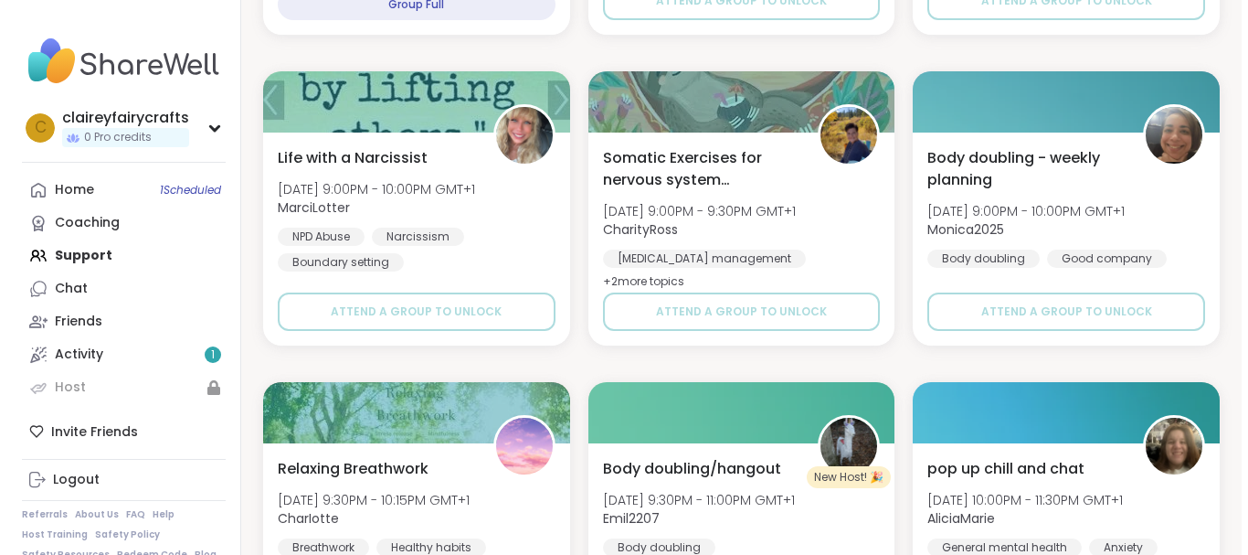
scroll to position [928, 0]
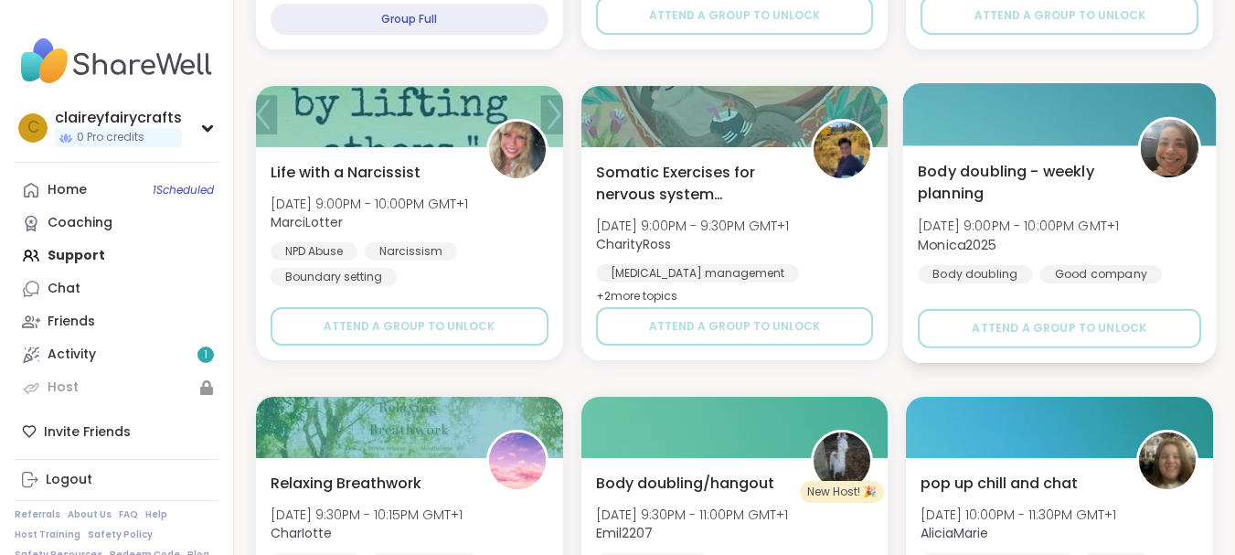
click at [1026, 153] on div "Body doubling - weekly planning Mon, Oct 06 | 9:00PM - 10:00PM GMT+1 Monica2025…" at bounding box center [1059, 254] width 313 height 218
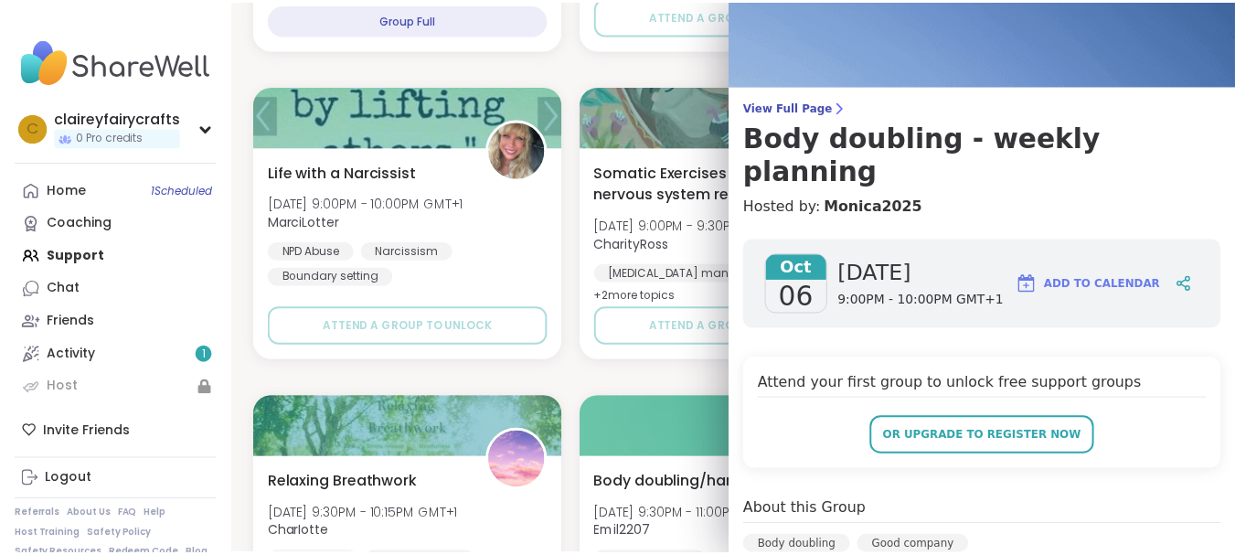
scroll to position [0, 0]
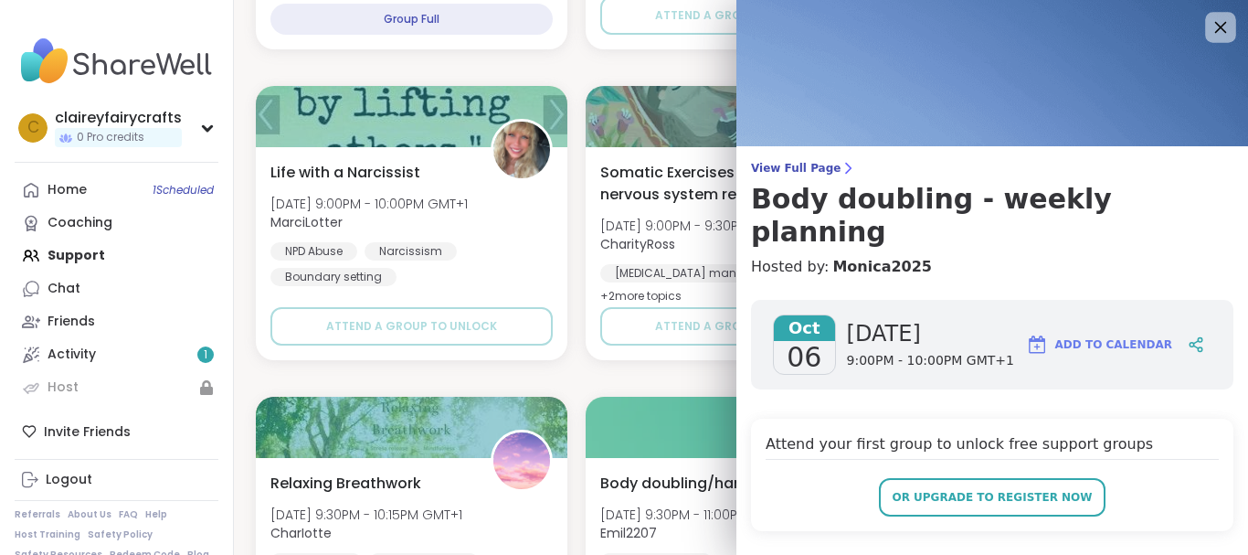
click at [1209, 33] on icon at bounding box center [1220, 27] width 23 height 23
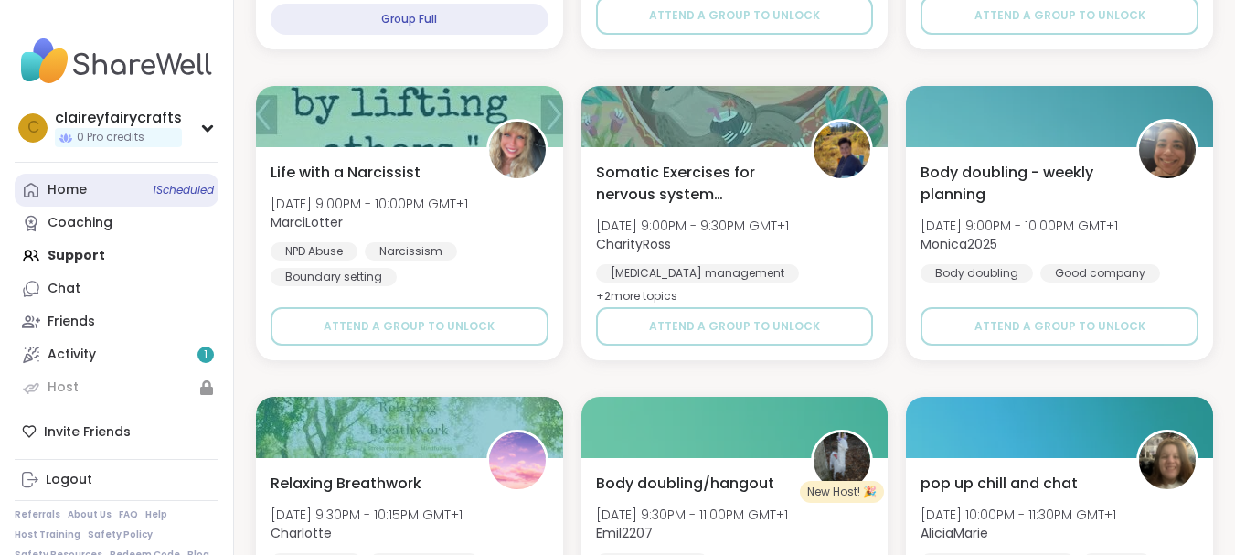
click at [62, 192] on div "Home 1 Scheduled" at bounding box center [67, 190] width 39 height 18
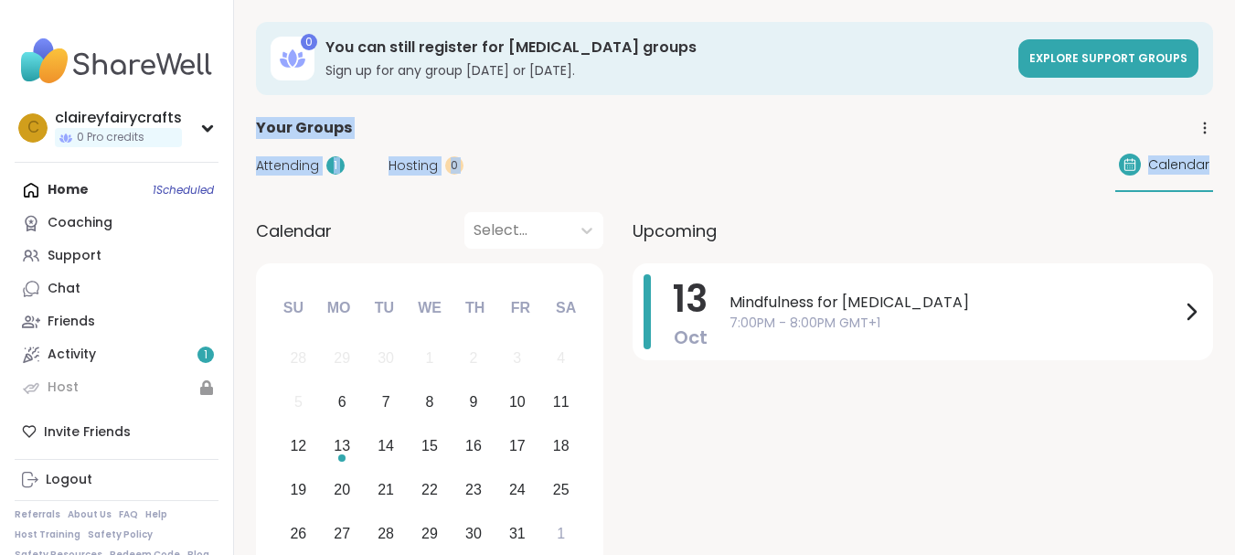
drag, startPoint x: 1234, startPoint y: 84, endPoint x: 1244, endPoint y: 152, distance: 68.4
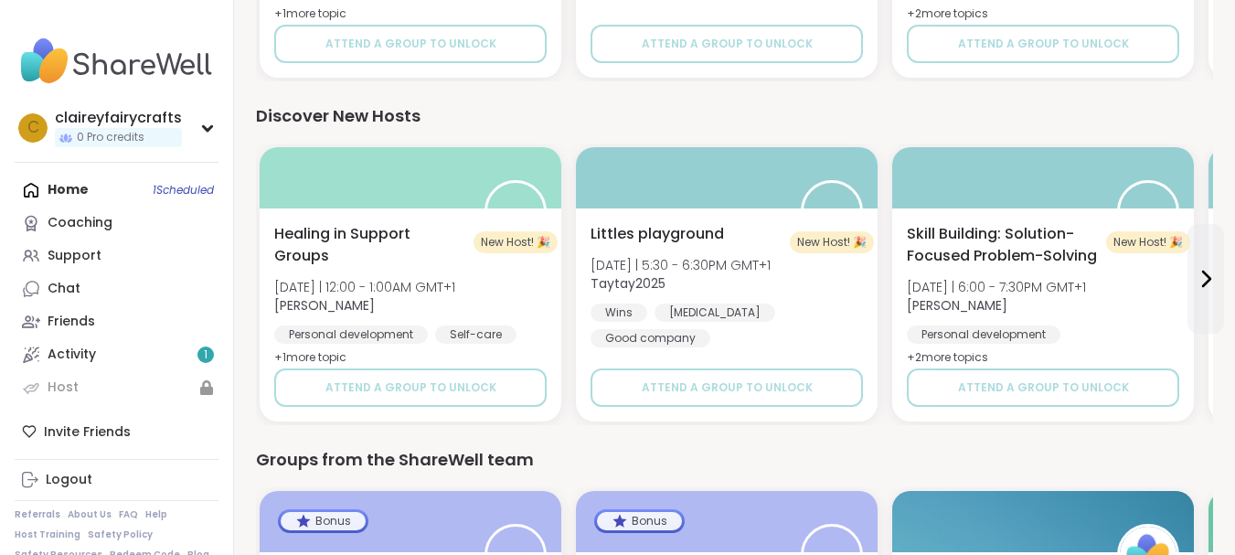
scroll to position [1831, 0]
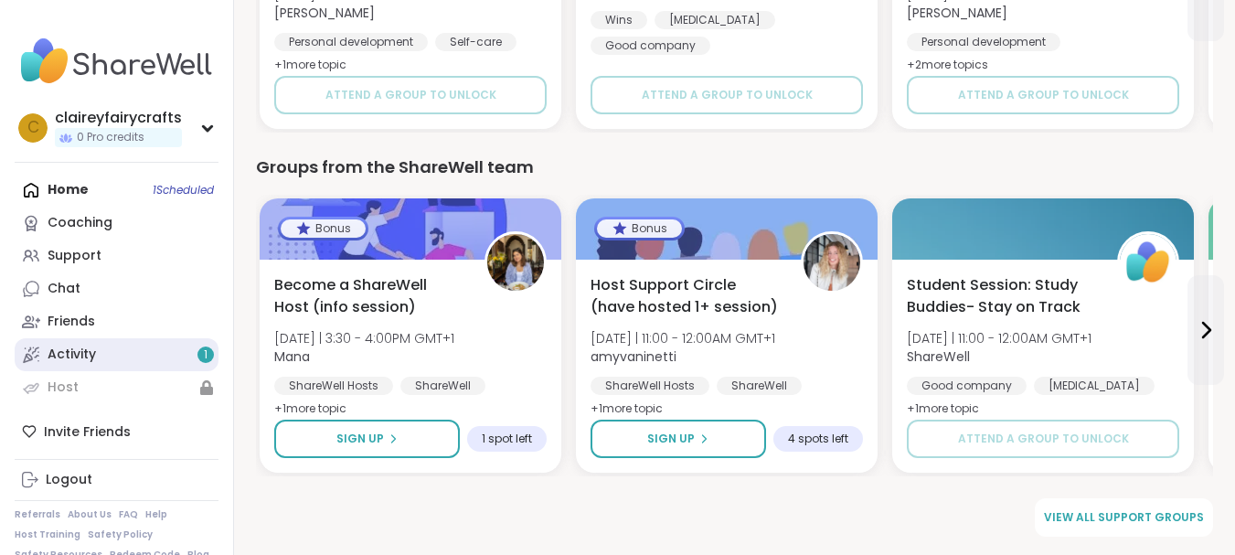
click at [95, 348] on div "Activity 1" at bounding box center [72, 354] width 48 height 18
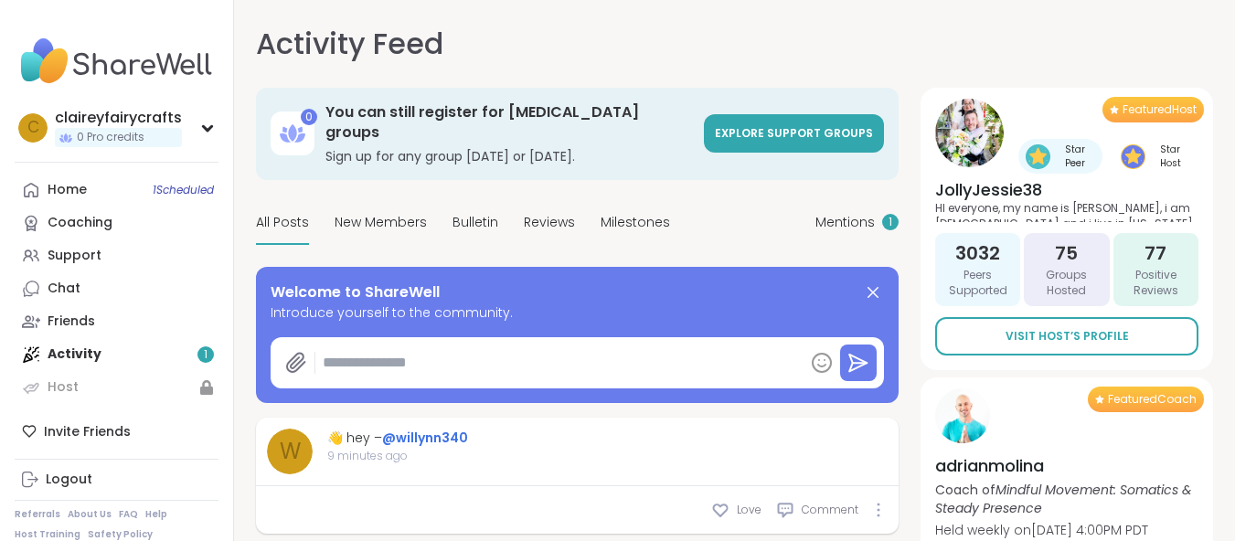
type textarea "*"
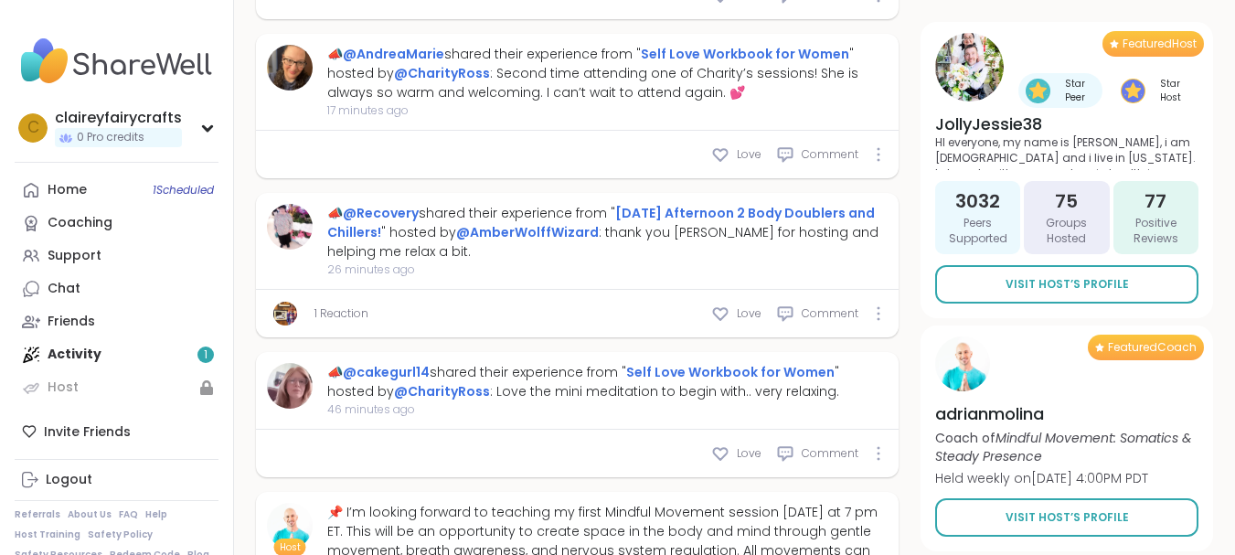
scroll to position [888, 0]
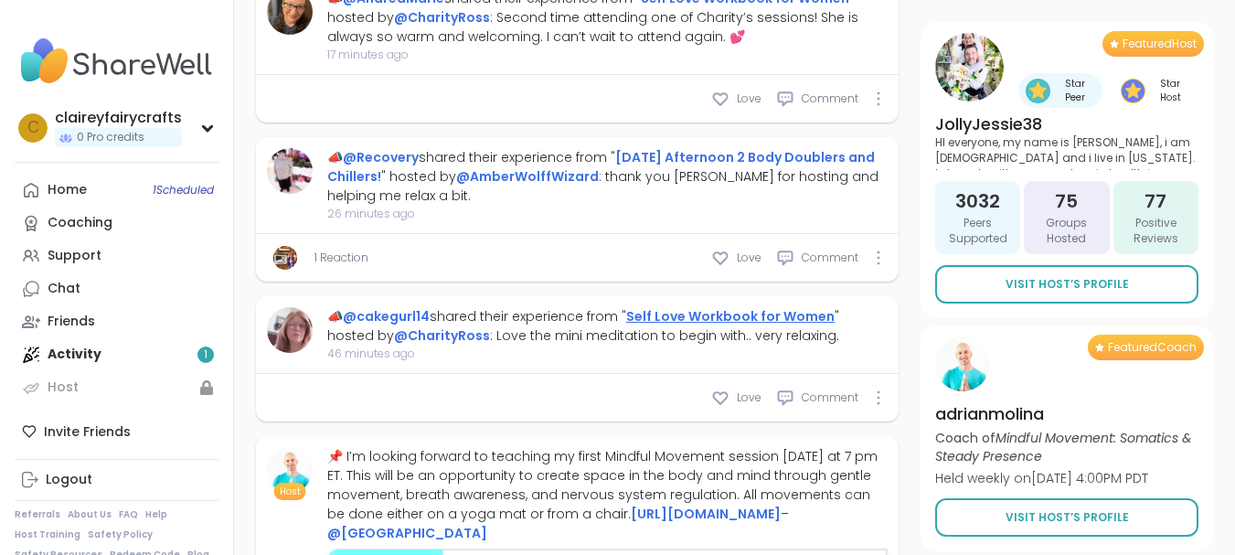
click at [685, 307] on link "Self Love Workbook for Women" at bounding box center [730, 316] width 208 height 18
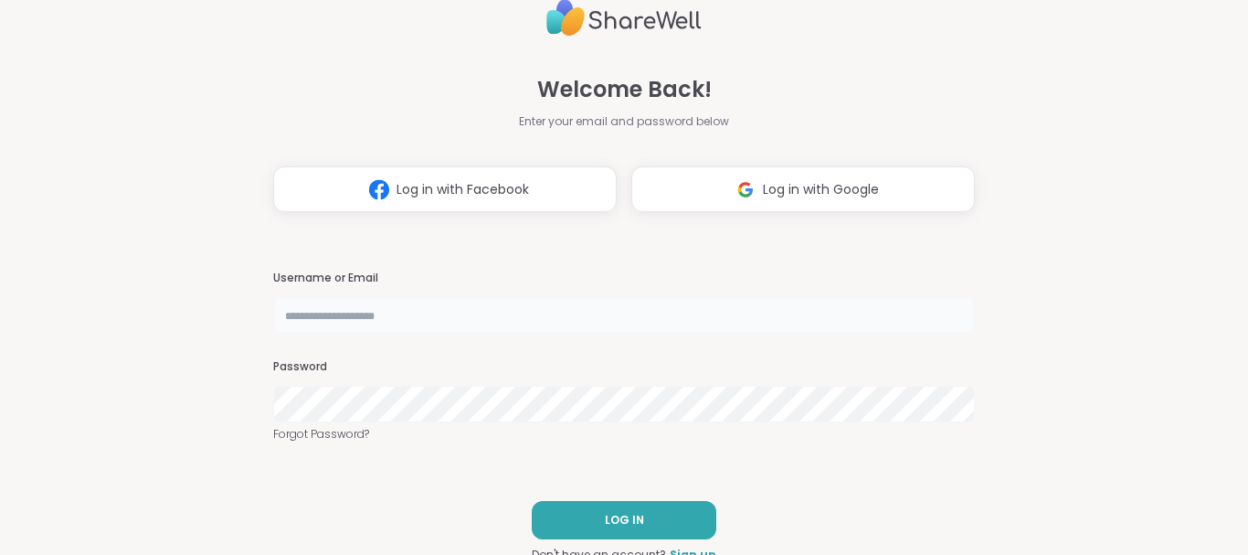
click at [400, 301] on input "text" at bounding box center [624, 315] width 702 height 37
type input "**********"
click at [853, 183] on span "Log in with Google" at bounding box center [821, 189] width 116 height 19
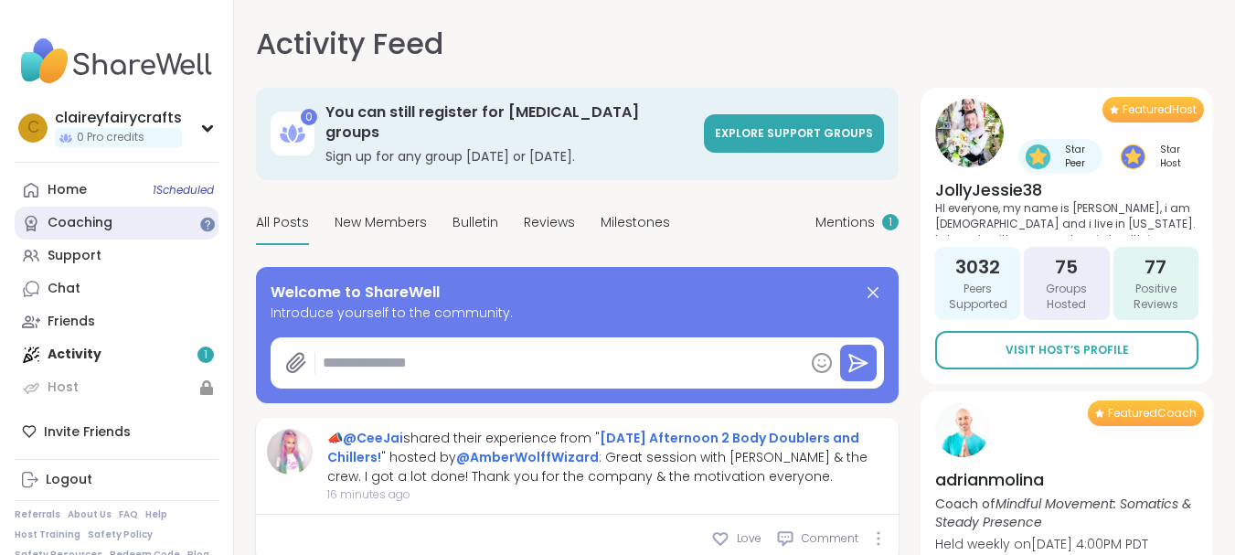
click at [161, 210] on link "Coaching" at bounding box center [117, 223] width 204 height 33
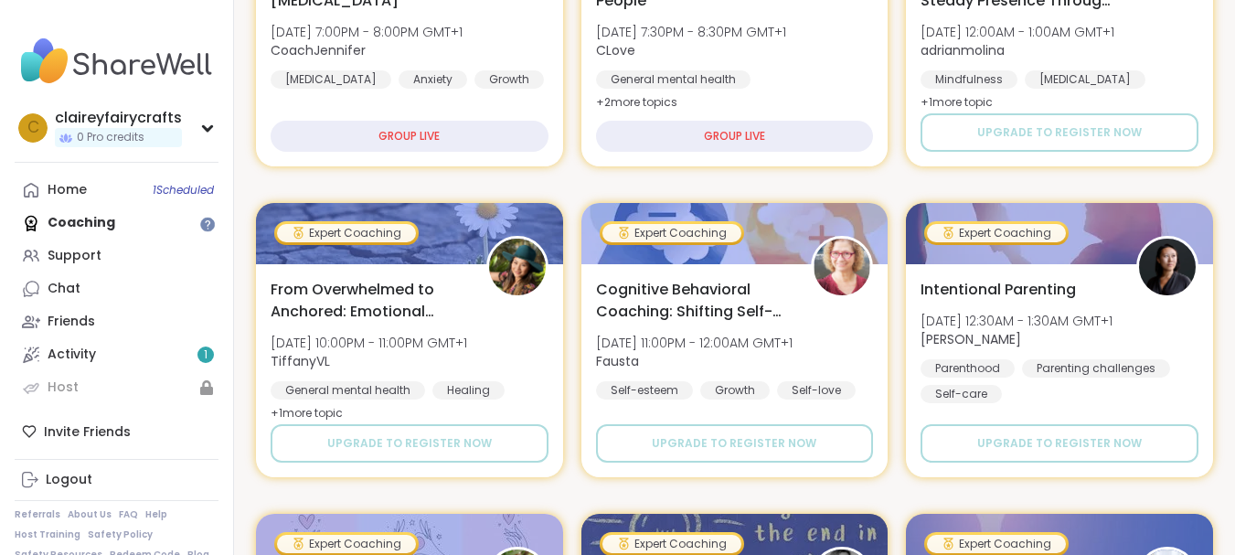
scroll to position [509, 0]
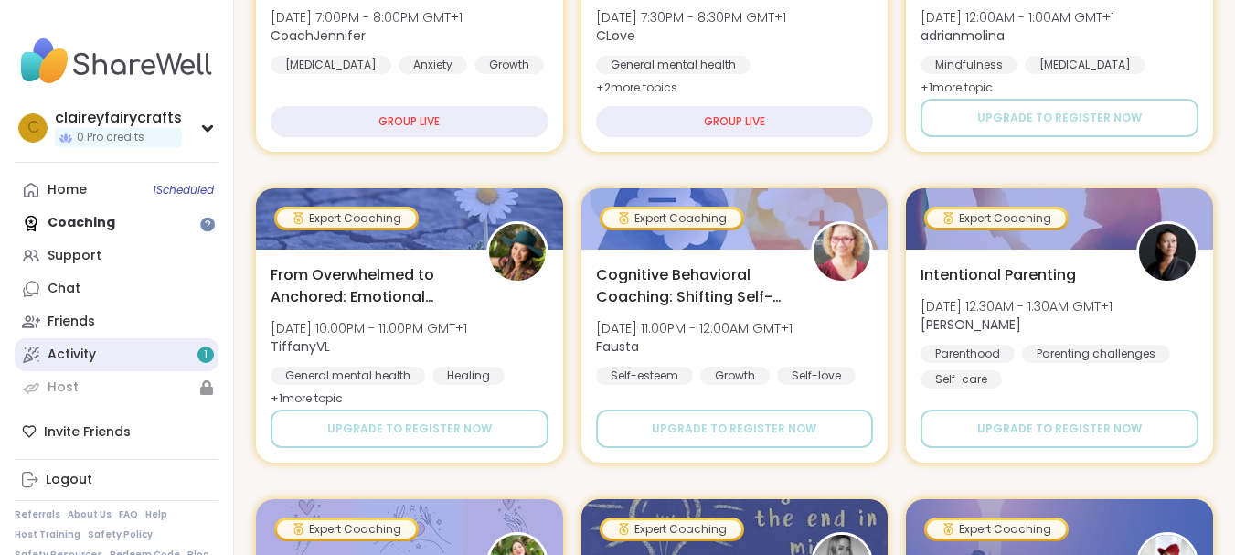
click at [94, 358] on div "Activity 1" at bounding box center [72, 354] width 48 height 18
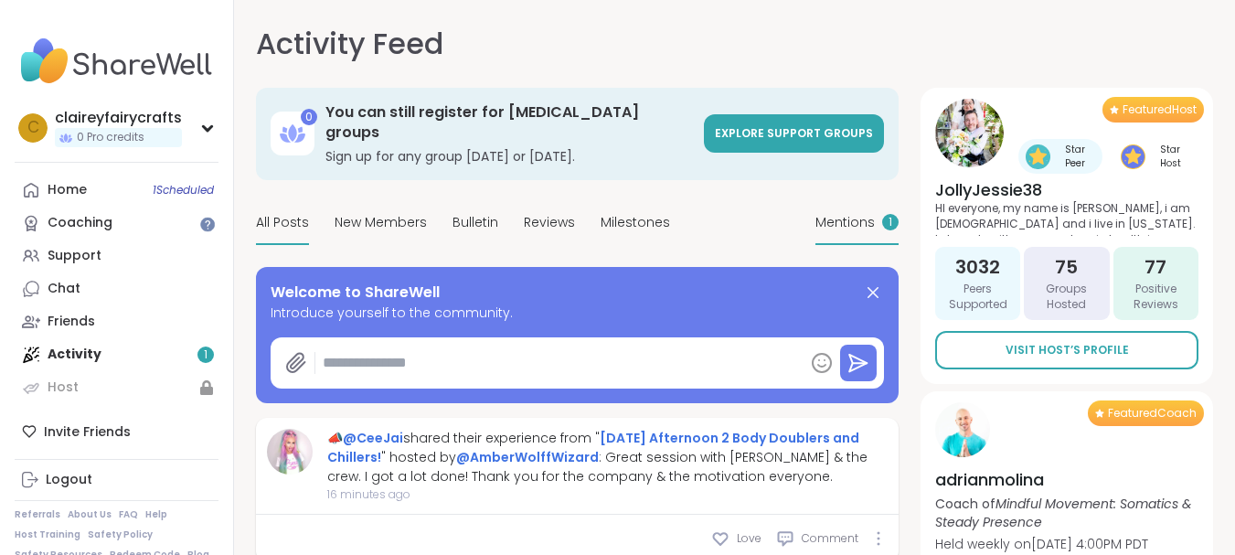
click at [844, 202] on div "Mentions 1" at bounding box center [856, 223] width 83 height 43
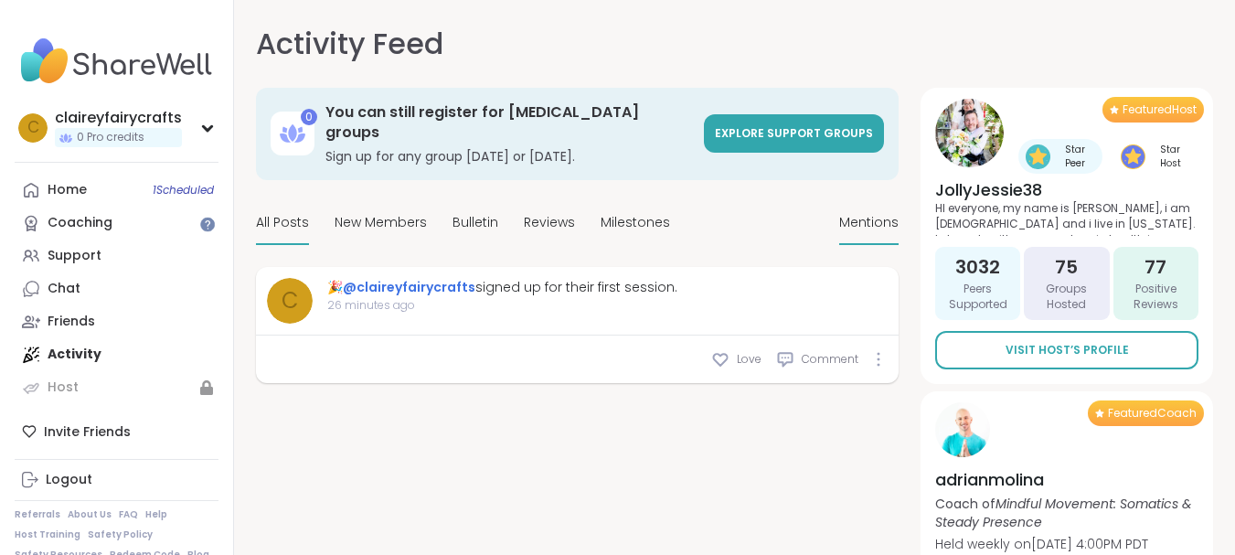
click at [296, 213] on span "All Posts" at bounding box center [282, 222] width 53 height 19
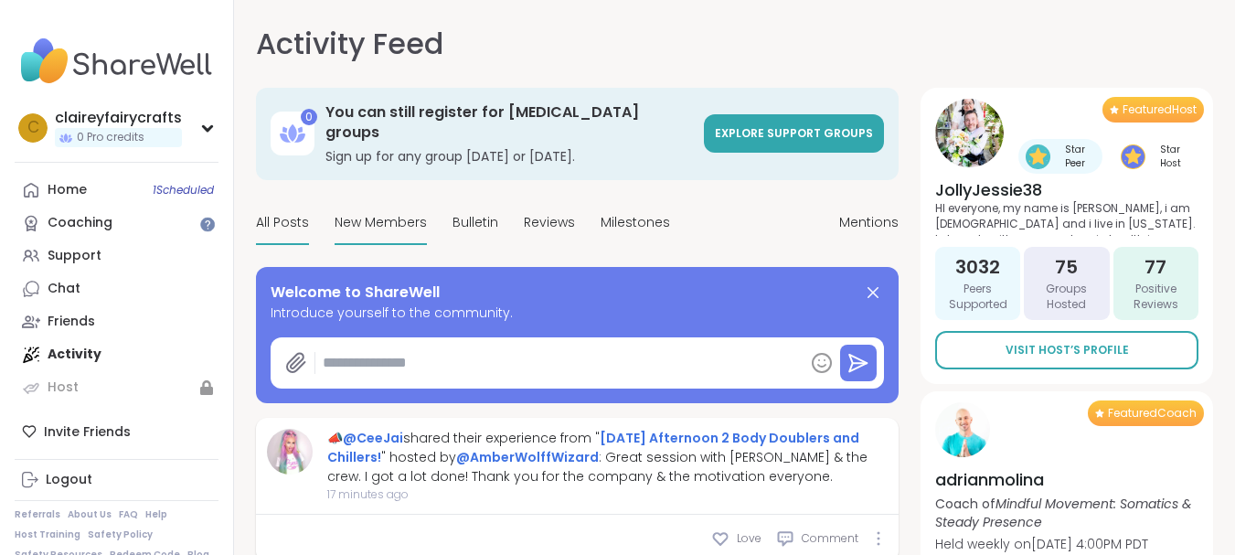
click at [398, 213] on span "New Members" at bounding box center [380, 222] width 92 height 19
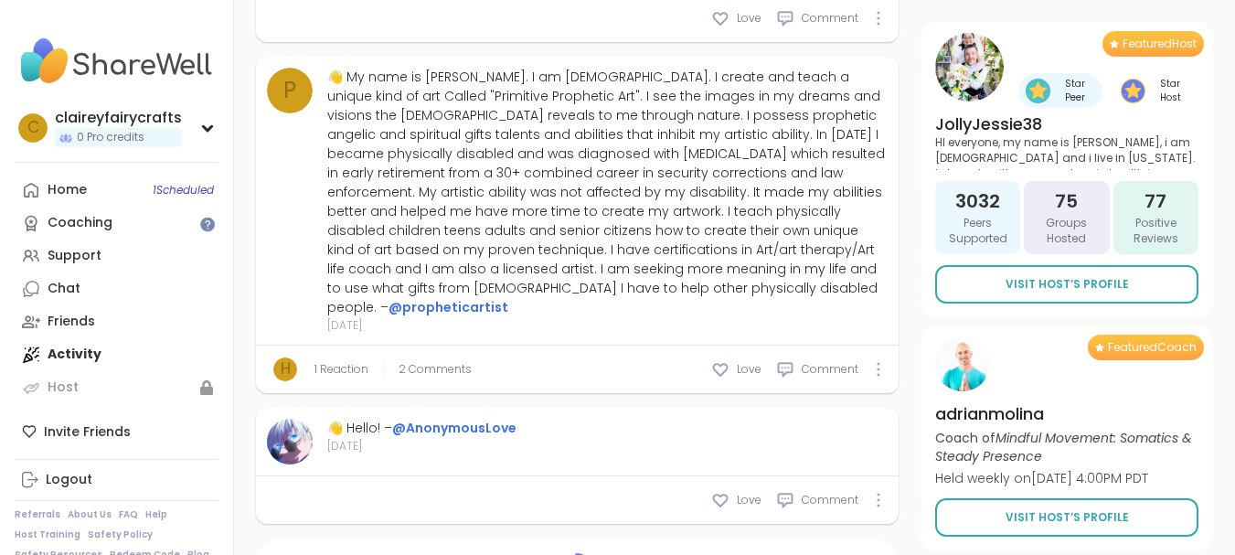
scroll to position [3715, 0]
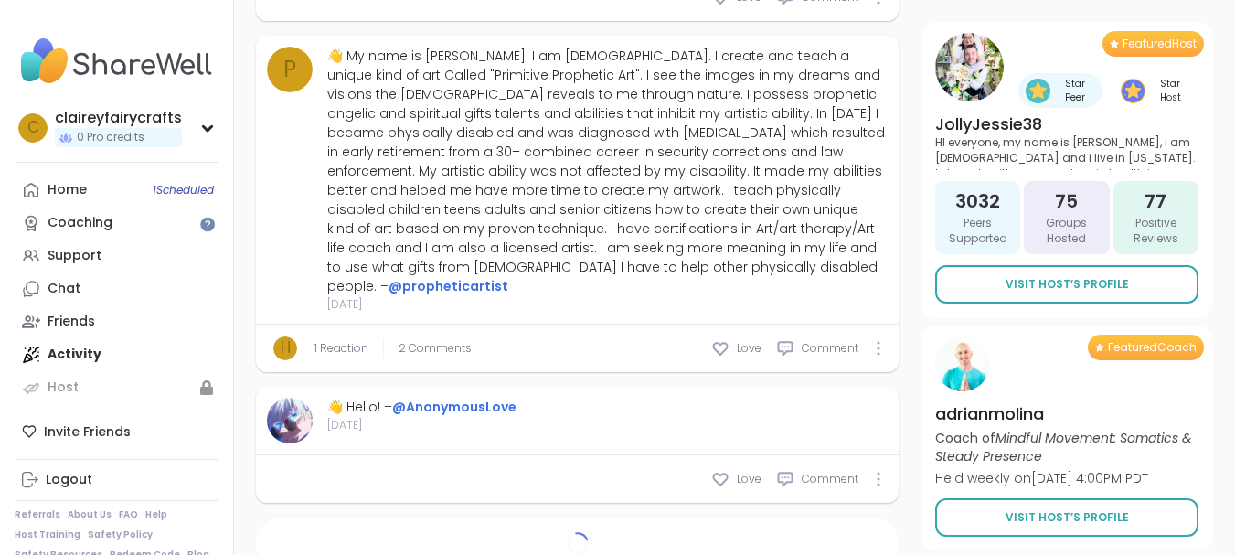
type textarea "*"
